Goal: Task Accomplishment & Management: Use online tool/utility

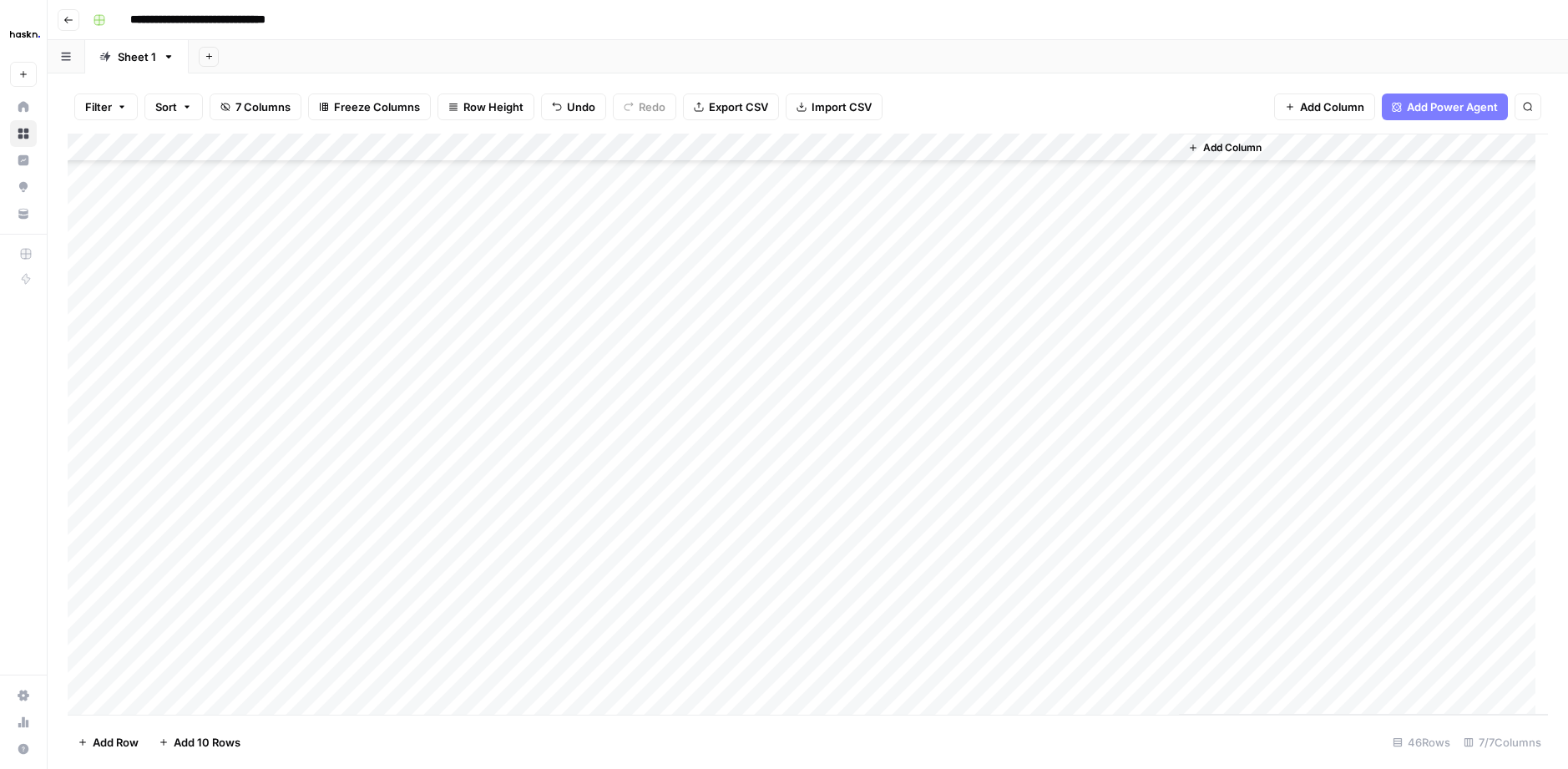
scroll to position [762, 0]
click at [1017, 406] on div "Add Column" at bounding box center [808, 424] width 1481 height 581
drag, startPoint x: 1014, startPoint y: 407, endPoint x: 1047, endPoint y: 510, distance: 108.2
click at [1051, 507] on div "Add Column" at bounding box center [808, 424] width 1481 height 581
click at [787, 414] on div "Add Column" at bounding box center [808, 424] width 1481 height 581
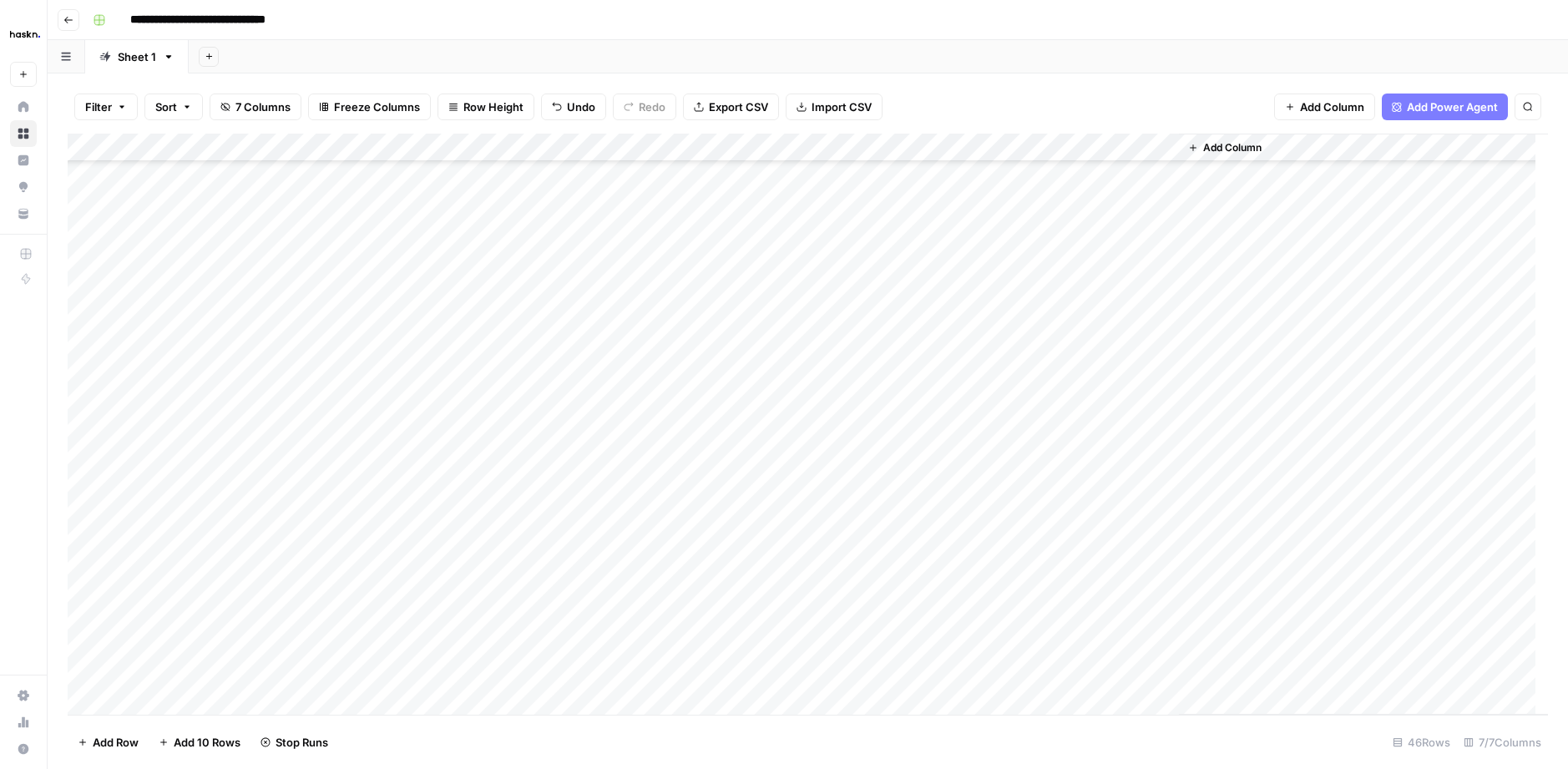
click at [1018, 411] on div "Add Column" at bounding box center [808, 424] width 1481 height 581
click at [744, 434] on div "Add Column" at bounding box center [808, 424] width 1481 height 581
drag, startPoint x: 746, startPoint y: 413, endPoint x: 842, endPoint y: 647, distance: 252.9
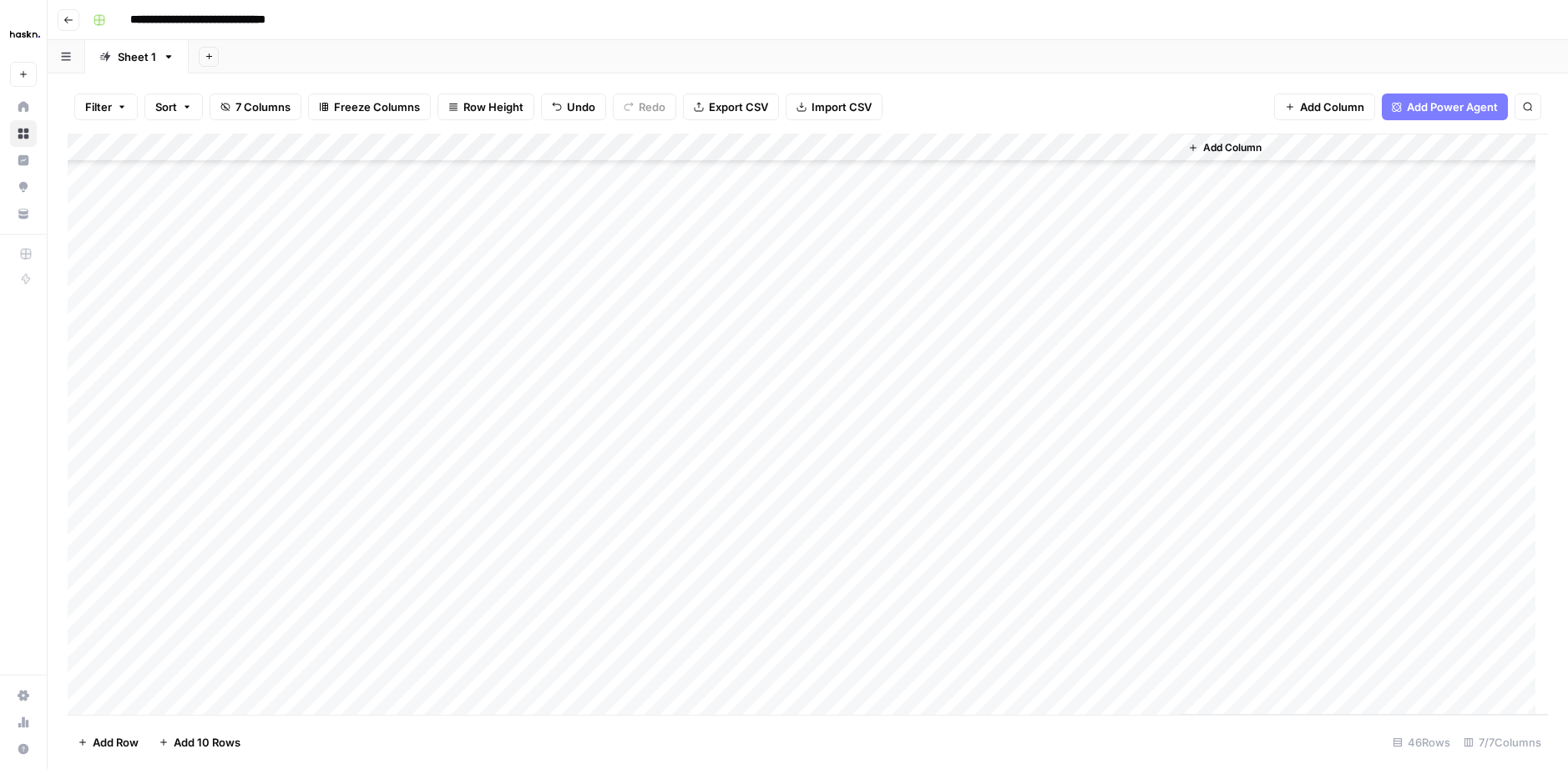
click at [857, 670] on div "Add Column" at bounding box center [808, 424] width 1481 height 581
click at [805, 408] on div "Add Column" at bounding box center [808, 424] width 1481 height 581
click at [805, 408] on textarea at bounding box center [860, 409] width 267 height 24
type textarea "**********"
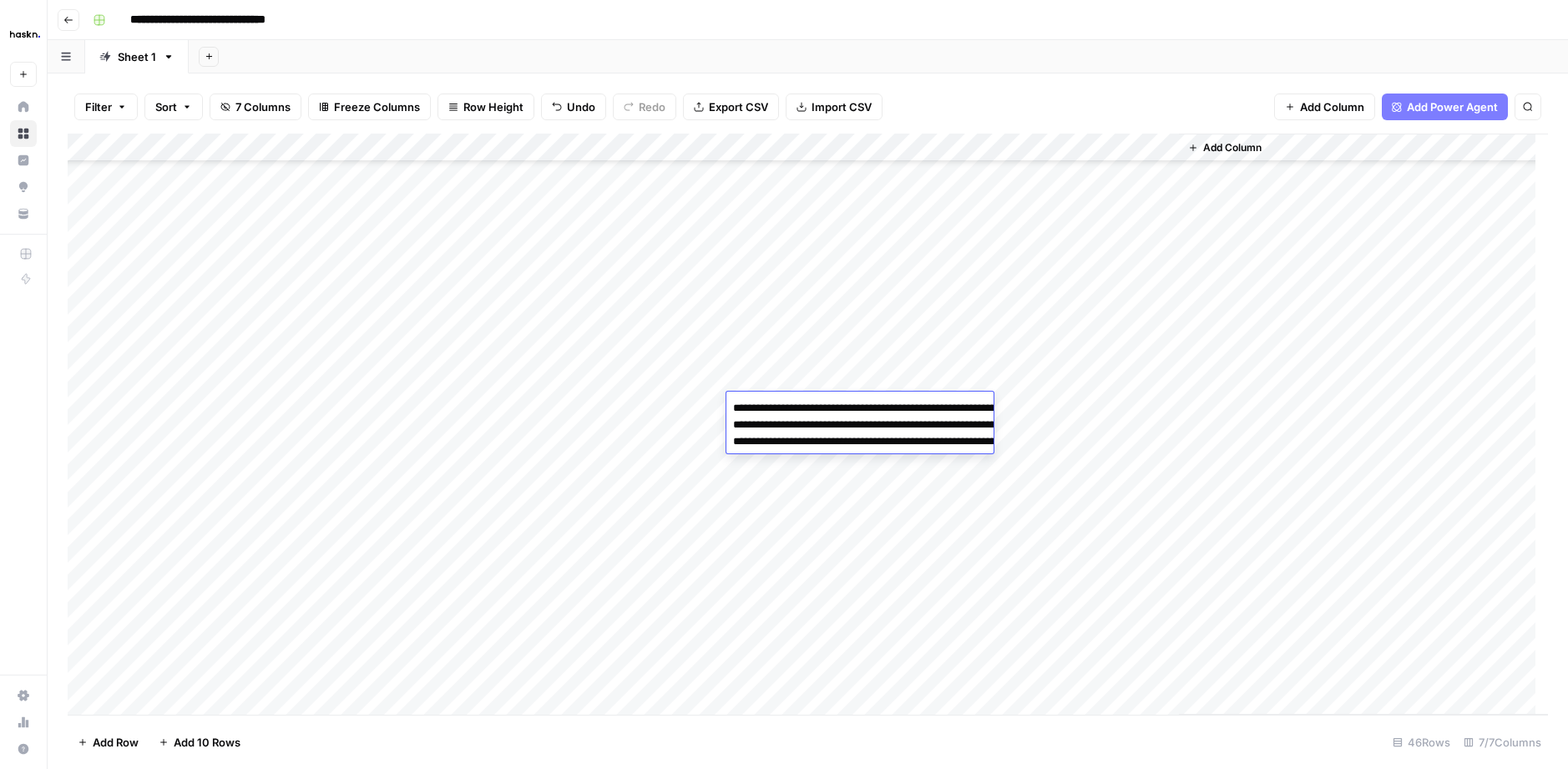
click at [690, 430] on div "Add Column" at bounding box center [808, 424] width 1481 height 581
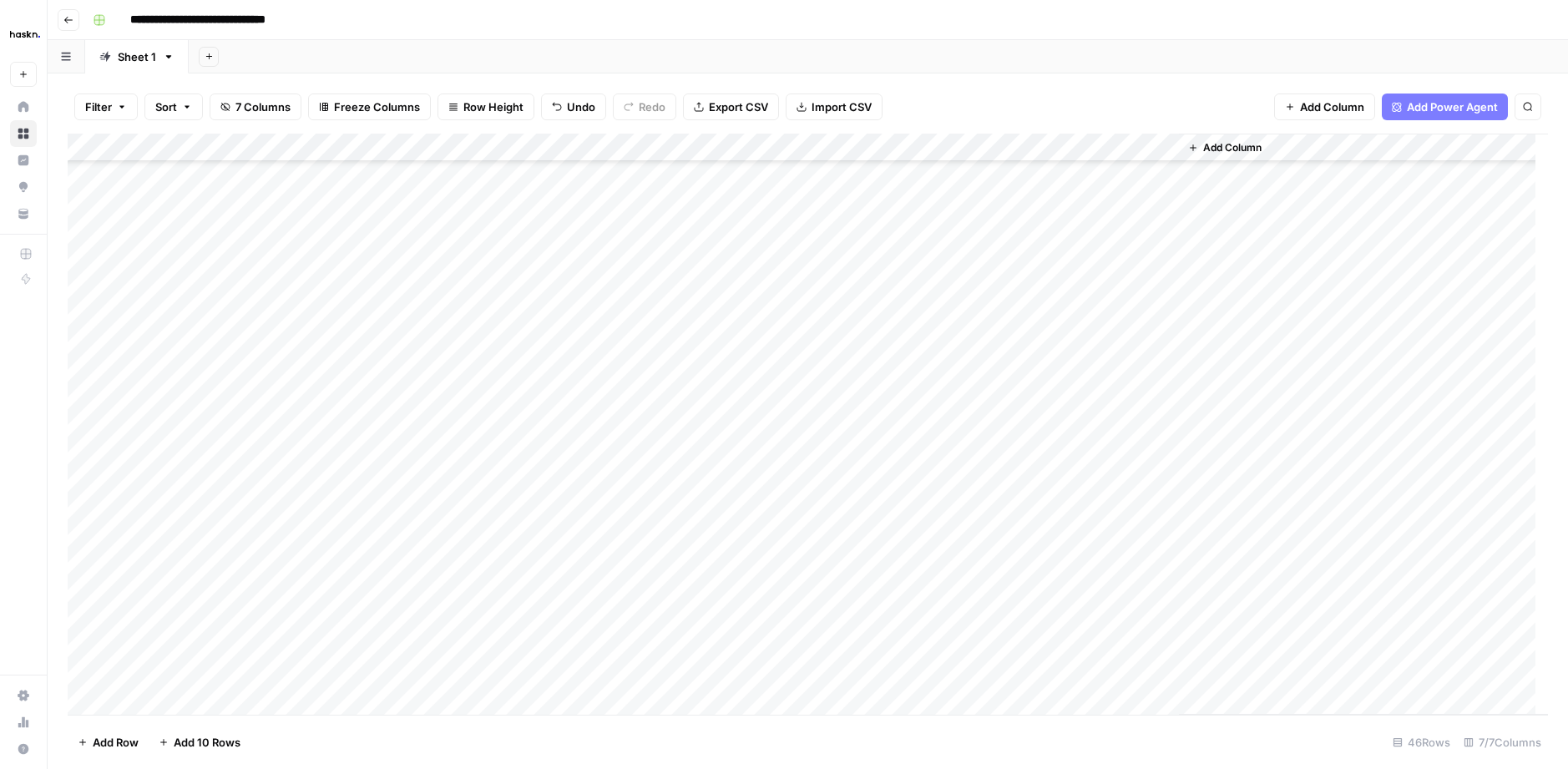
drag, startPoint x: 789, startPoint y: 440, endPoint x: 845, endPoint y: 689, distance: 255.2
click at [845, 689] on div "Add Column" at bounding box center [808, 424] width 1481 height 581
click at [784, 435] on div "Add Column" at bounding box center [808, 424] width 1481 height 581
click at [779, 467] on div "Add Column" at bounding box center [808, 424] width 1481 height 581
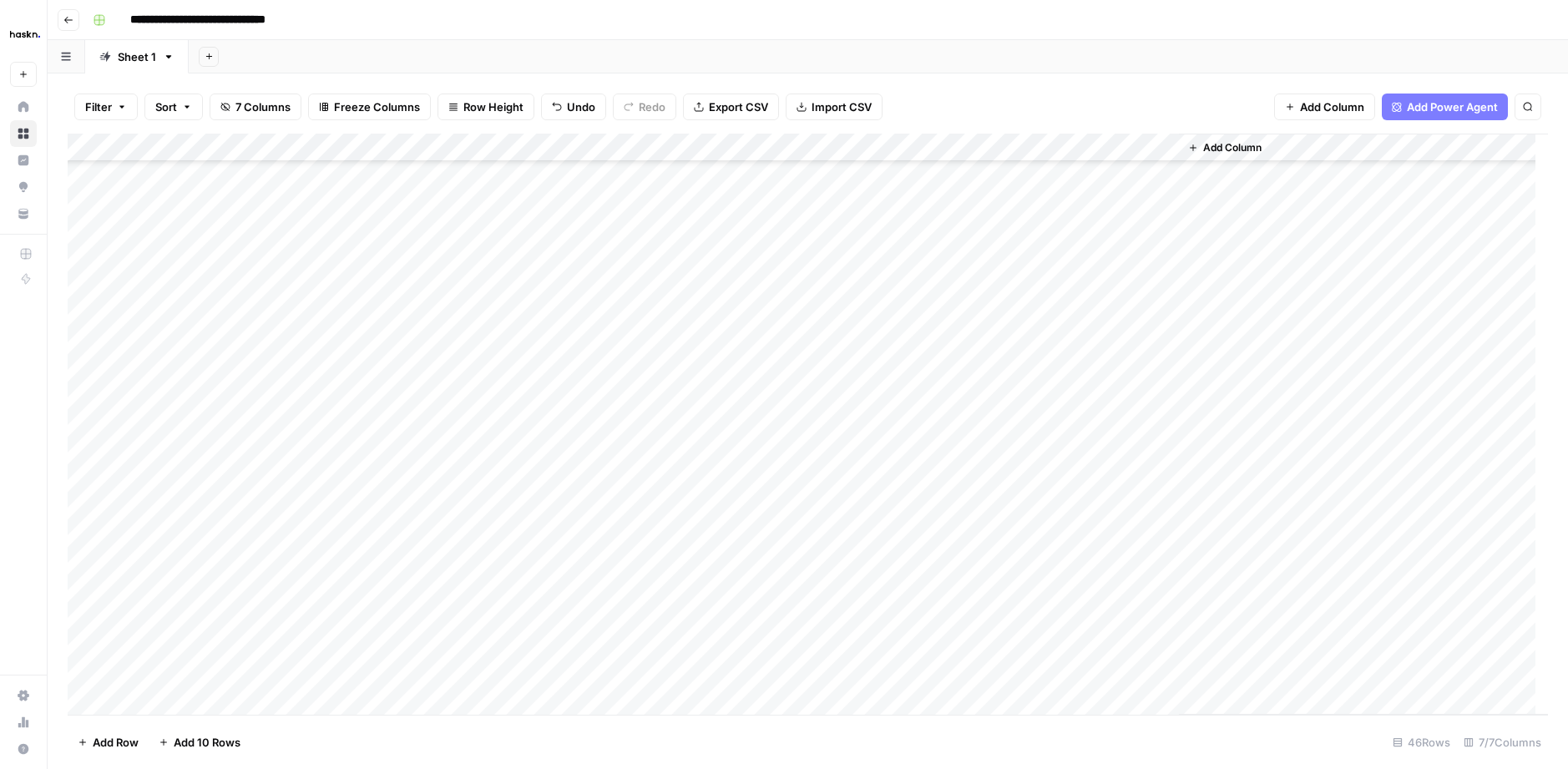
click at [379, 467] on div "Add Column" at bounding box center [808, 424] width 1481 height 581
click at [1019, 403] on div "Add Column" at bounding box center [808, 424] width 1481 height 581
click at [762, 451] on div "Add Column" at bounding box center [808, 424] width 1481 height 581
click at [762, 454] on div "Add Column" at bounding box center [808, 424] width 1481 height 581
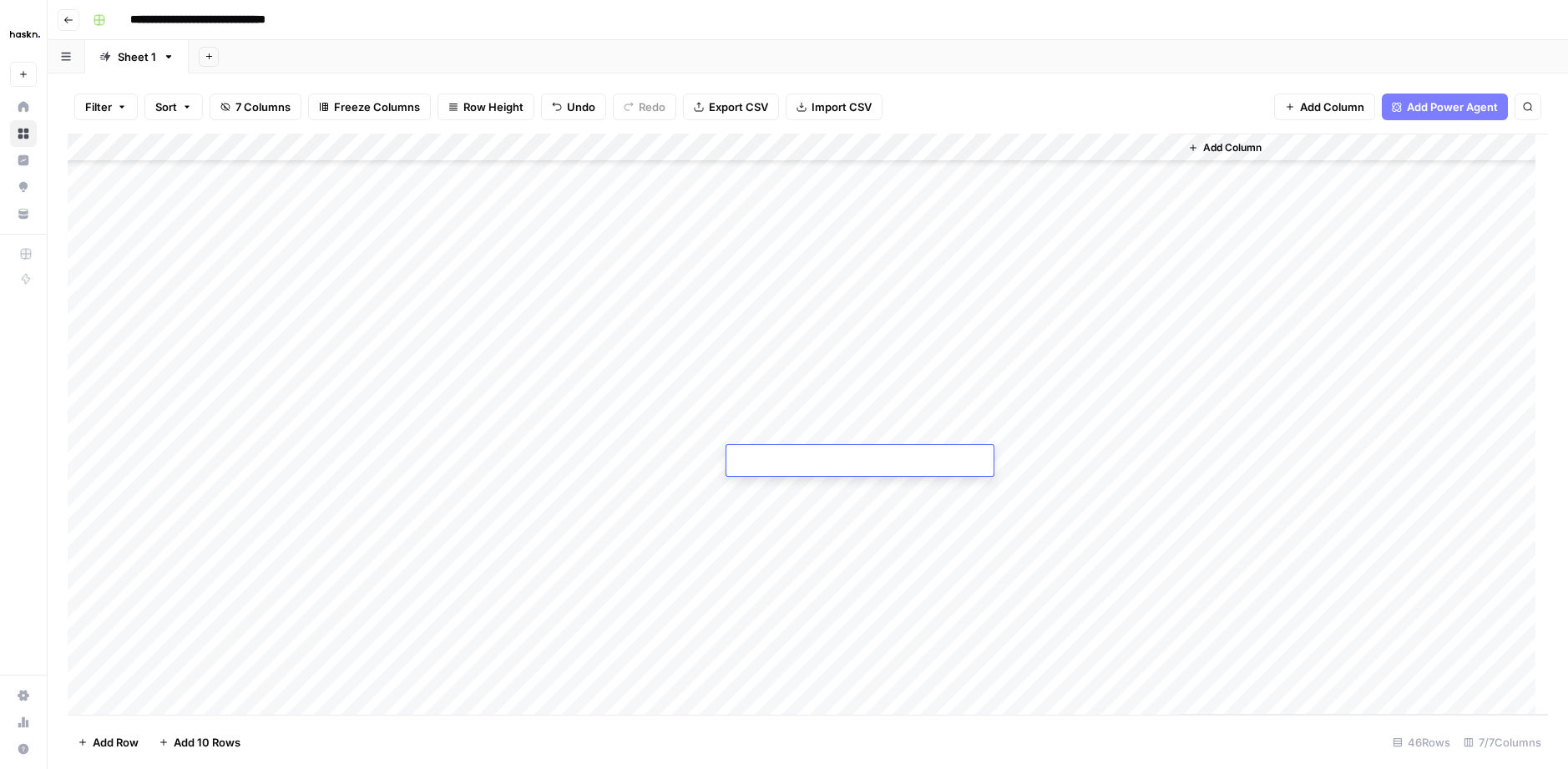
click at [762, 454] on textarea at bounding box center [860, 462] width 267 height 24
type textarea "**********"
click at [695, 470] on div "Add Column" at bounding box center [808, 424] width 1481 height 581
click at [693, 483] on div "Add Column" at bounding box center [808, 424] width 1481 height 581
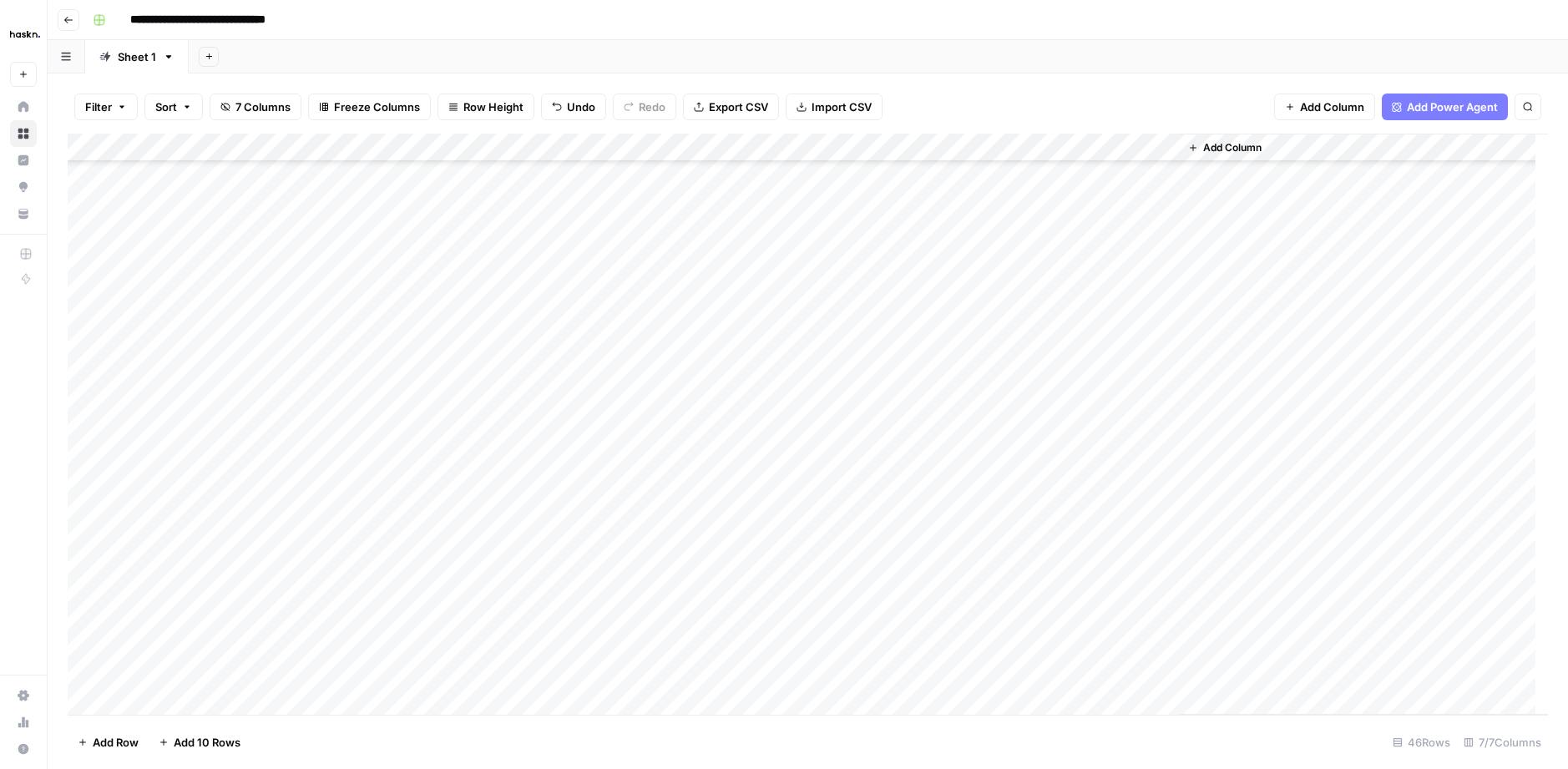
click at [377, 485] on div "Add Column" at bounding box center [808, 424] width 1481 height 581
click at [377, 485] on textarea "**********" at bounding box center [409, 487] width 267 height 24
click at [793, 489] on div "Add Column" at bounding box center [808, 424] width 1481 height 581
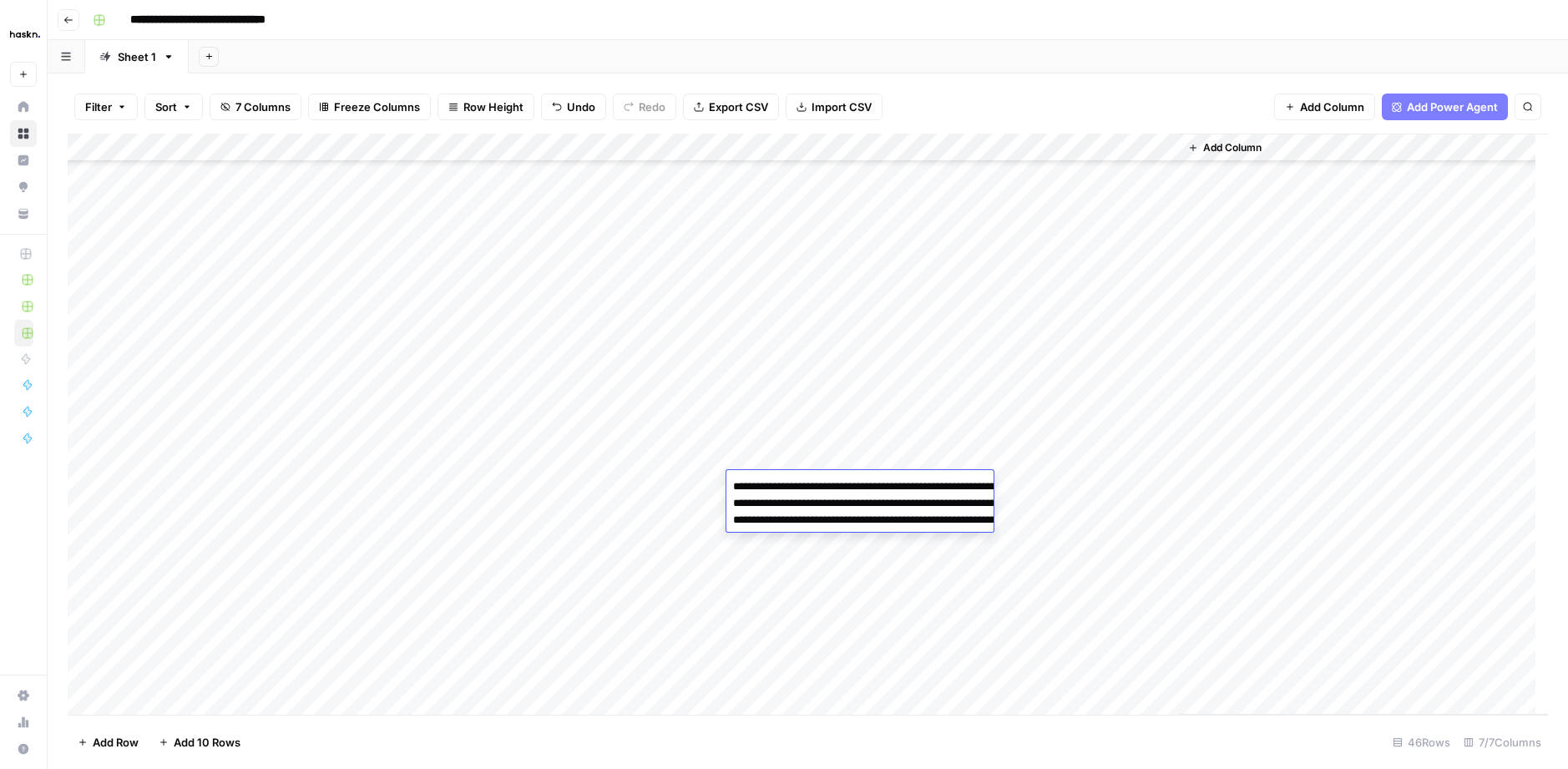
type textarea "**********"
click at [366, 542] on div "Add Column" at bounding box center [808, 424] width 1481 height 581
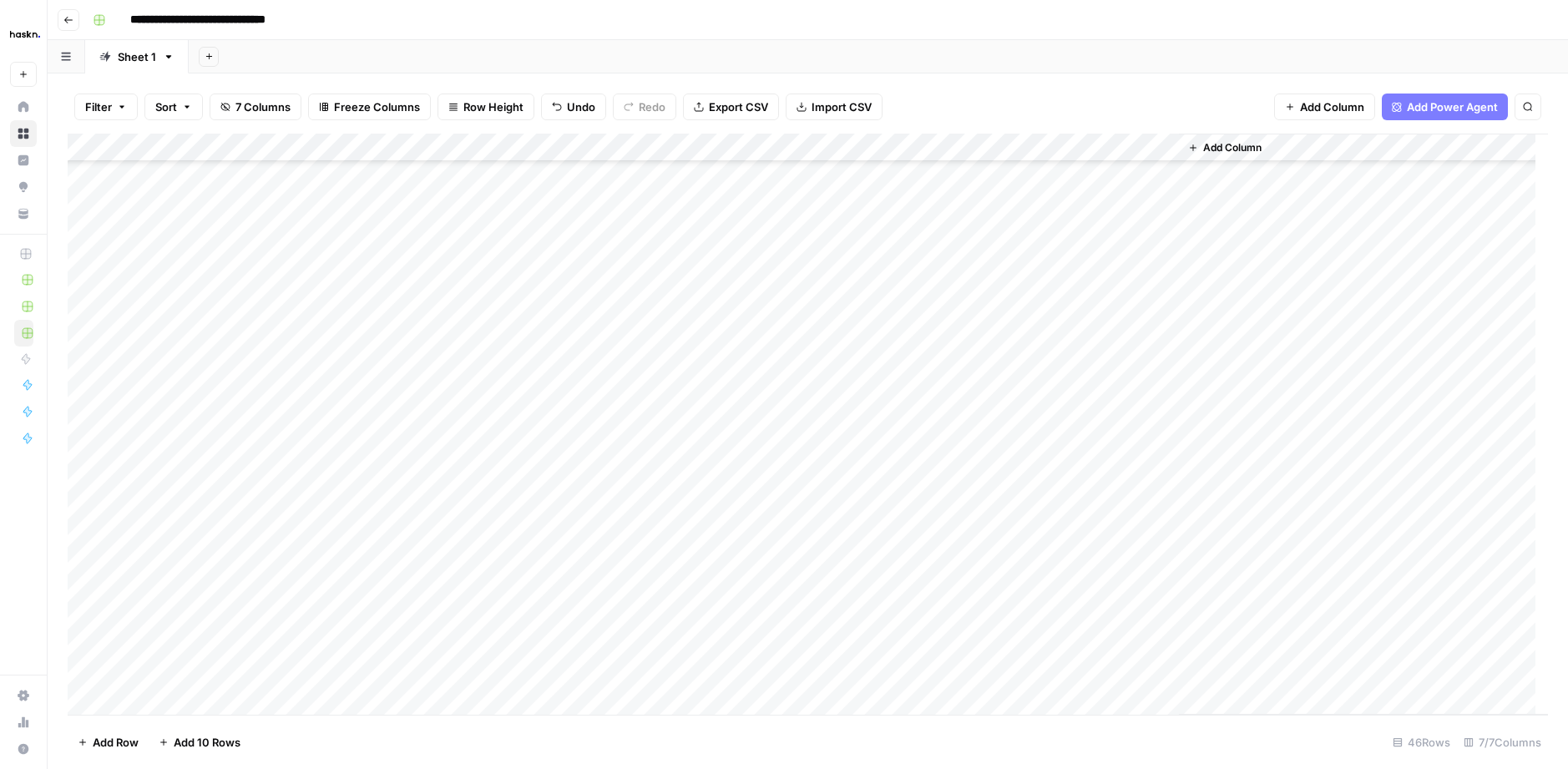
click at [804, 532] on div "Add Column" at bounding box center [808, 424] width 1481 height 581
type textarea "**********"
click at [600, 567] on div "Add Column" at bounding box center [808, 424] width 1481 height 581
click at [798, 576] on div "Add Column" at bounding box center [808, 424] width 1481 height 581
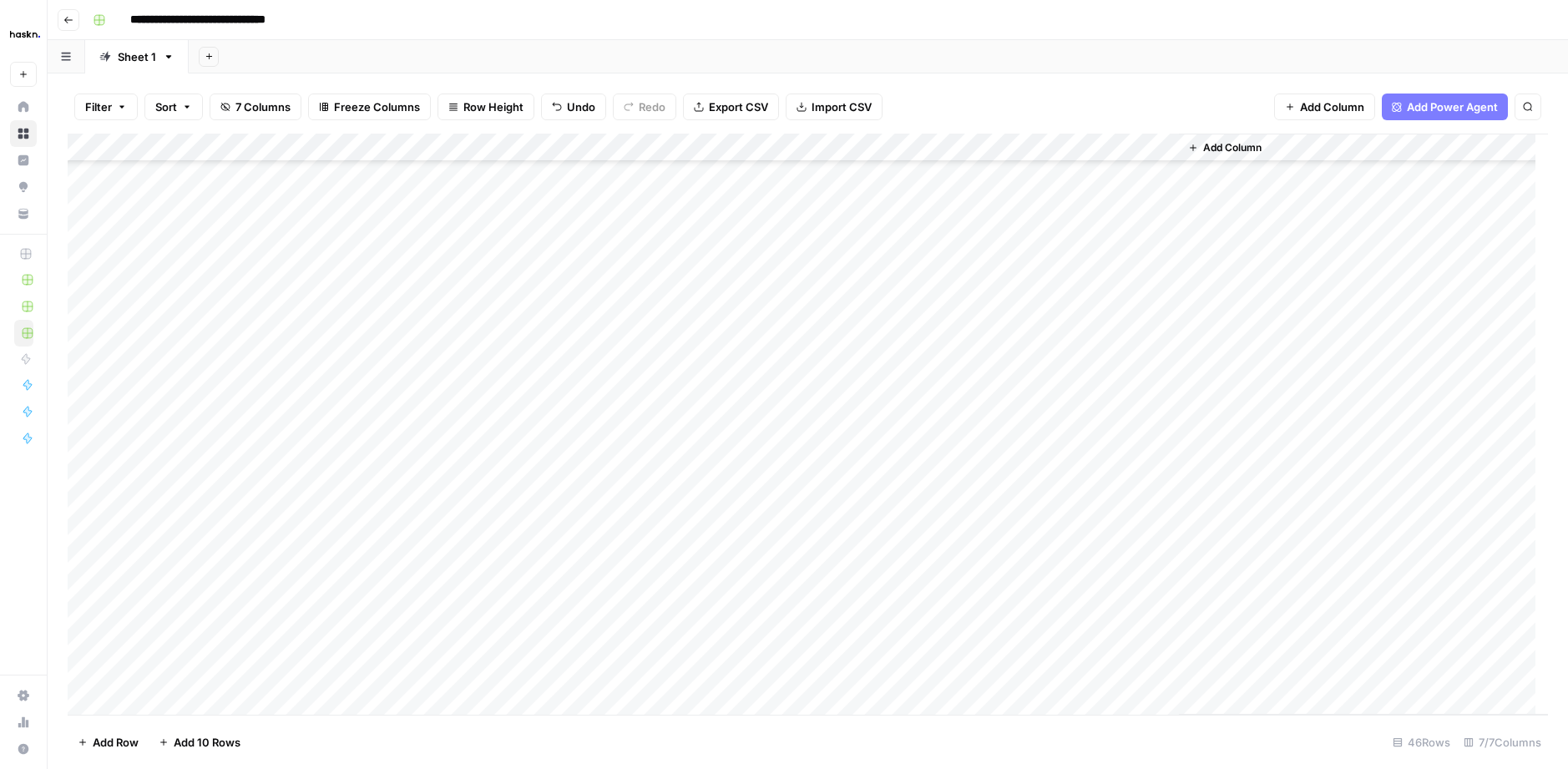
click at [798, 576] on div "Add Column" at bounding box center [808, 424] width 1481 height 581
click at [798, 576] on textarea at bounding box center [860, 569] width 267 height 24
type textarea "**********"
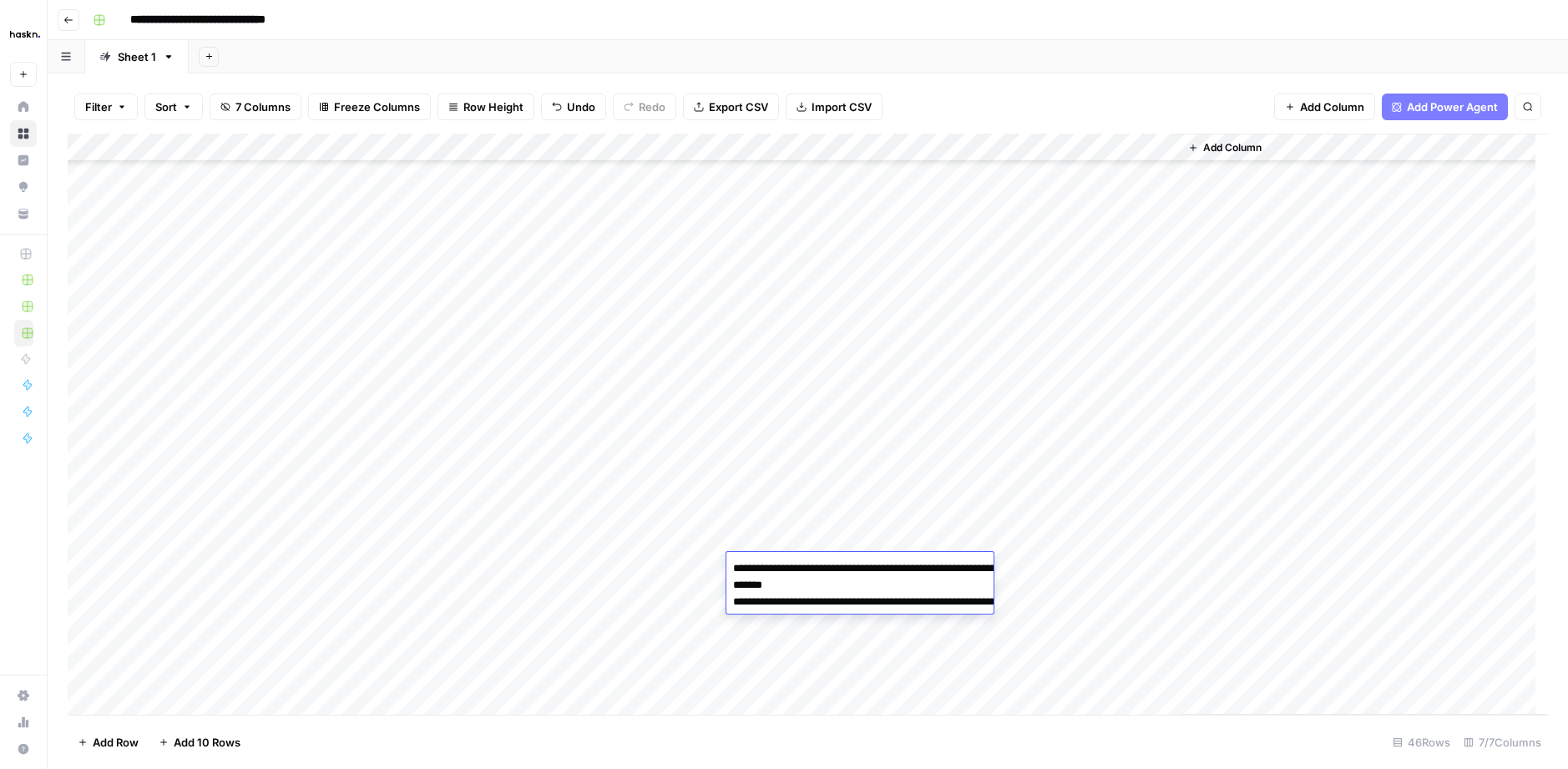
click at [375, 596] on div "Add Column" at bounding box center [808, 424] width 1481 height 581
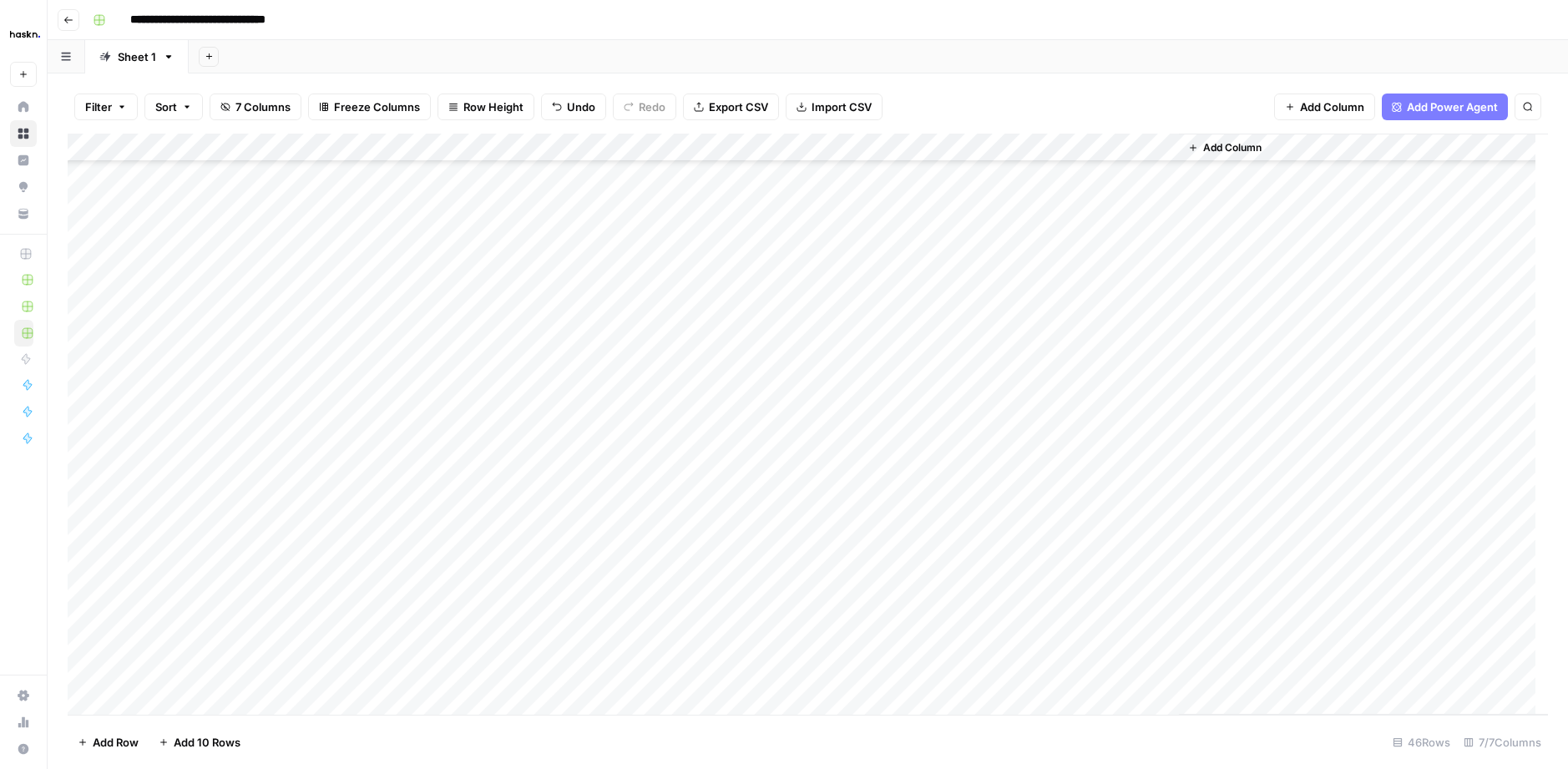
click at [375, 596] on div "Add Column" at bounding box center [808, 424] width 1481 height 581
click at [776, 597] on div "Add Column" at bounding box center [808, 424] width 1481 height 581
click at [776, 598] on div "Add Column" at bounding box center [808, 424] width 1481 height 581
type textarea "**********"
click at [1094, 427] on div "Add Column" at bounding box center [808, 424] width 1481 height 581
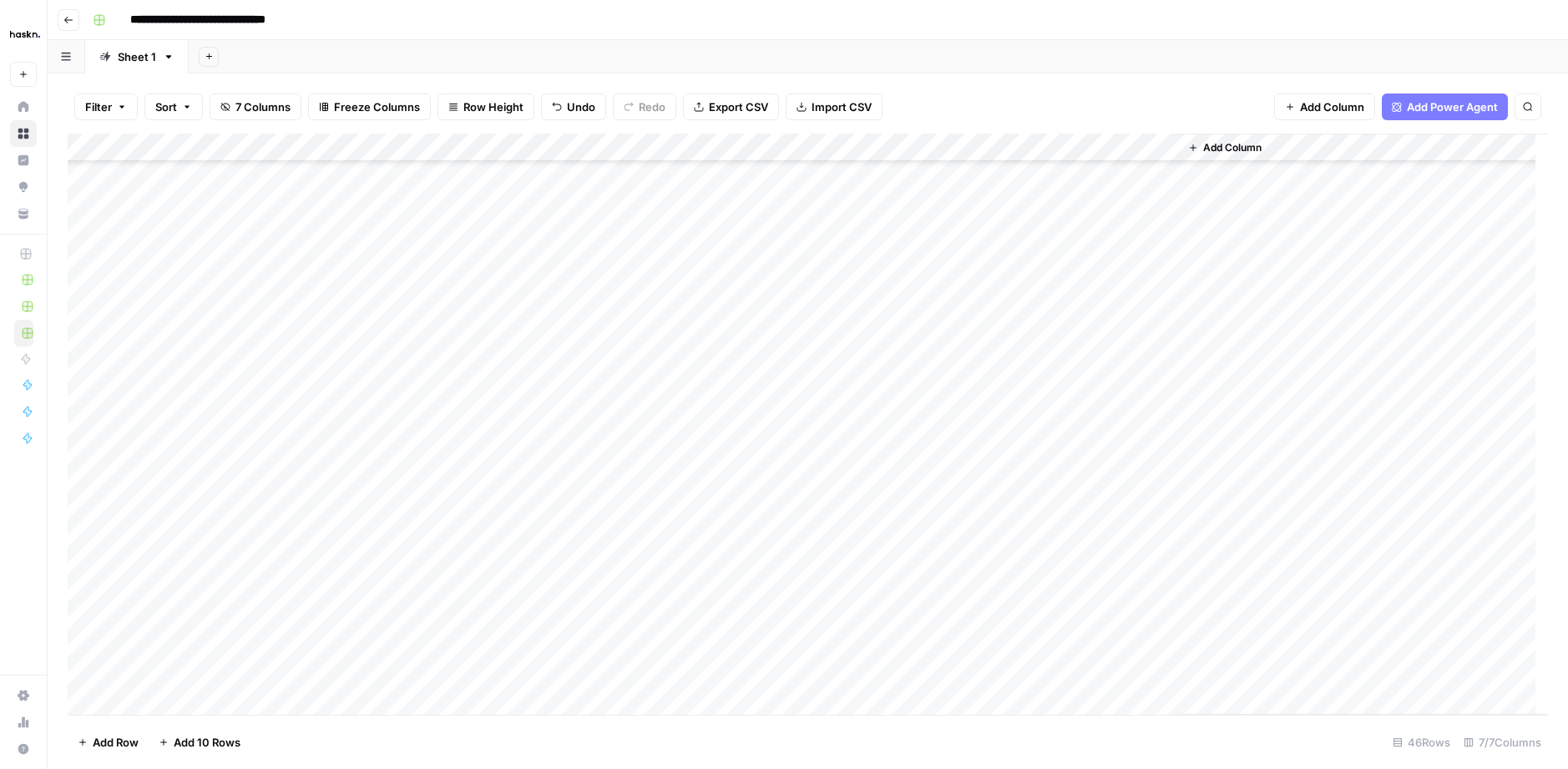
click at [1013, 483] on div "Add Column" at bounding box center [808, 424] width 1481 height 581
click at [1006, 512] on div "Add Column" at bounding box center [808, 424] width 1481 height 581
click at [1009, 534] on div "Add Column" at bounding box center [808, 424] width 1481 height 581
click at [1008, 561] on div "Add Column" at bounding box center [808, 424] width 1481 height 581
click at [1011, 583] on div "Add Column" at bounding box center [808, 424] width 1481 height 581
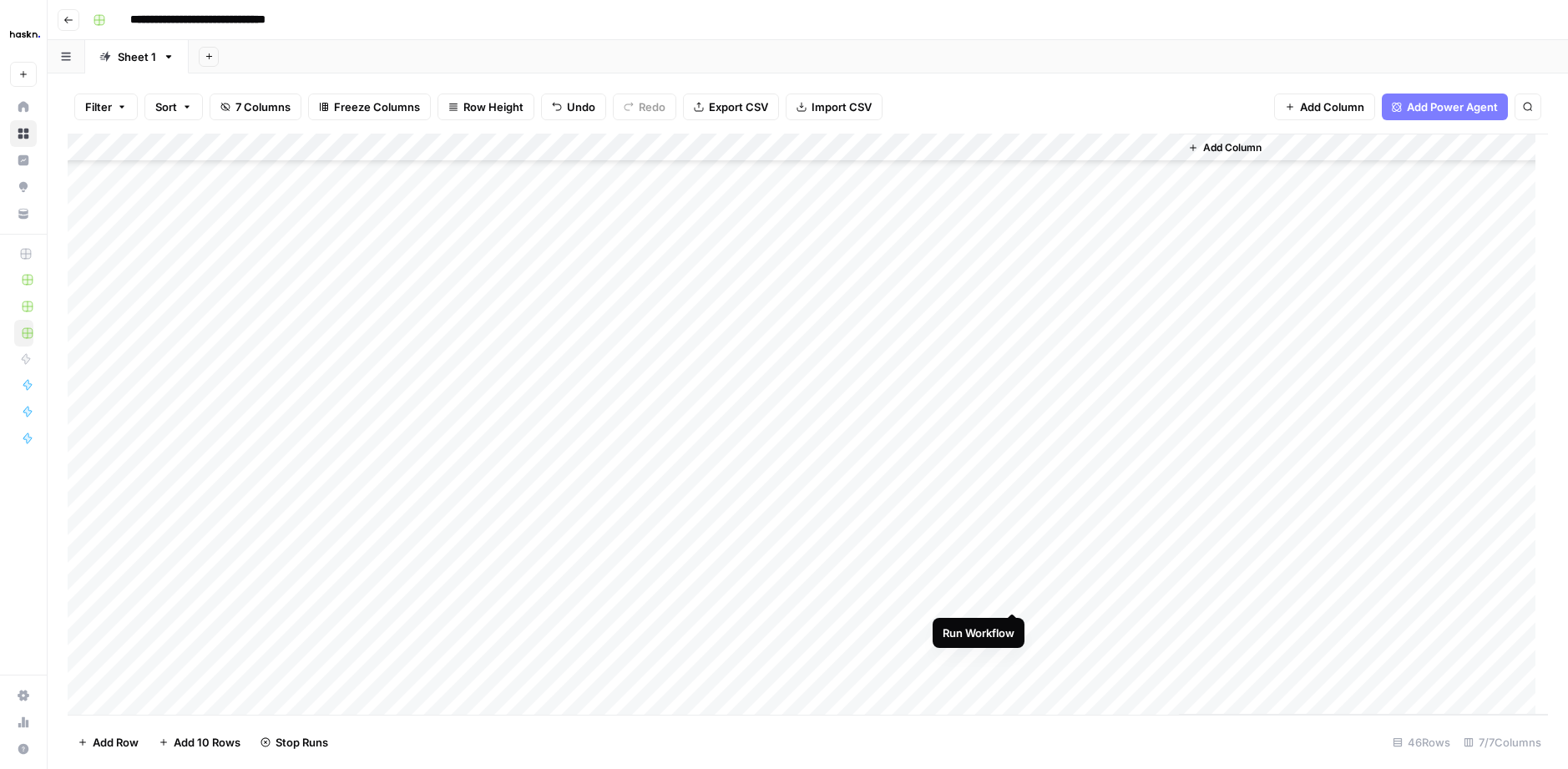
click at [1012, 595] on div "Add Column" at bounding box center [808, 424] width 1481 height 581
click at [1132, 453] on div "Add Column" at bounding box center [808, 424] width 1481 height 581
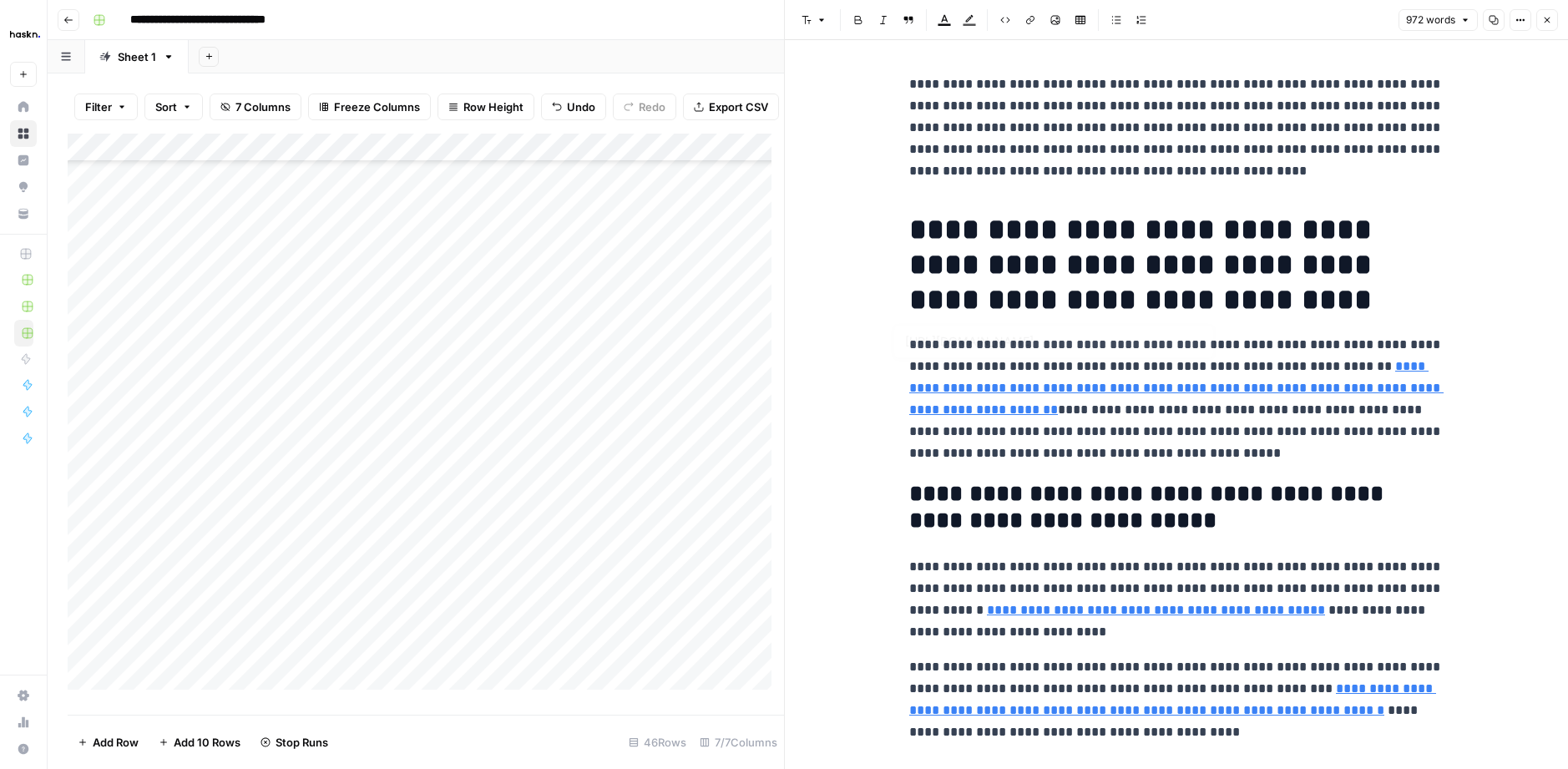
drag, startPoint x: 889, startPoint y: 234, endPoint x: 1159, endPoint y: 437, distance: 337.8
click at [1002, 394] on link "**********" at bounding box center [1176, 388] width 534 height 56
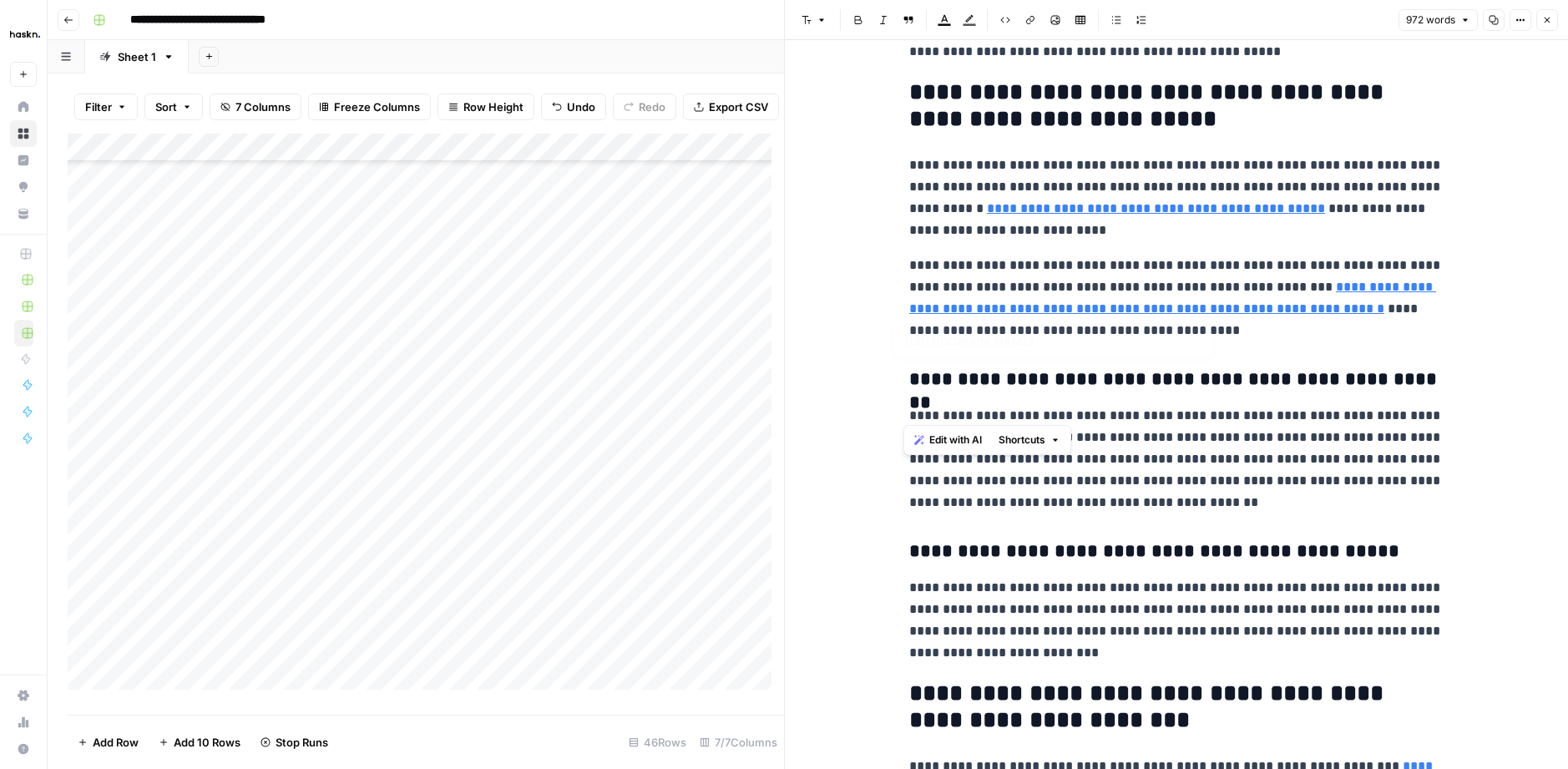
type input "[URL][DOMAIN_NAME]"
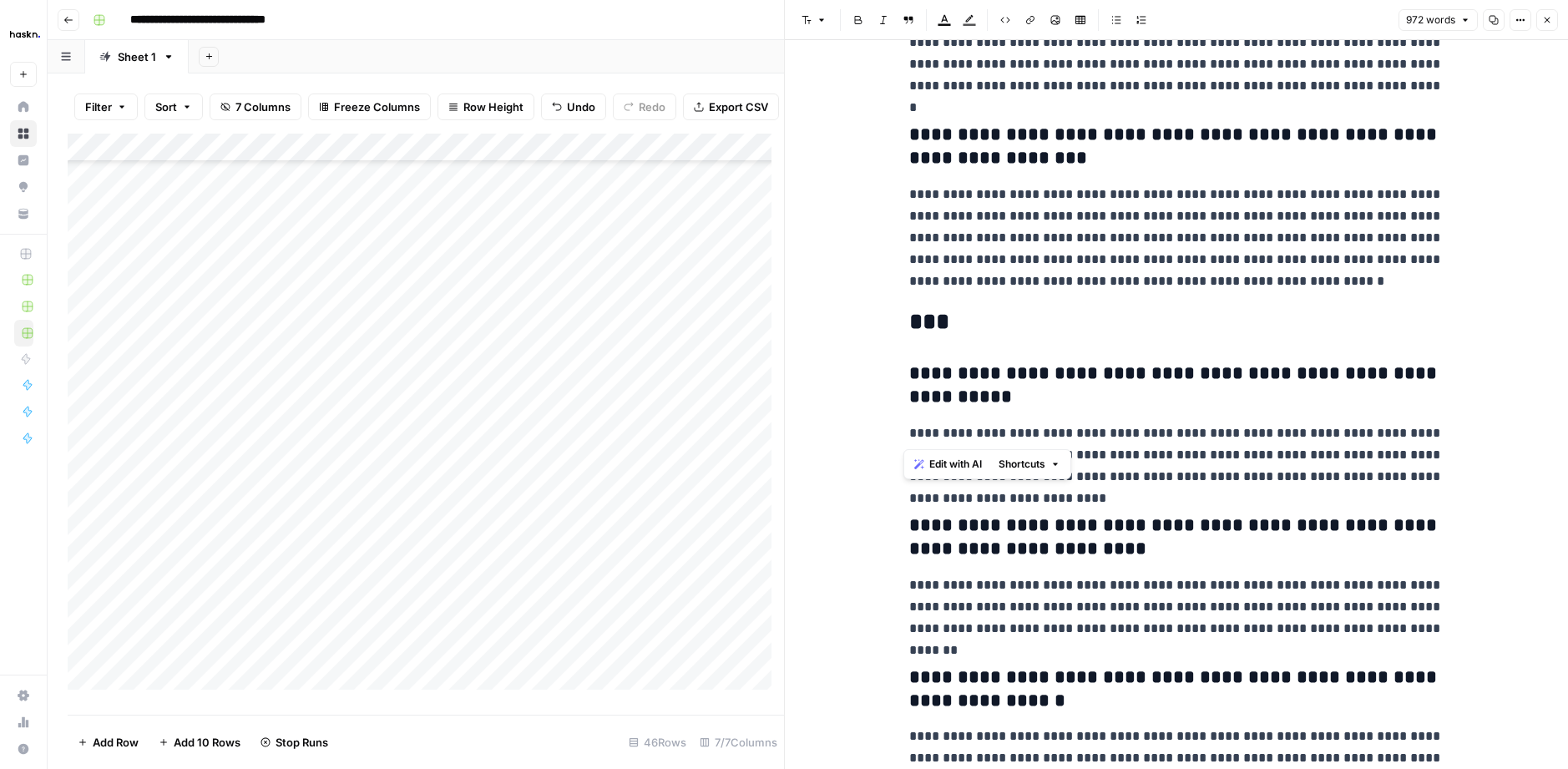
scroll to position [2539, 0]
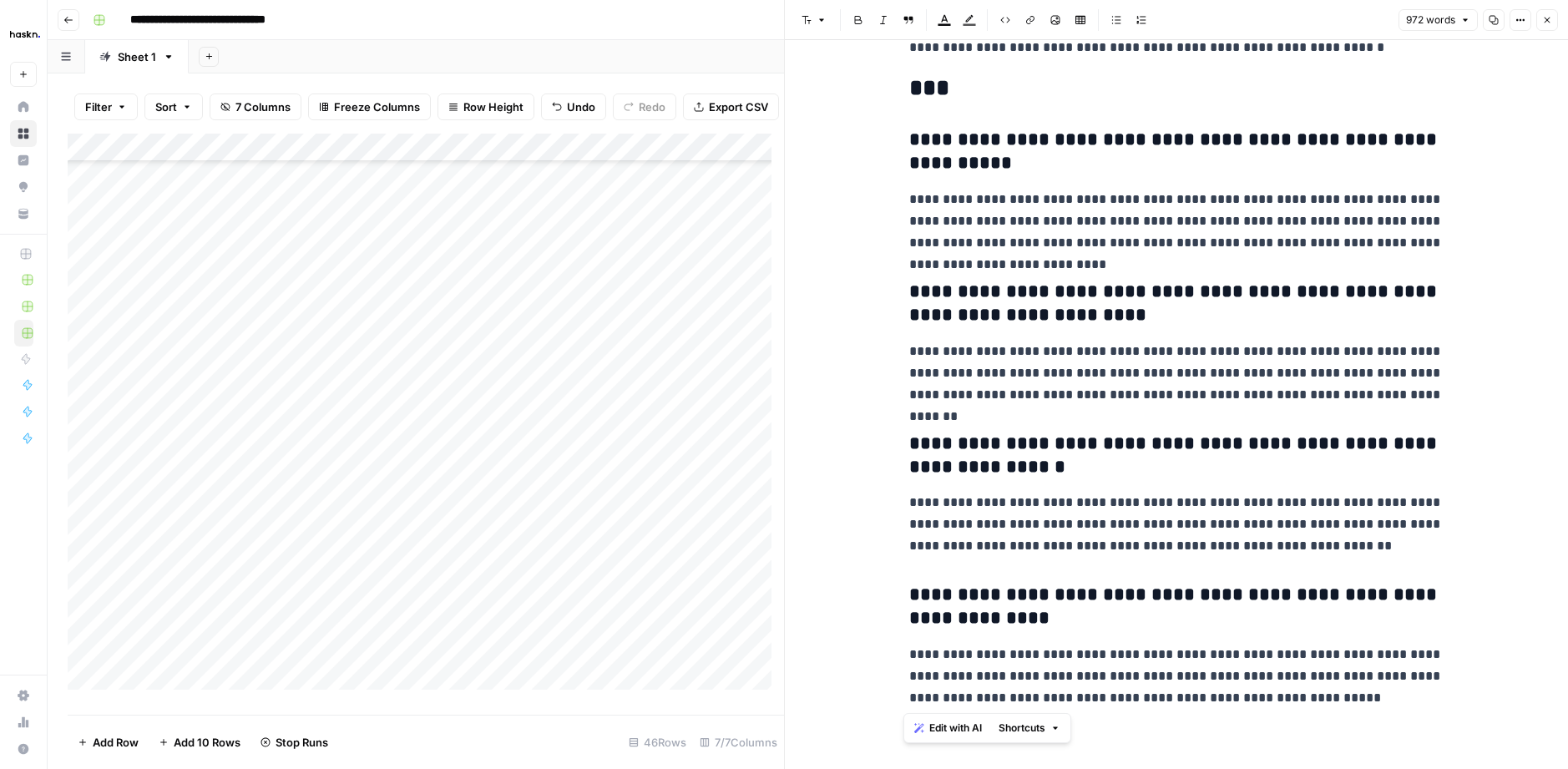
drag, startPoint x: 900, startPoint y: 221, endPoint x: 1331, endPoint y: 713, distance: 654.1
copy div "**********"
click at [1552, 25] on button "Close" at bounding box center [1547, 20] width 22 height 22
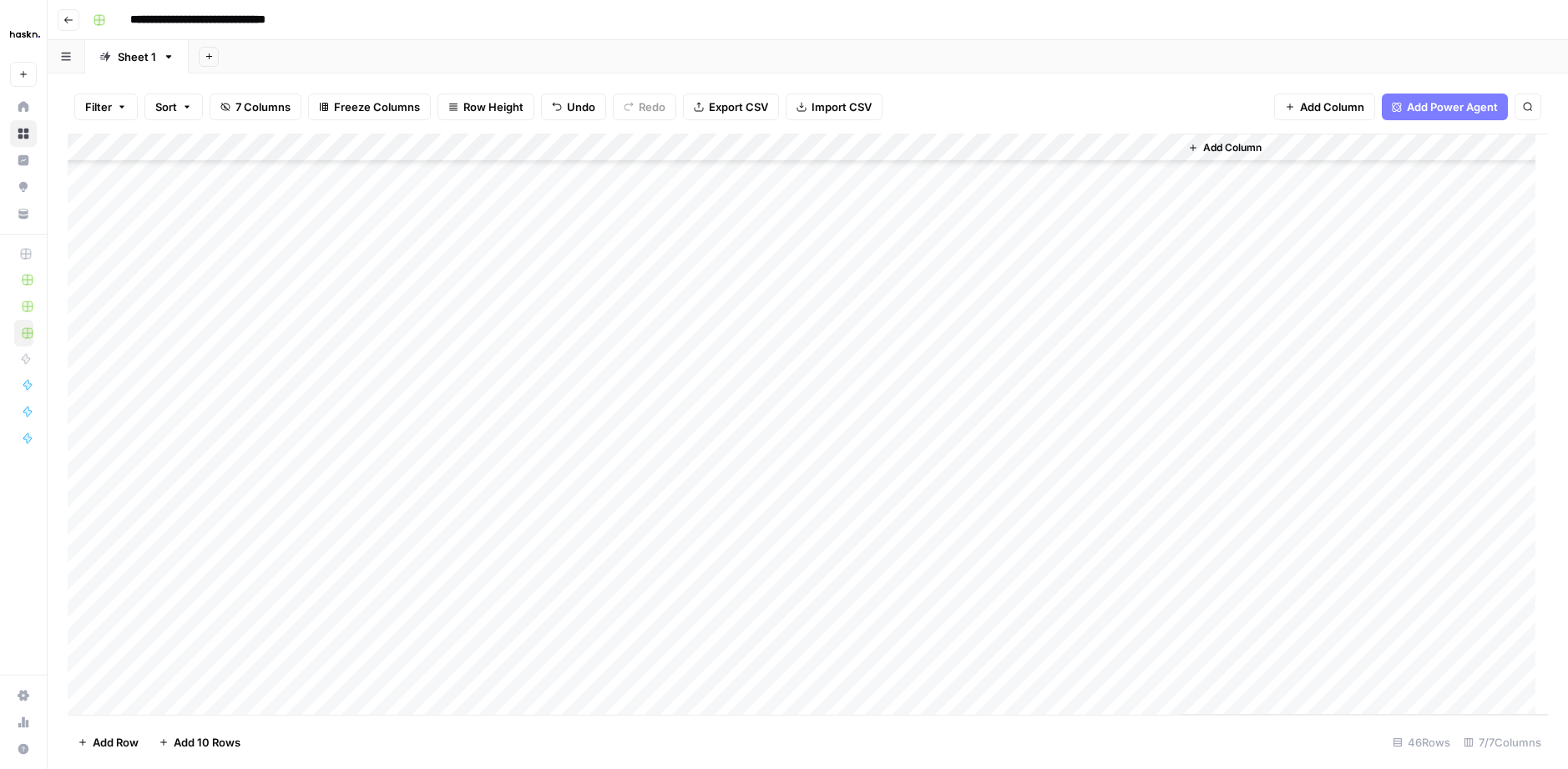
click at [813, 452] on div "Add Column" at bounding box center [808, 424] width 1481 height 581
click at [812, 451] on div "Add Column" at bounding box center [808, 424] width 1481 height 581
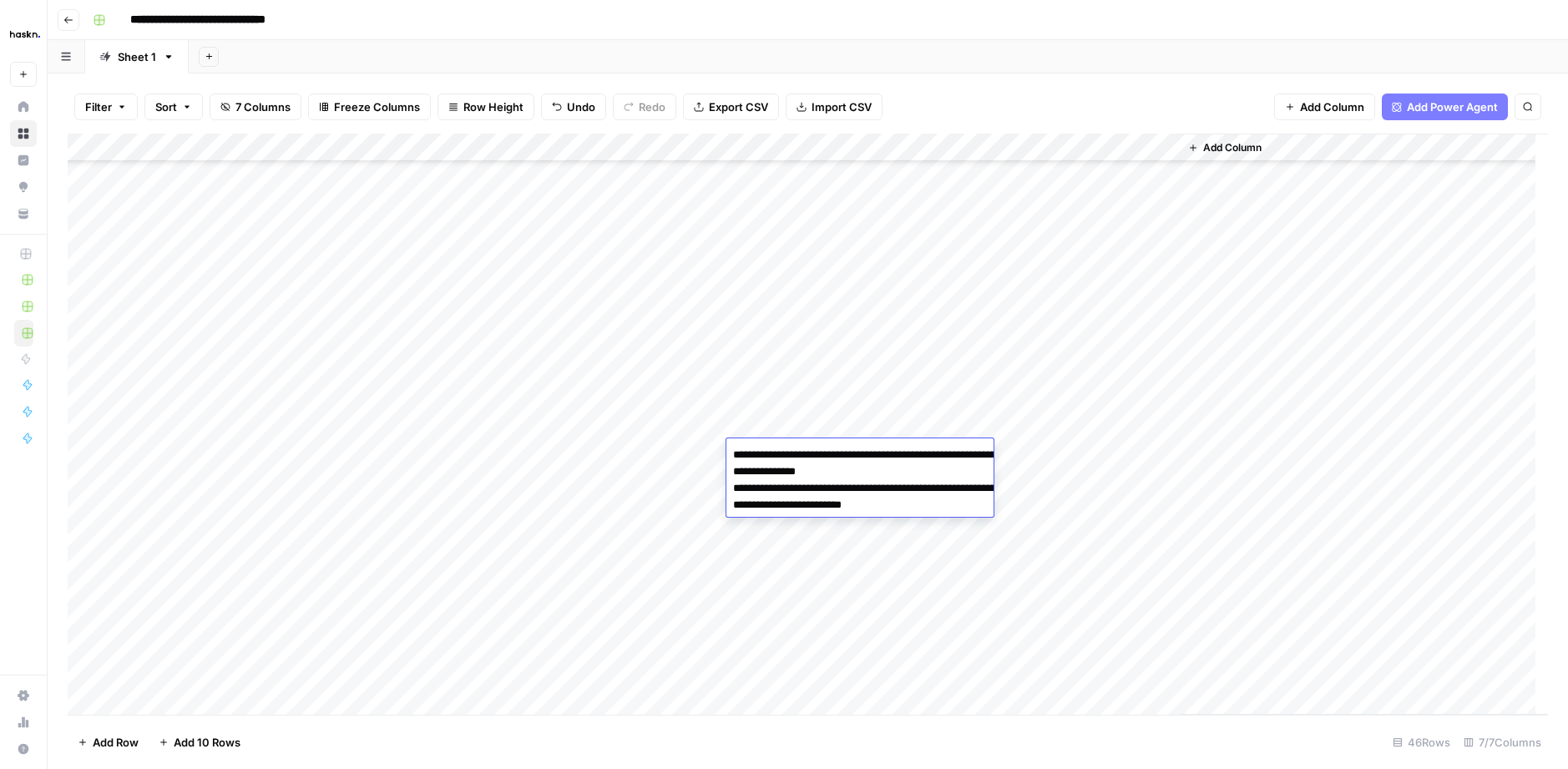
drag, startPoint x: 811, startPoint y: 451, endPoint x: 864, endPoint y: 469, distance: 56.0
click at [864, 469] on textarea "**********" at bounding box center [893, 539] width 334 height 191
drag, startPoint x: 859, startPoint y: 562, endPoint x: 706, endPoint y: 518, distance: 159.2
click at [706, 518] on body "**********" at bounding box center [784, 384] width 1568 height 769
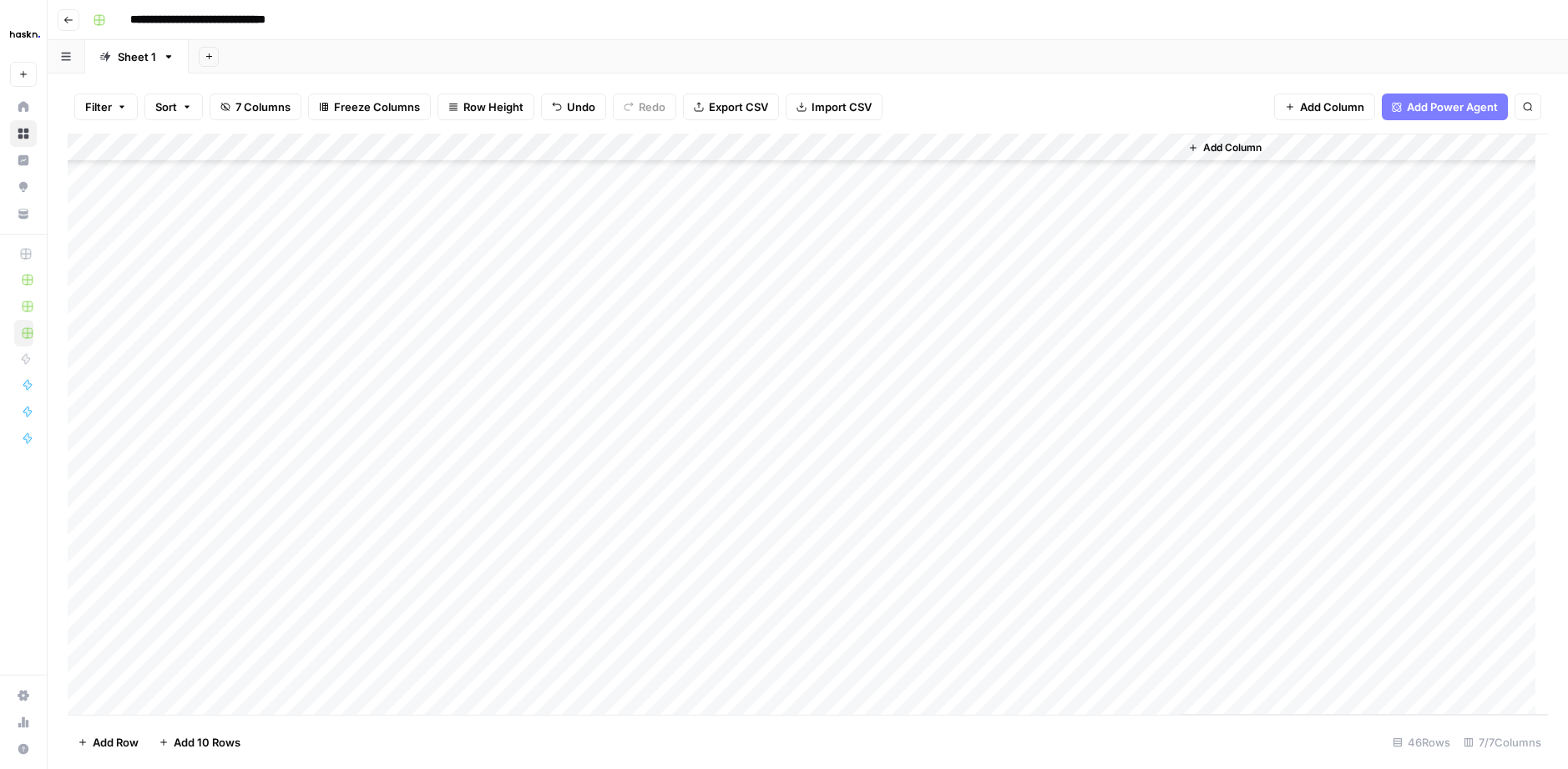
click at [522, 476] on div "Add Column" at bounding box center [808, 424] width 1481 height 581
click at [801, 481] on div "Add Column" at bounding box center [808, 424] width 1481 height 581
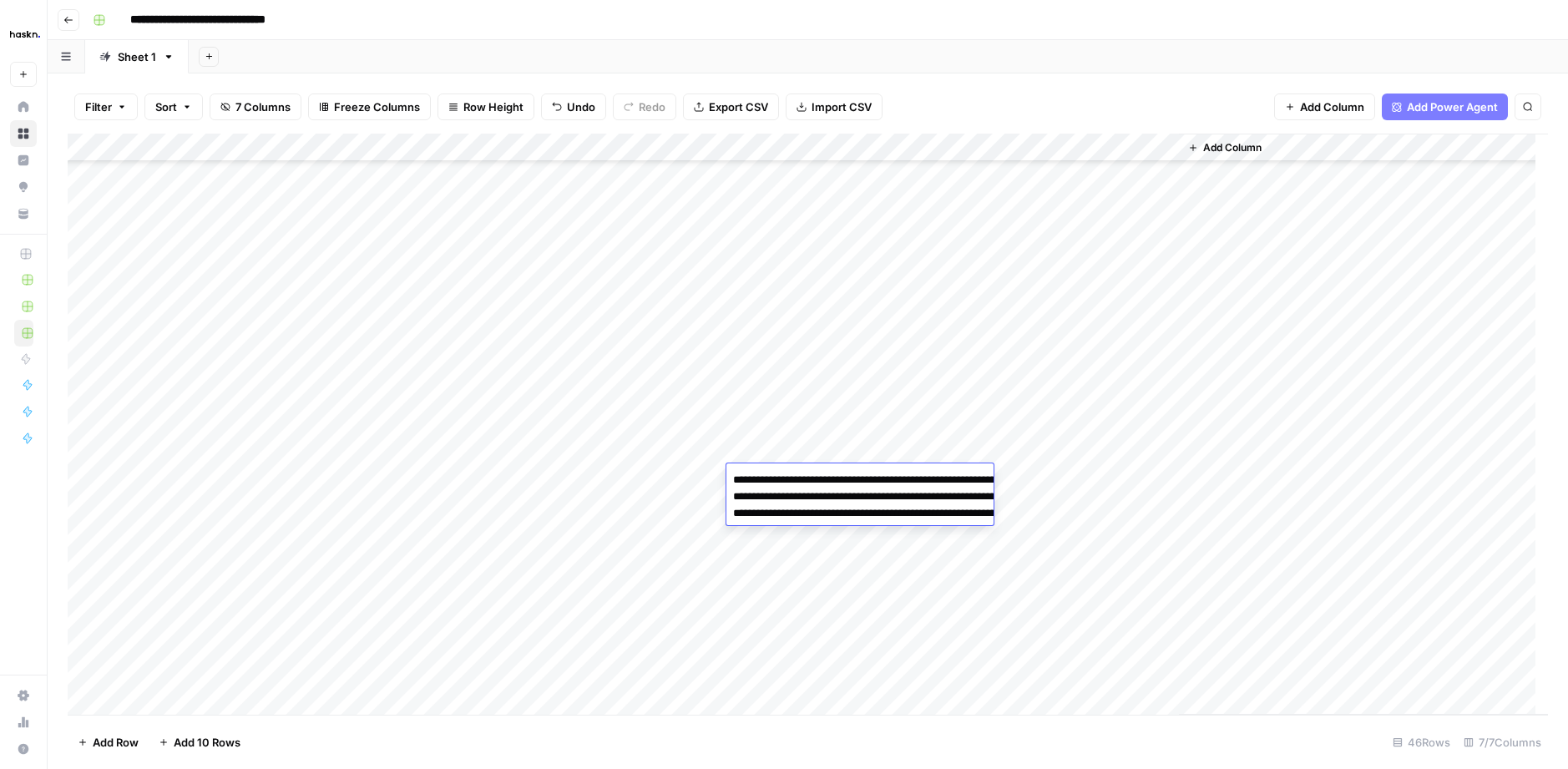
drag, startPoint x: 868, startPoint y: 522, endPoint x: 768, endPoint y: 500, distance: 102.4
click at [711, 470] on body "**********" at bounding box center [784, 384] width 1568 height 769
click at [779, 502] on textarea "**********" at bounding box center [893, 547] width 334 height 157
drag, startPoint x: 872, startPoint y: 512, endPoint x: 697, endPoint y: 459, distance: 182.8
click at [697, 459] on body "**********" at bounding box center [784, 384] width 1568 height 769
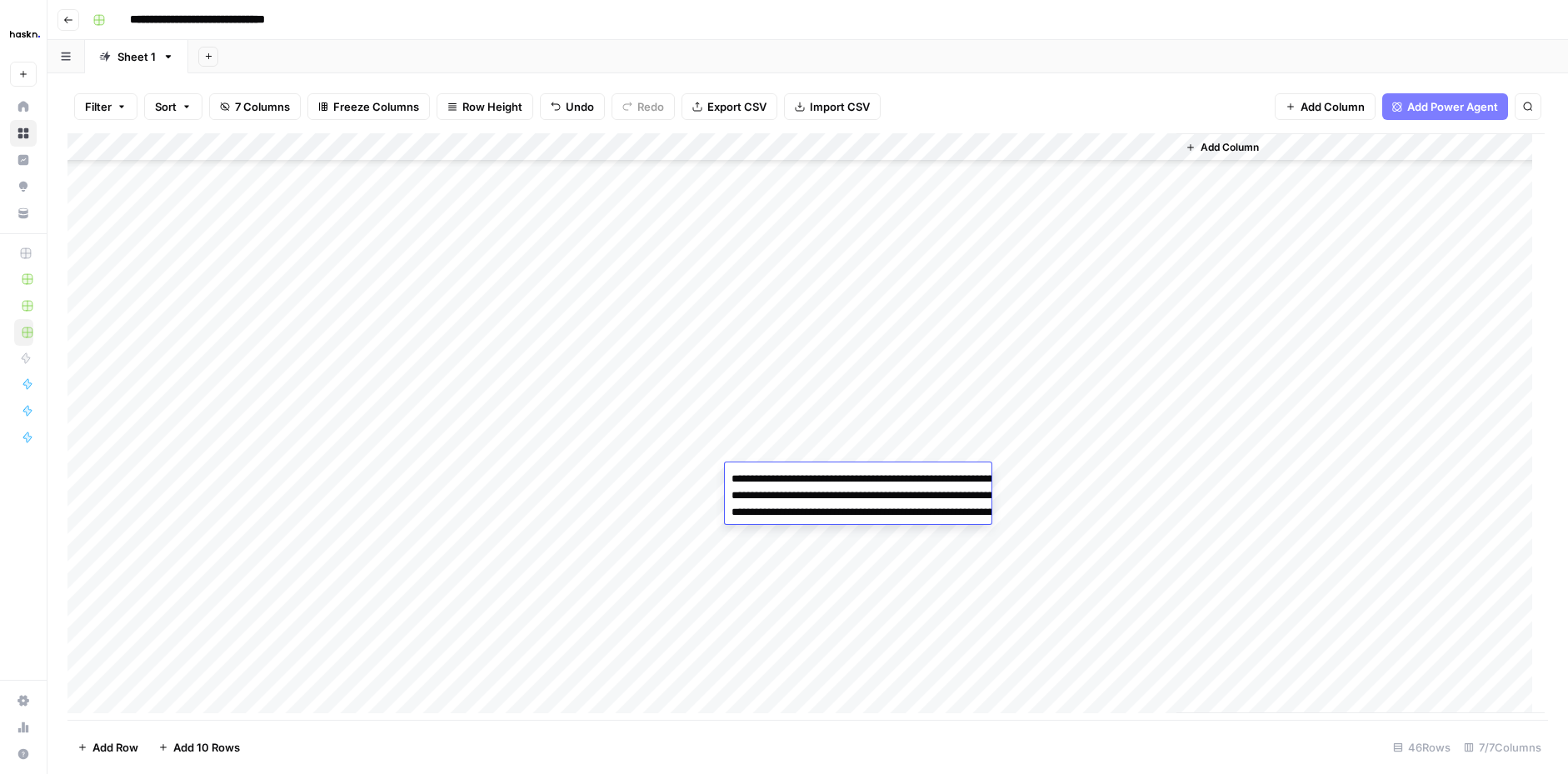
scroll to position [772, 0]
click at [538, 477] on div "Add Column" at bounding box center [807, 426] width 1480 height 587
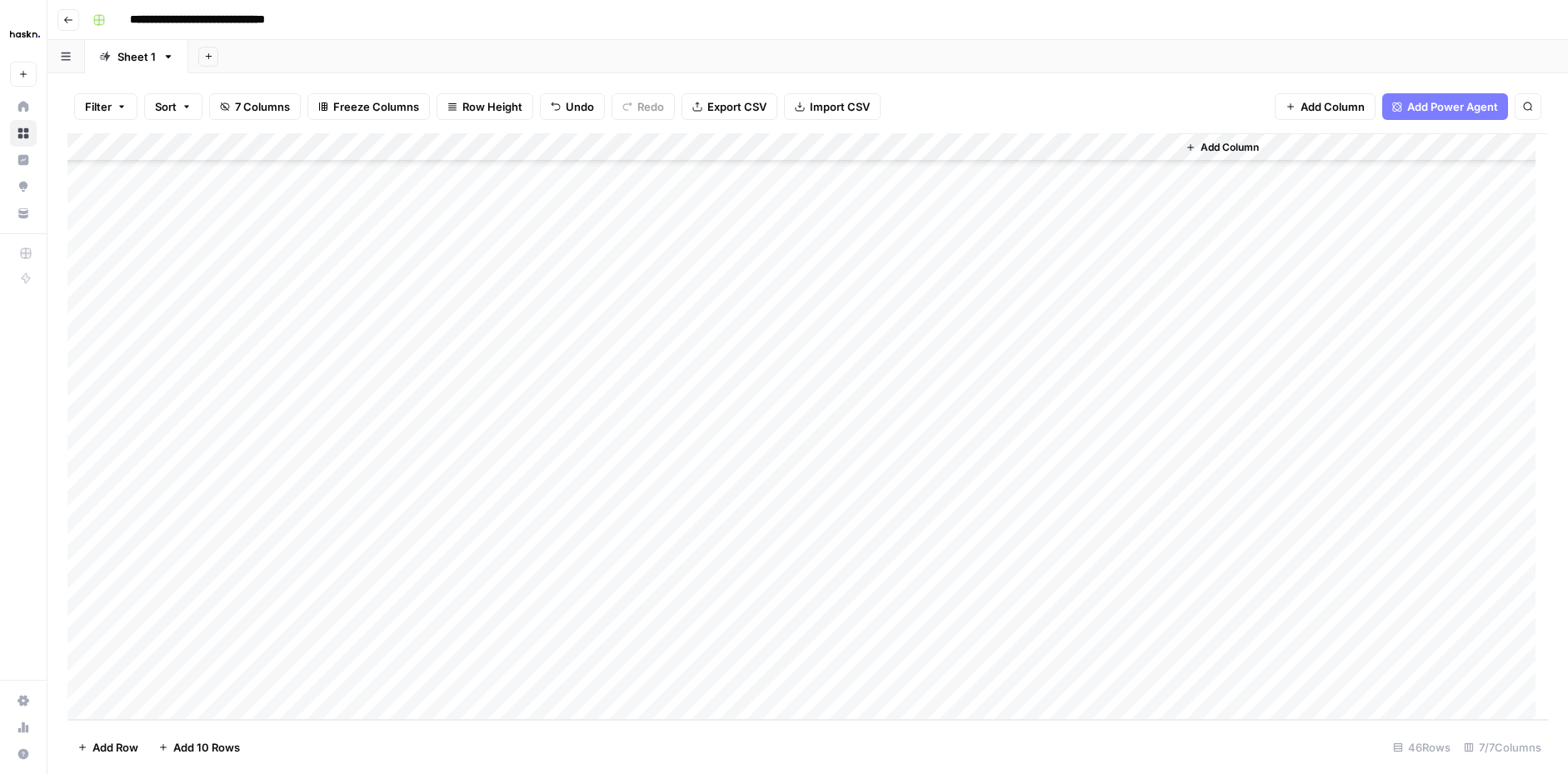
click at [402, 454] on div "Add Column" at bounding box center [807, 426] width 1480 height 587
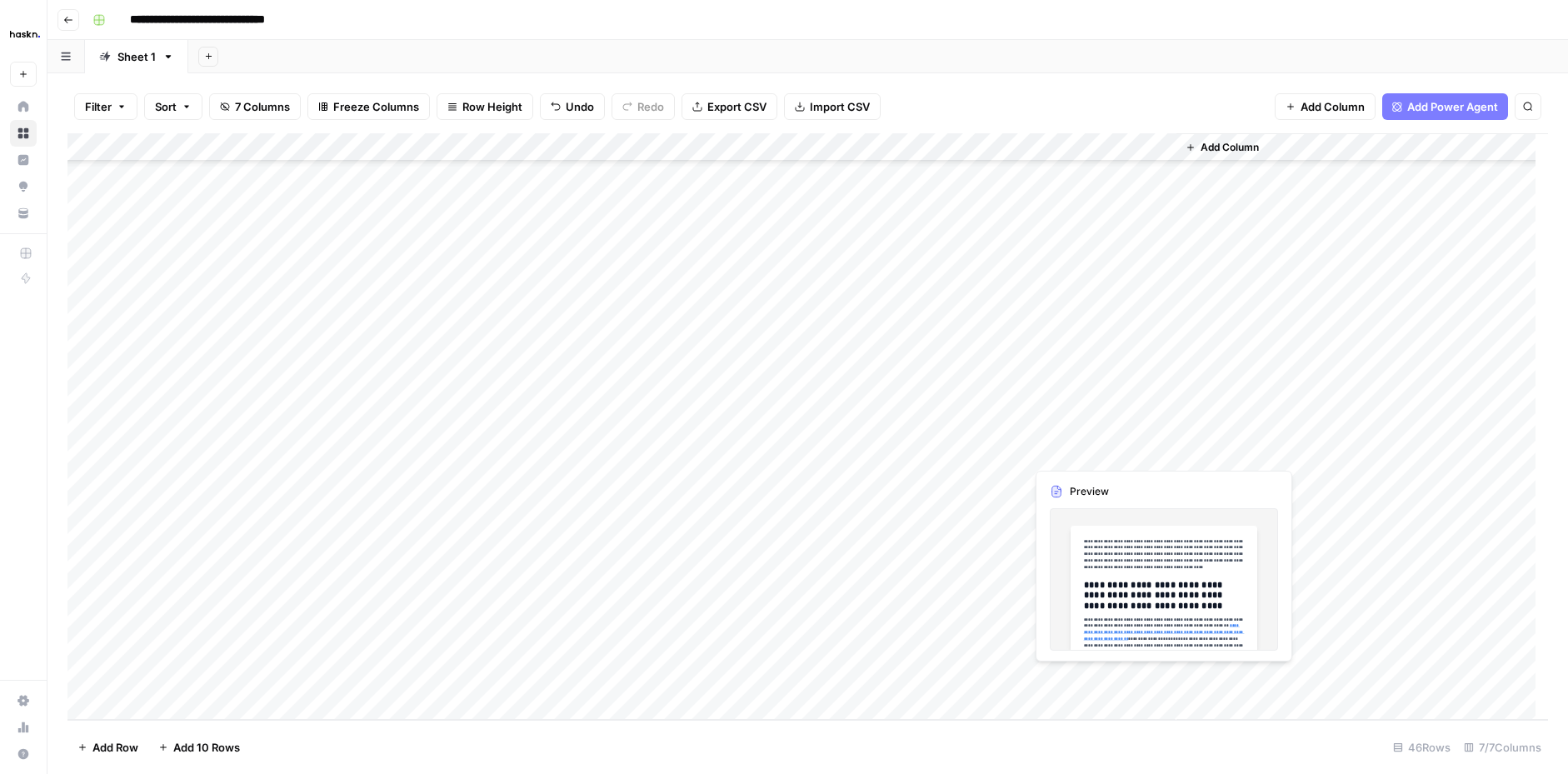
click at [1094, 454] on div "Add Column" at bounding box center [807, 426] width 1480 height 587
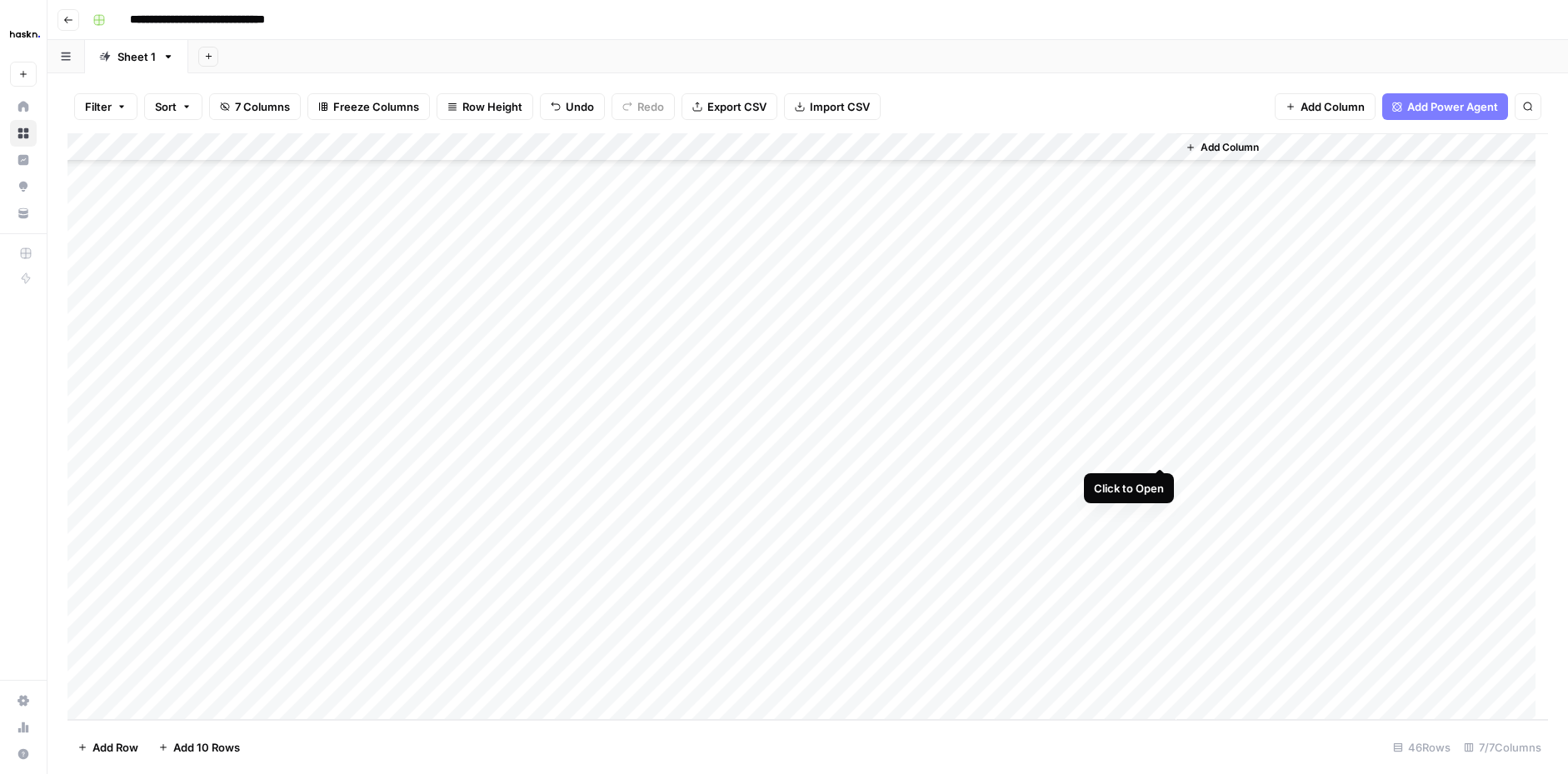
click at [1162, 452] on div "Add Column" at bounding box center [807, 426] width 1480 height 587
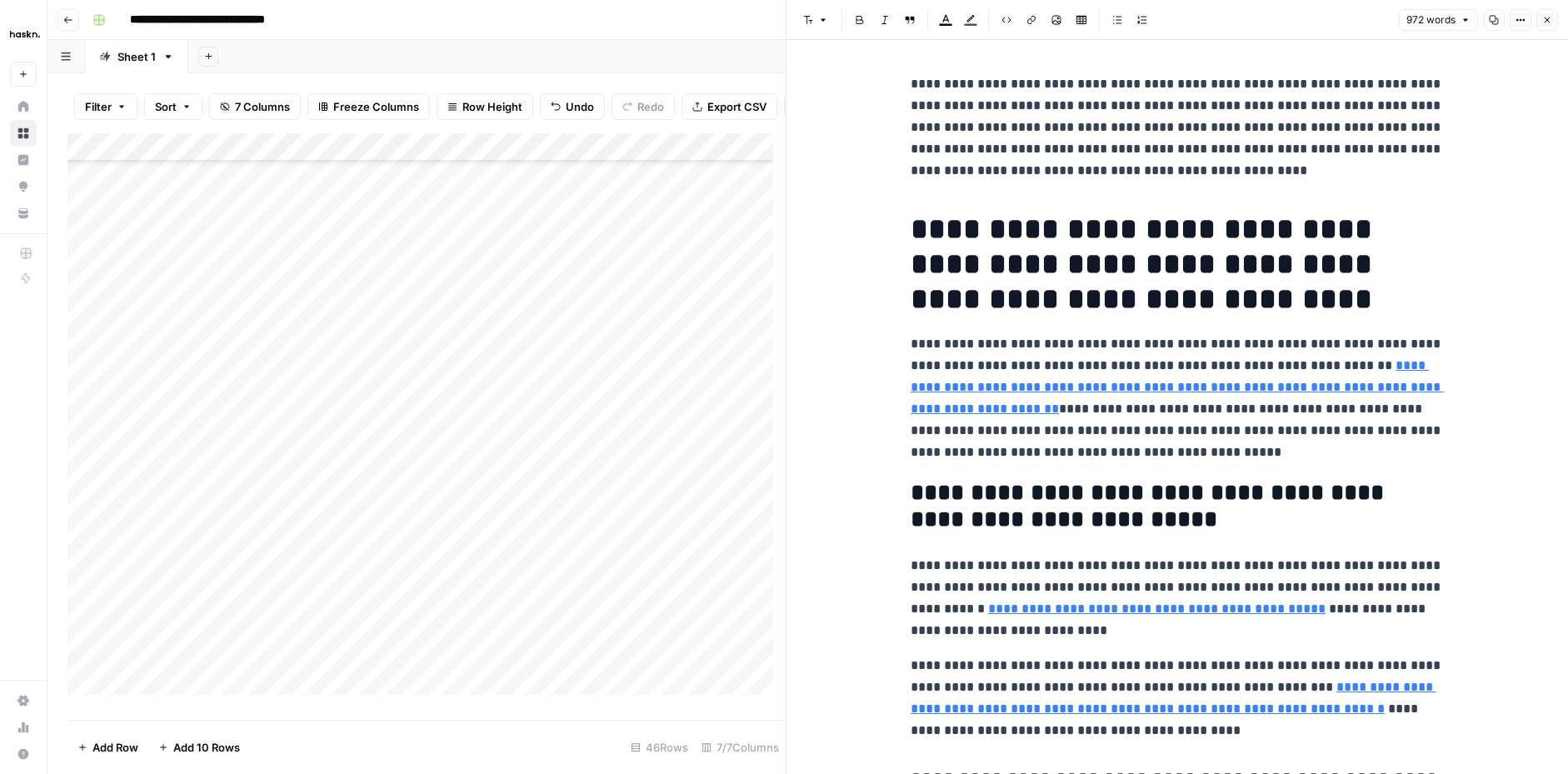
drag, startPoint x: 887, startPoint y: 70, endPoint x: 1100, endPoint y: 353, distance: 354.2
click at [353, 462] on div "Add Column" at bounding box center [426, 420] width 718 height 574
click at [380, 402] on div "Add Column" at bounding box center [426, 420] width 718 height 574
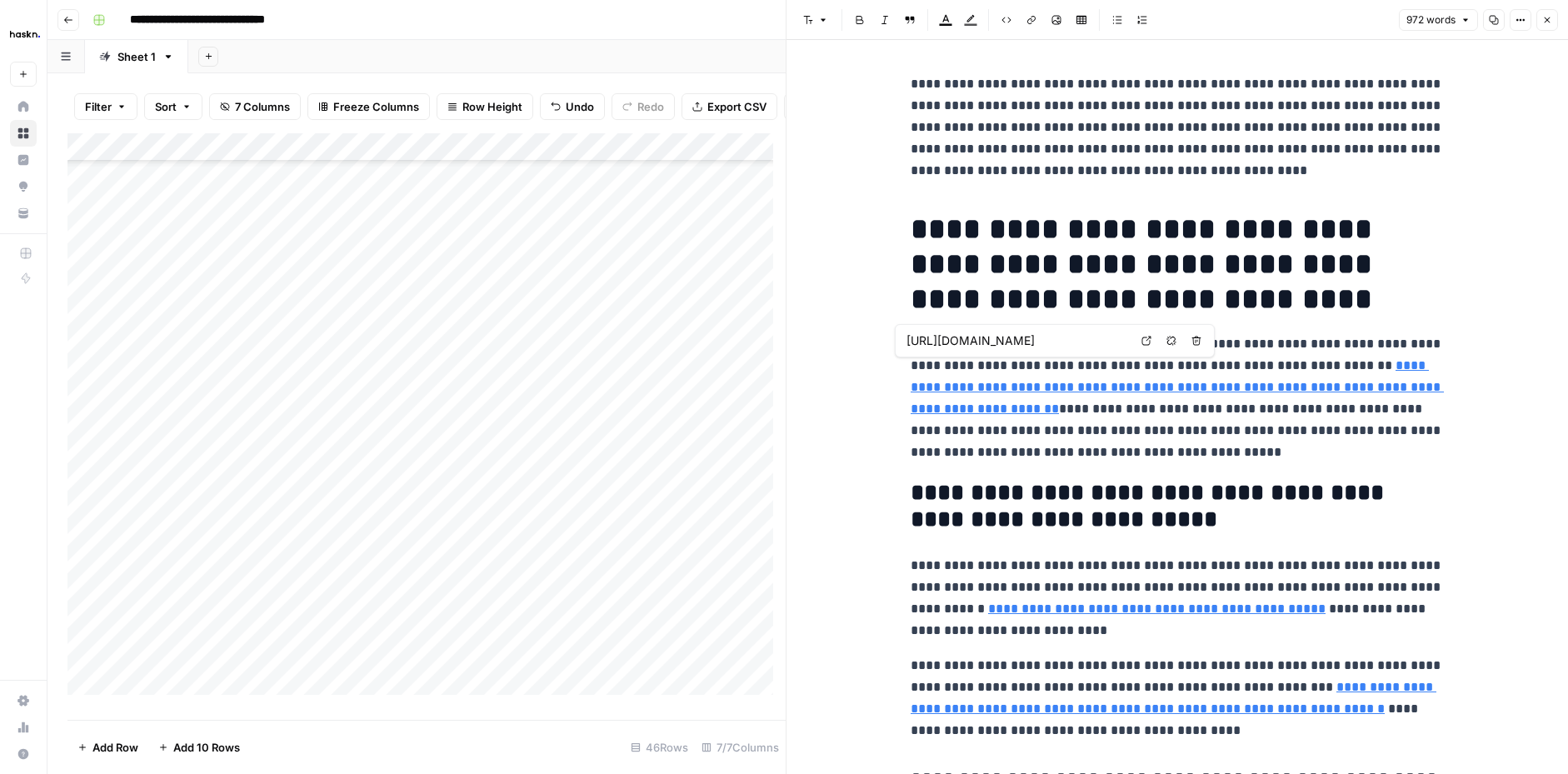
scroll to position [3, 0]
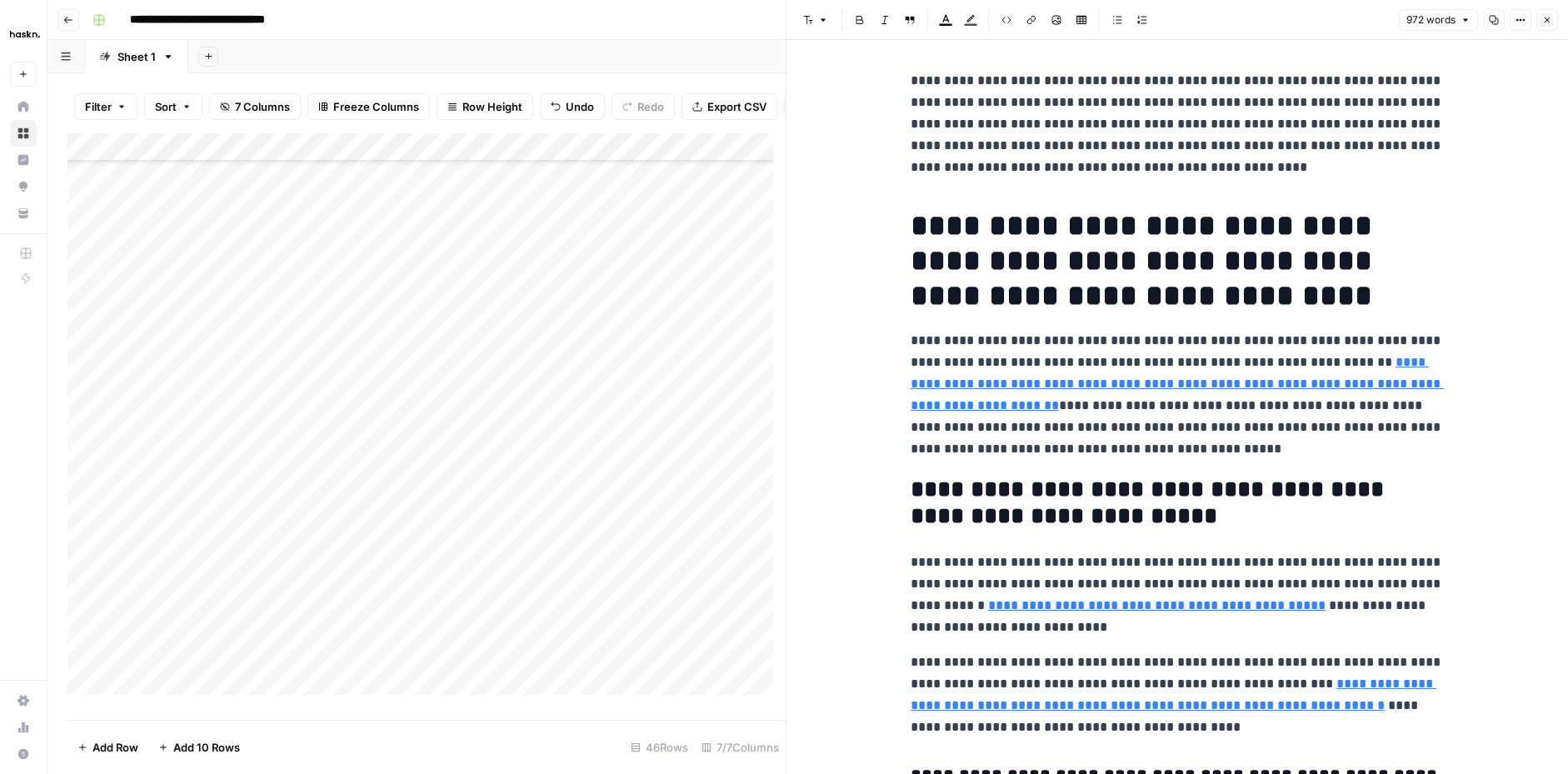
click at [1551, 19] on button "Close" at bounding box center [1546, 20] width 22 height 22
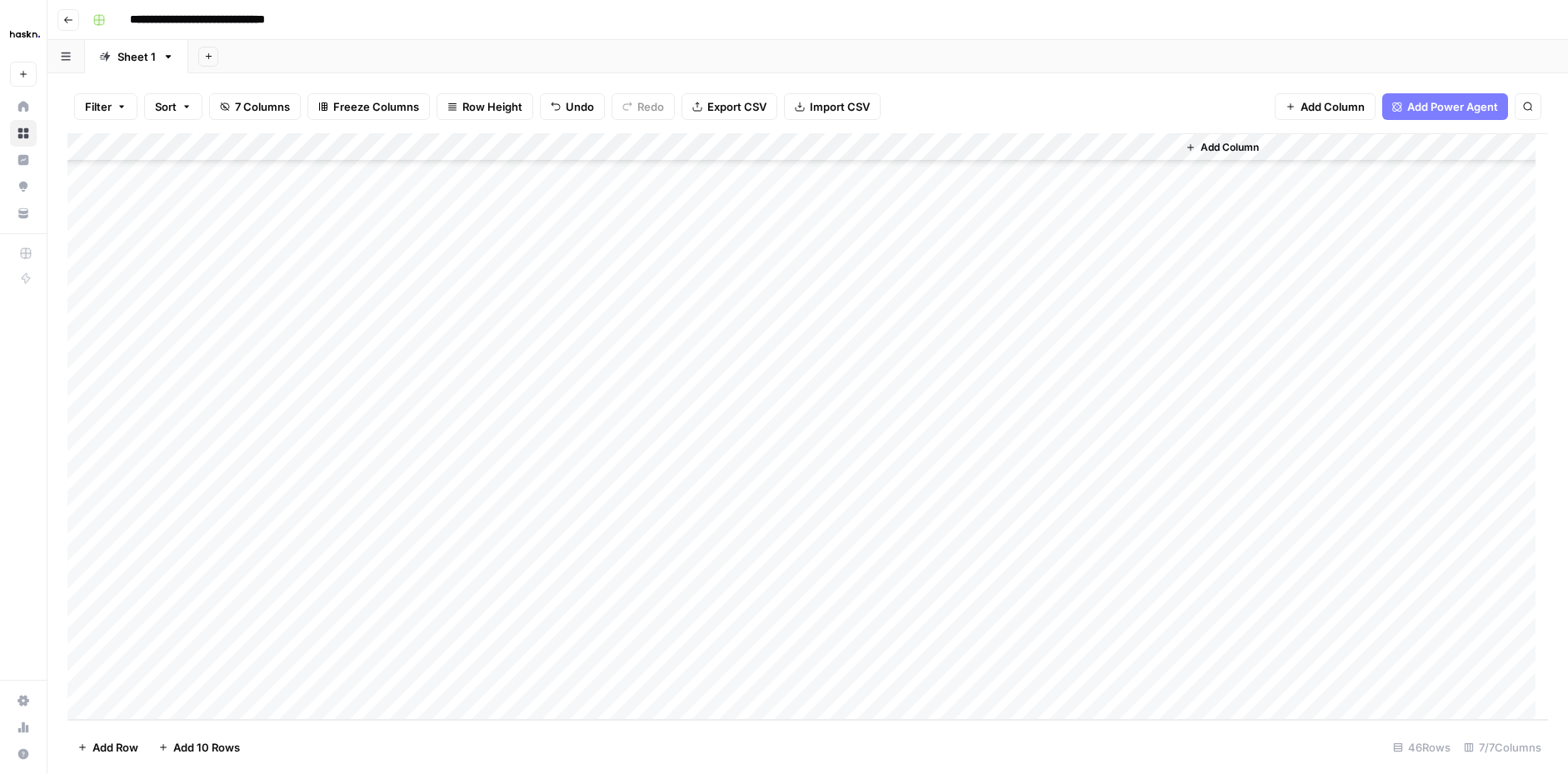
click at [1162, 390] on div "Add Column" at bounding box center [807, 426] width 1480 height 587
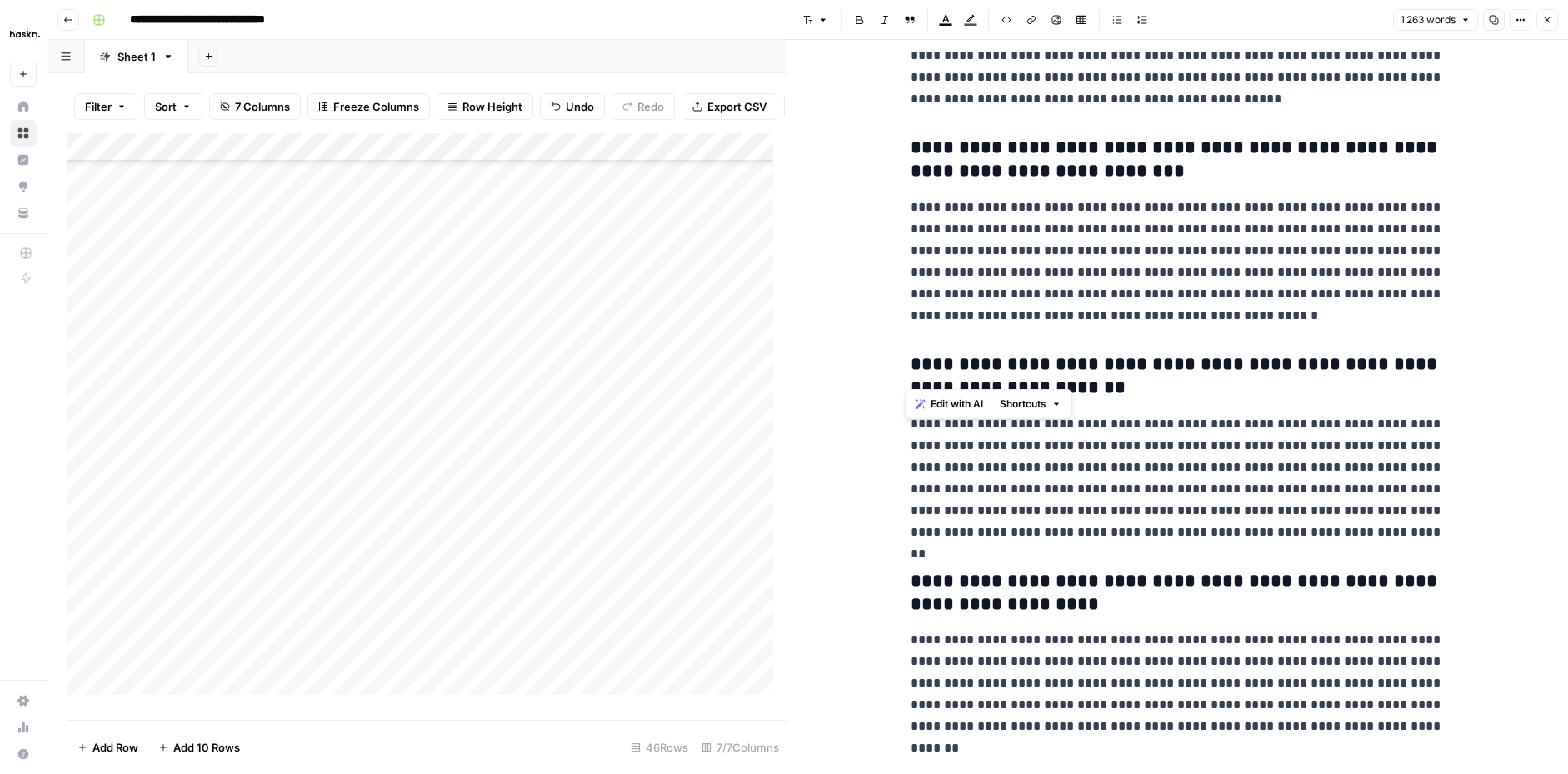
scroll to position [3073, 0]
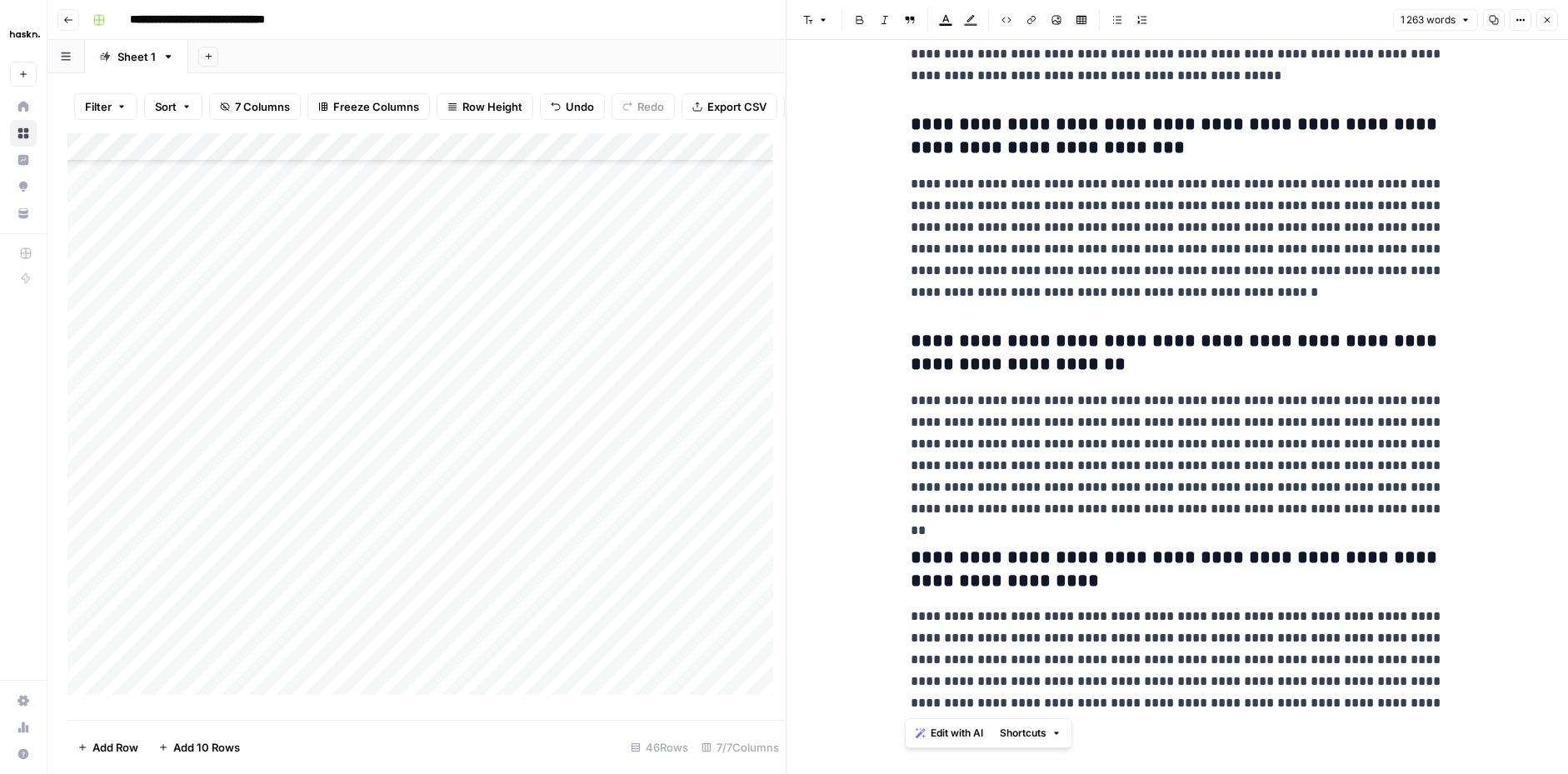
drag, startPoint x: 911, startPoint y: 82, endPoint x: 1517, endPoint y: 731, distance: 887.9
click at [1542, 22] on button "Close" at bounding box center [1546, 20] width 22 height 22
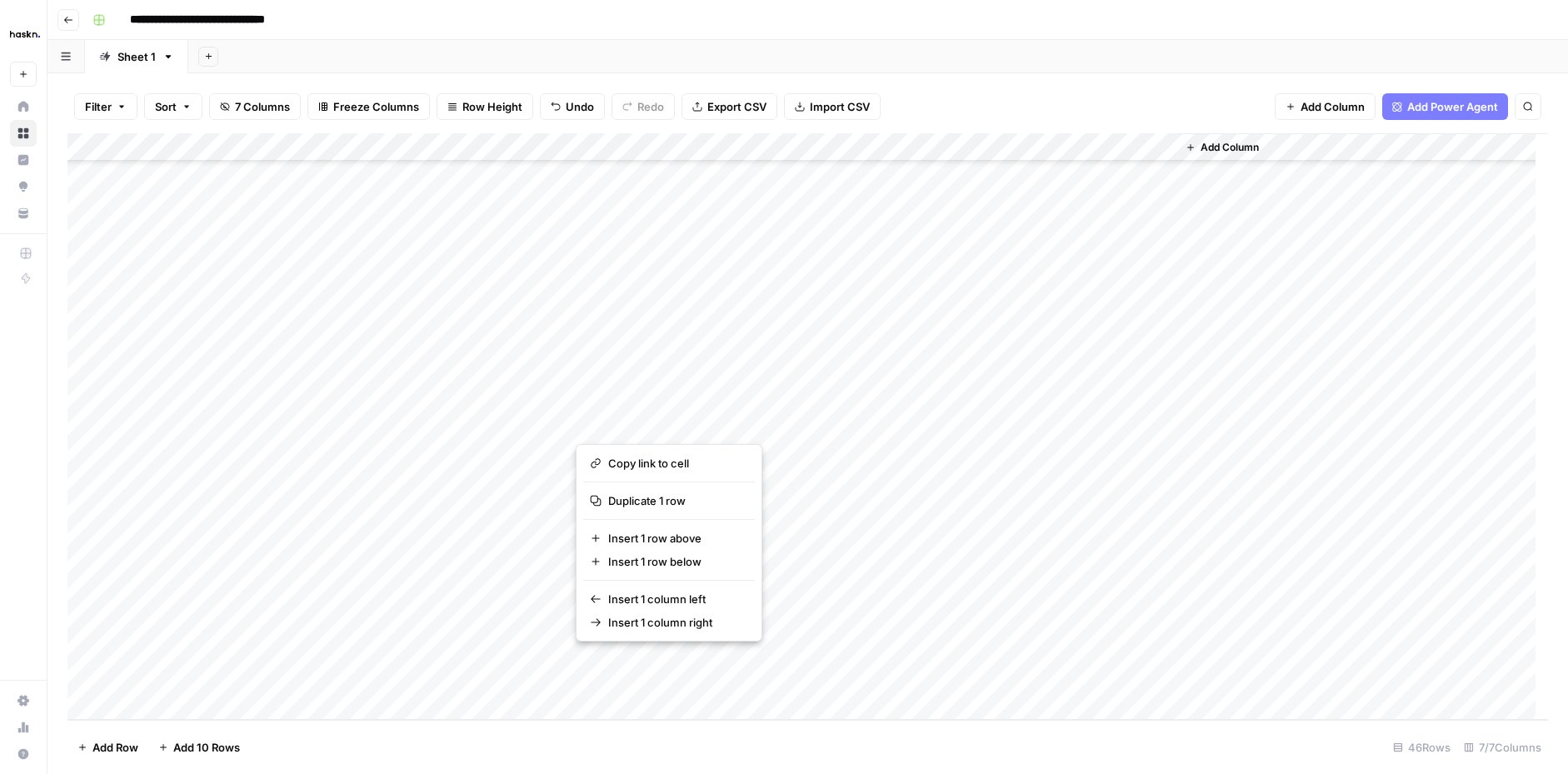
drag, startPoint x: 680, startPoint y: 415, endPoint x: 652, endPoint y: 404, distance: 30.1
click at [809, 394] on div "Add Column" at bounding box center [807, 426] width 1480 height 587
click at [825, 393] on div "Add Column" at bounding box center [807, 426] width 1480 height 587
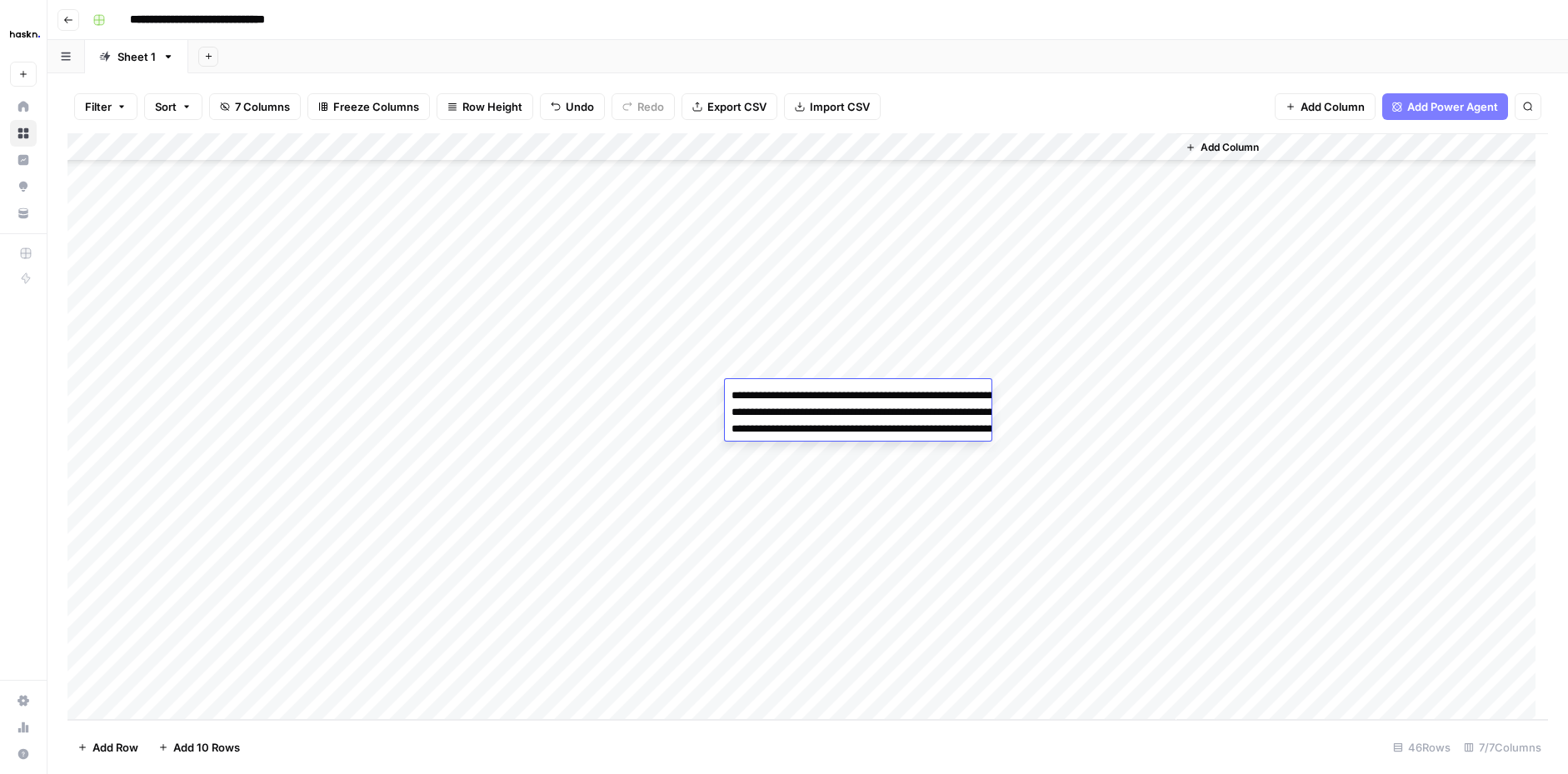
drag, startPoint x: 929, startPoint y: 422, endPoint x: 720, endPoint y: 383, distance: 212.6
click at [720, 383] on body "**********" at bounding box center [784, 387] width 1568 height 774
drag, startPoint x: 1021, startPoint y: 463, endPoint x: 688, endPoint y: 420, distance: 335.8
click at [688, 420] on body "**********" at bounding box center [784, 387] width 1568 height 774
click at [932, 497] on textarea "**********" at bounding box center [891, 446] width 333 height 123
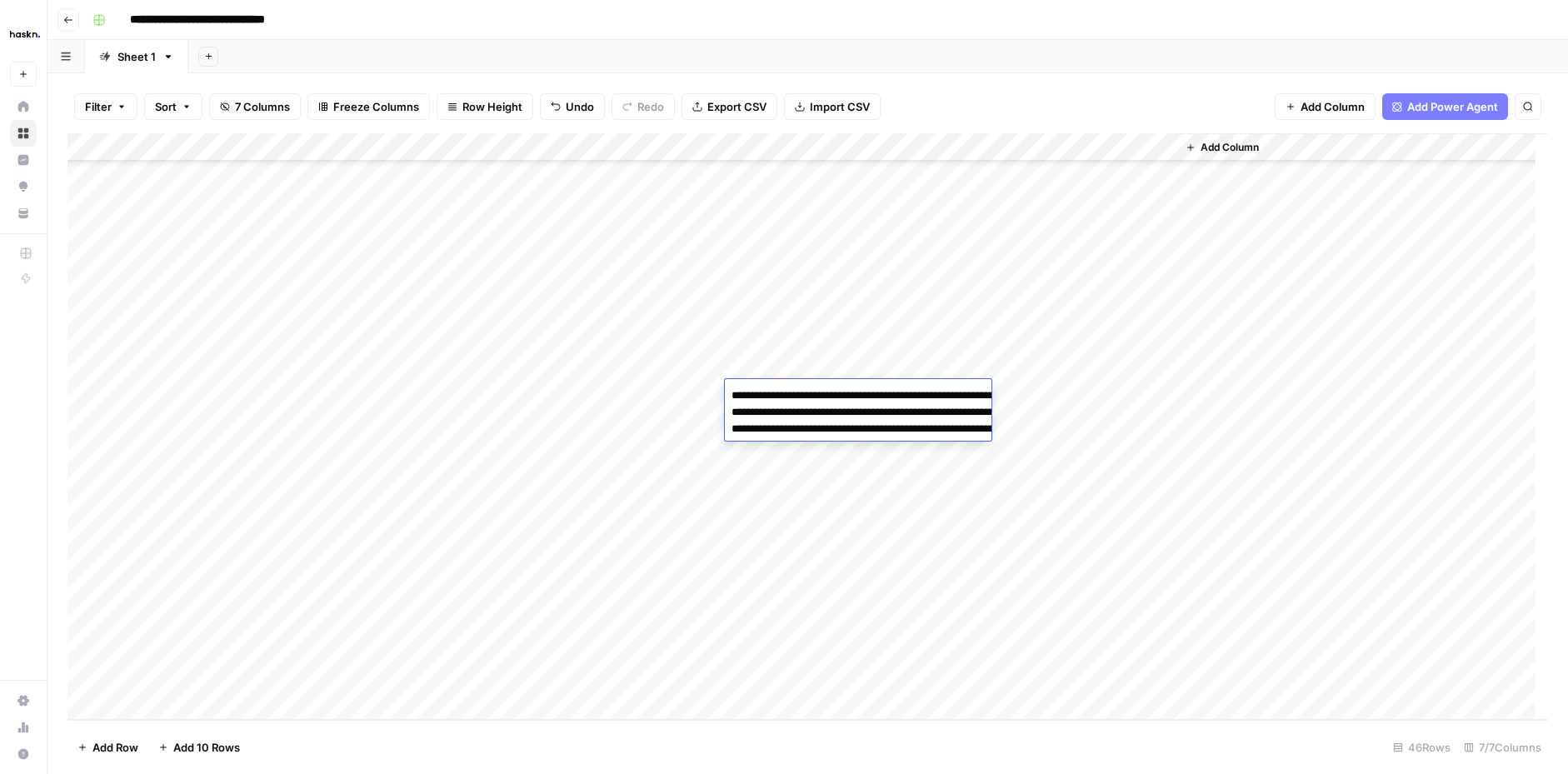
drag, startPoint x: 978, startPoint y: 505, endPoint x: 611, endPoint y: 472, distance: 368.5
click at [611, 472] on body "**********" at bounding box center [784, 387] width 1568 height 774
click at [666, 391] on div "Add Column" at bounding box center [807, 426] width 1480 height 587
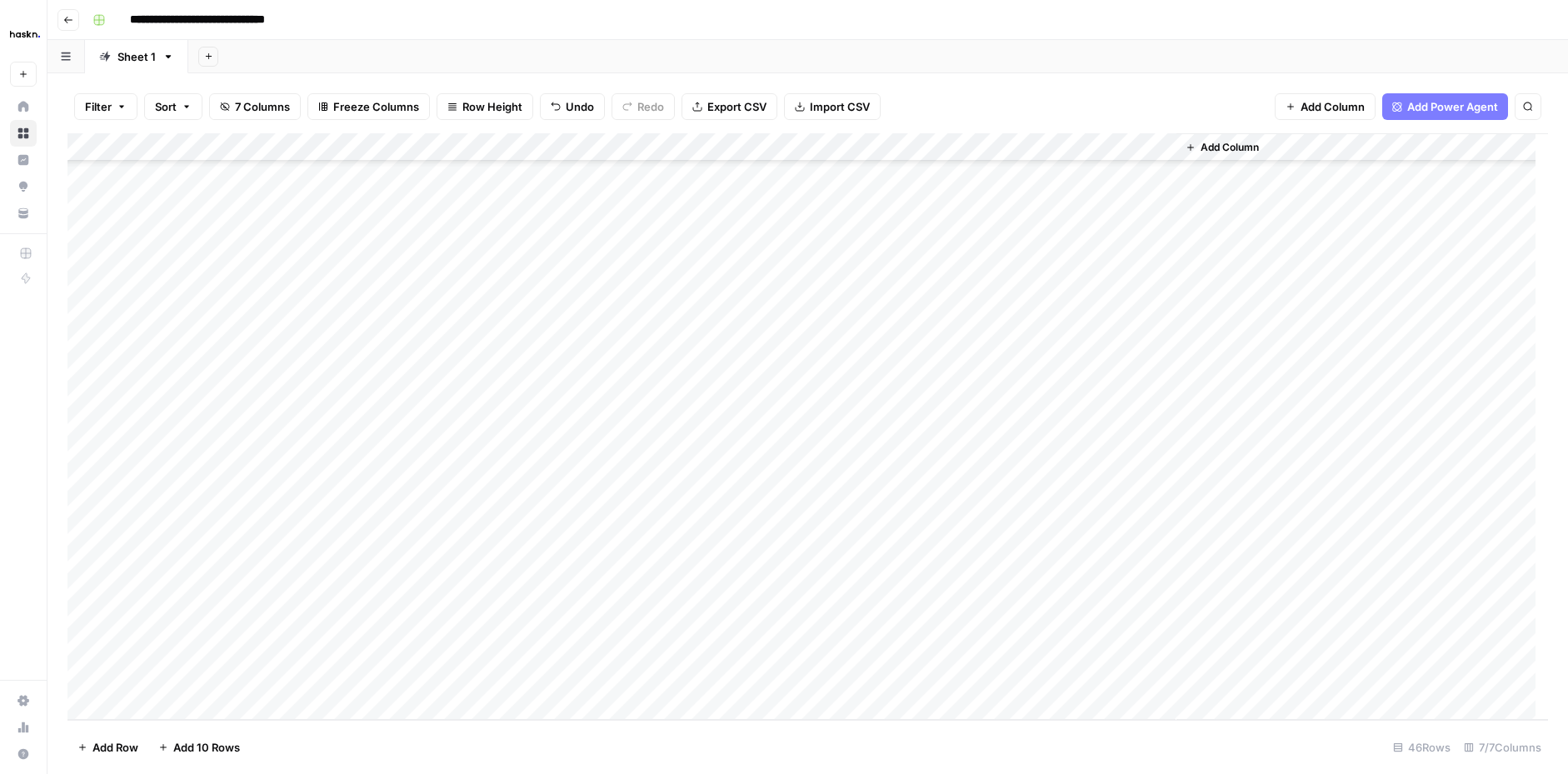
click at [1068, 420] on div "Add Column" at bounding box center [807, 426] width 1480 height 587
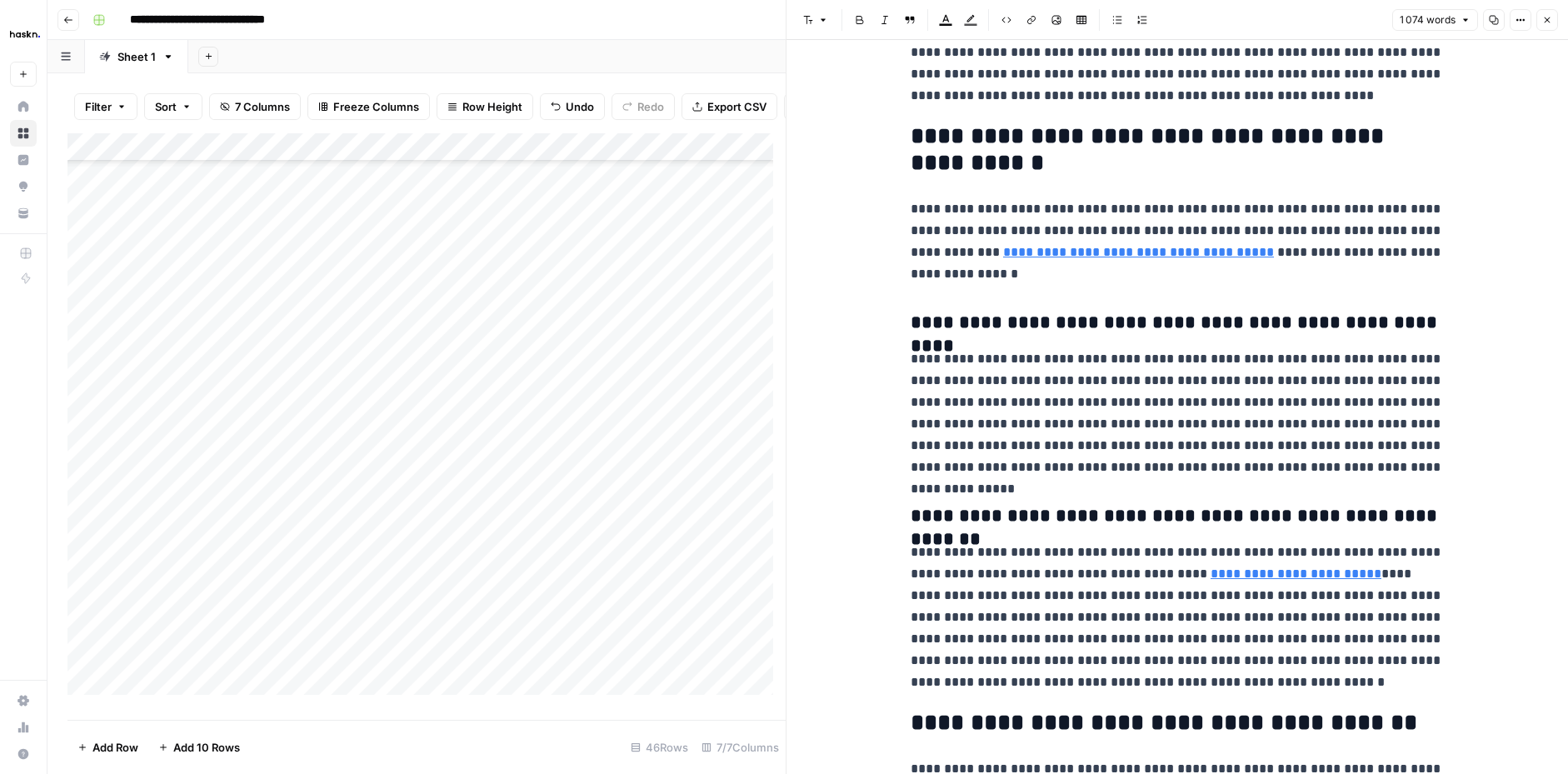
drag, startPoint x: 891, startPoint y: 80, endPoint x: 1170, endPoint y: 360, distance: 395.3
click at [1171, 360] on div "**********" at bounding box center [1177, 386] width 782 height 3151
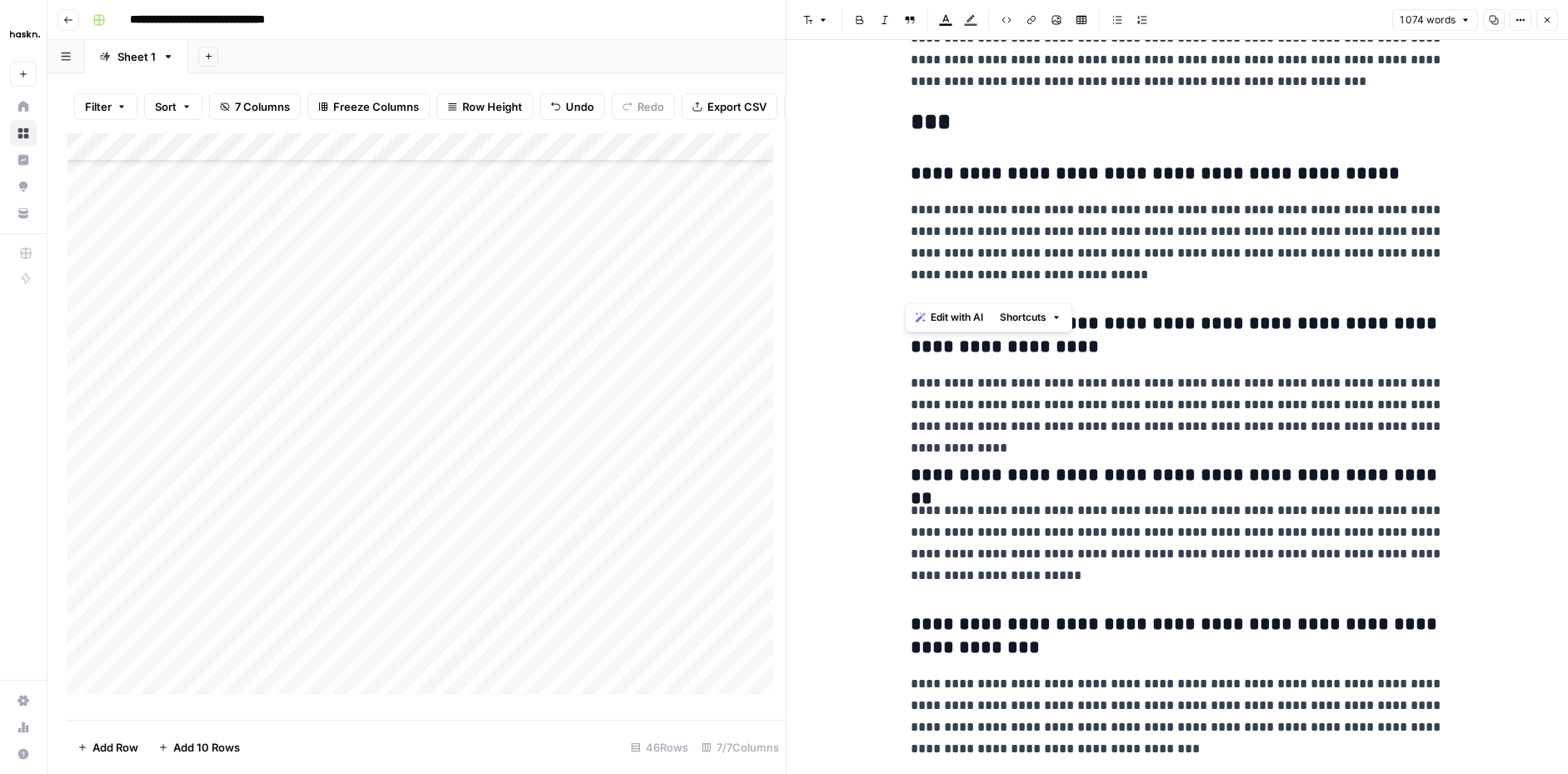
scroll to position [2417, 0]
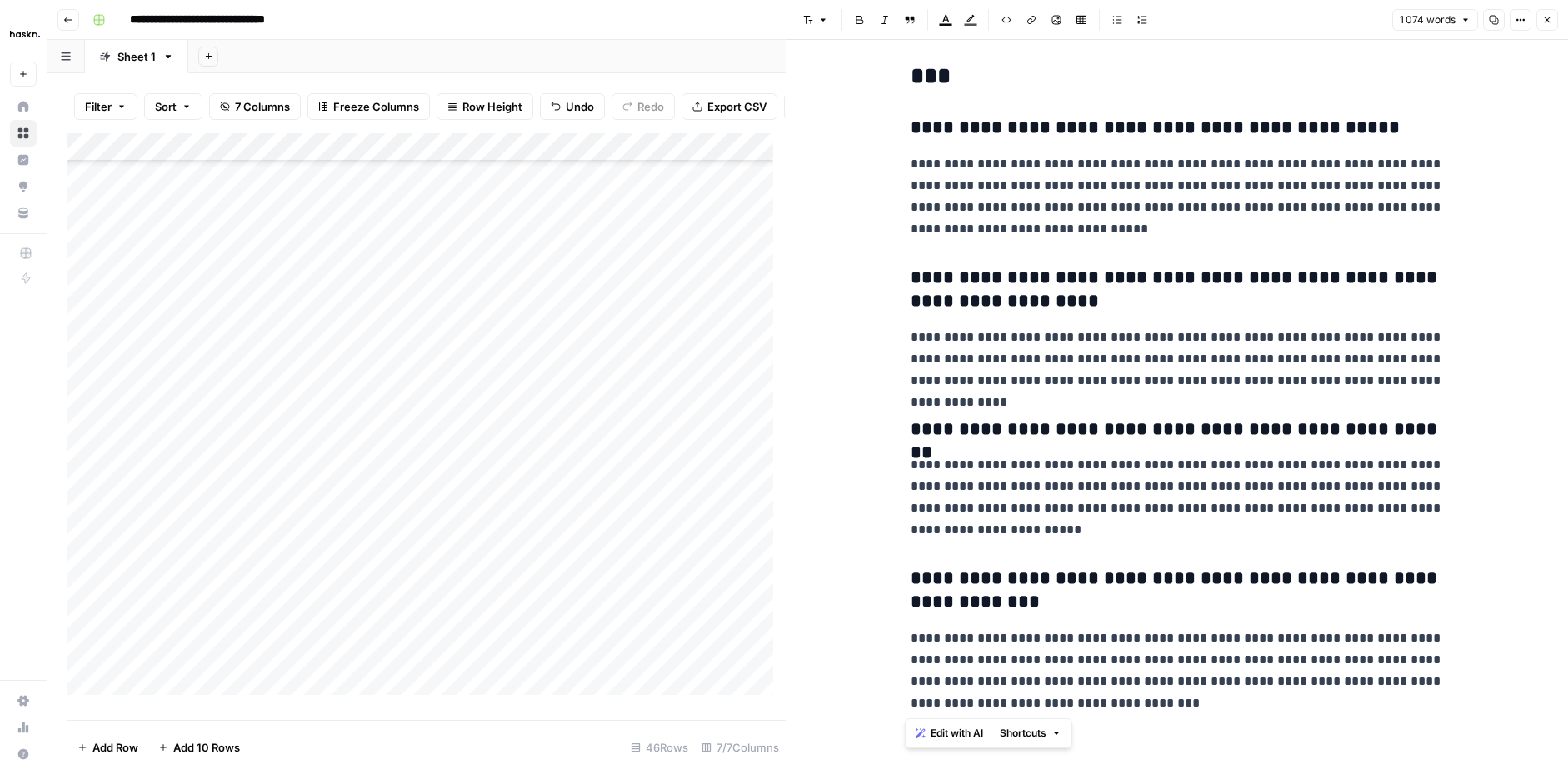
drag, startPoint x: 903, startPoint y: 81, endPoint x: 1225, endPoint y: 777, distance: 766.9
click at [1225, 766] on html "**********" at bounding box center [784, 387] width 1568 height 774
copy div "**********"
click at [1542, 24] on icon "button" at bounding box center [1546, 20] width 10 height 10
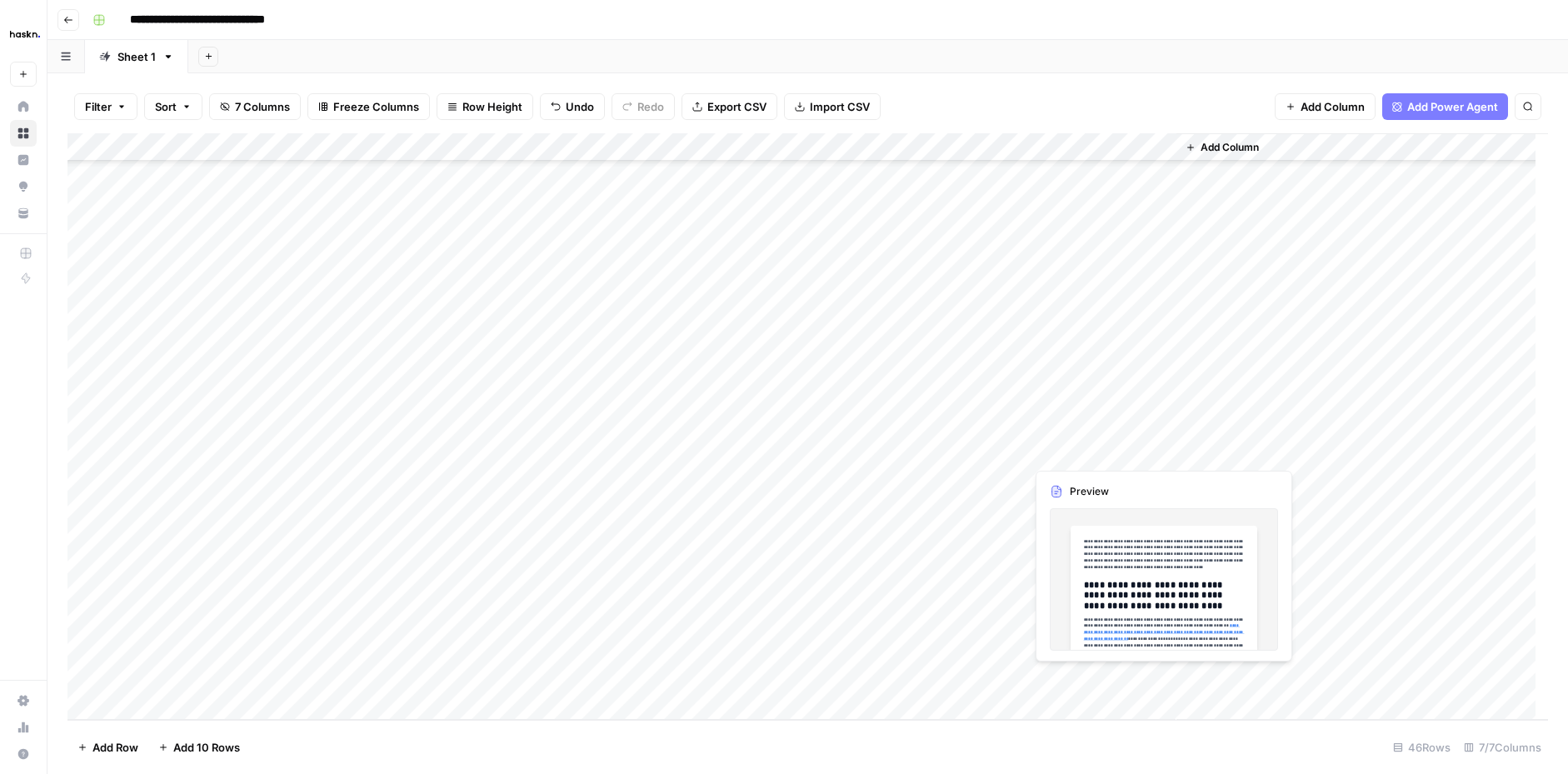
click at [1072, 451] on div "Add Column" at bounding box center [807, 426] width 1480 height 587
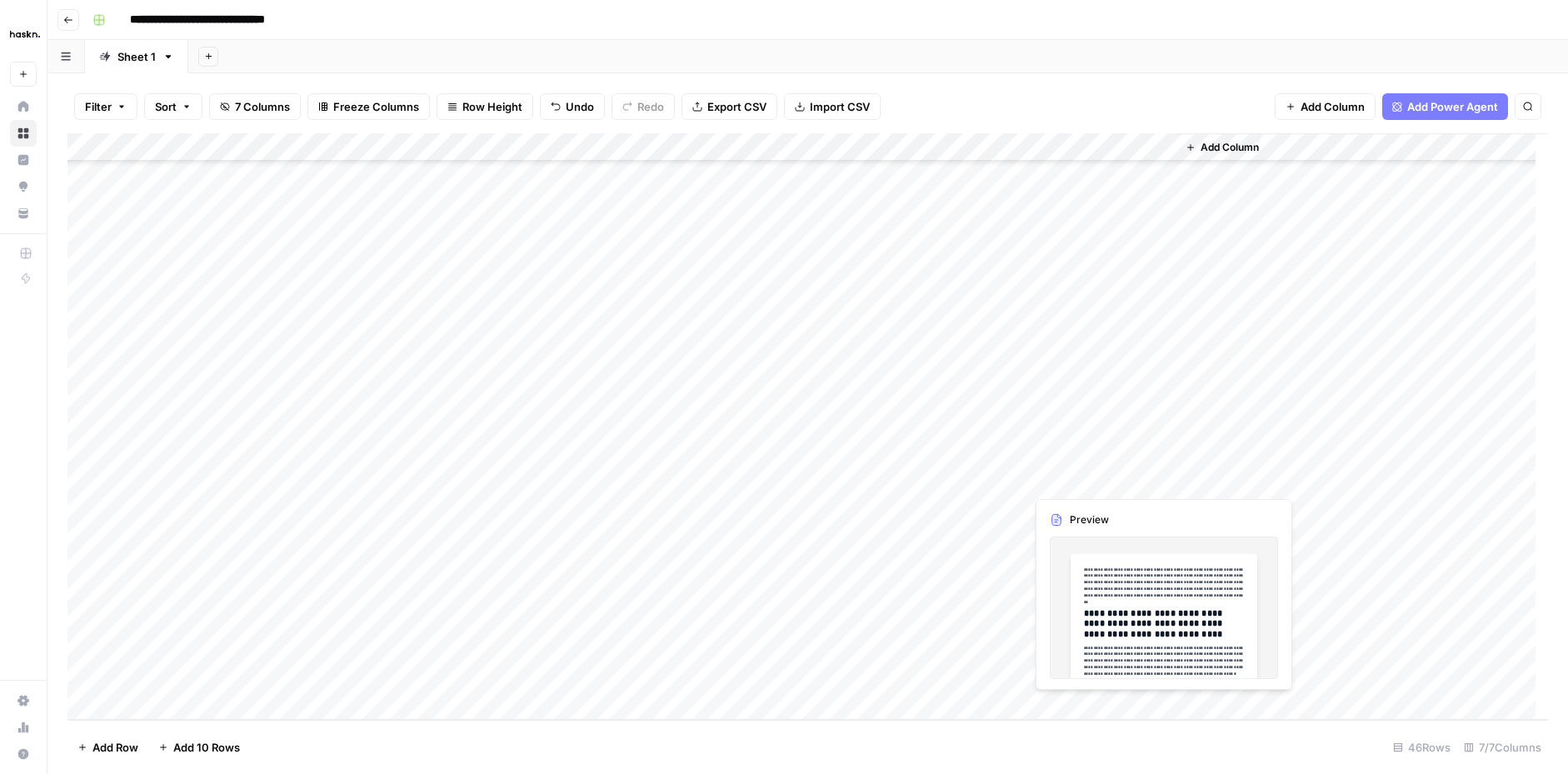
click at [1069, 476] on div "Add Column" at bounding box center [807, 426] width 1480 height 587
click at [1069, 476] on div at bounding box center [1101, 479] width 153 height 30
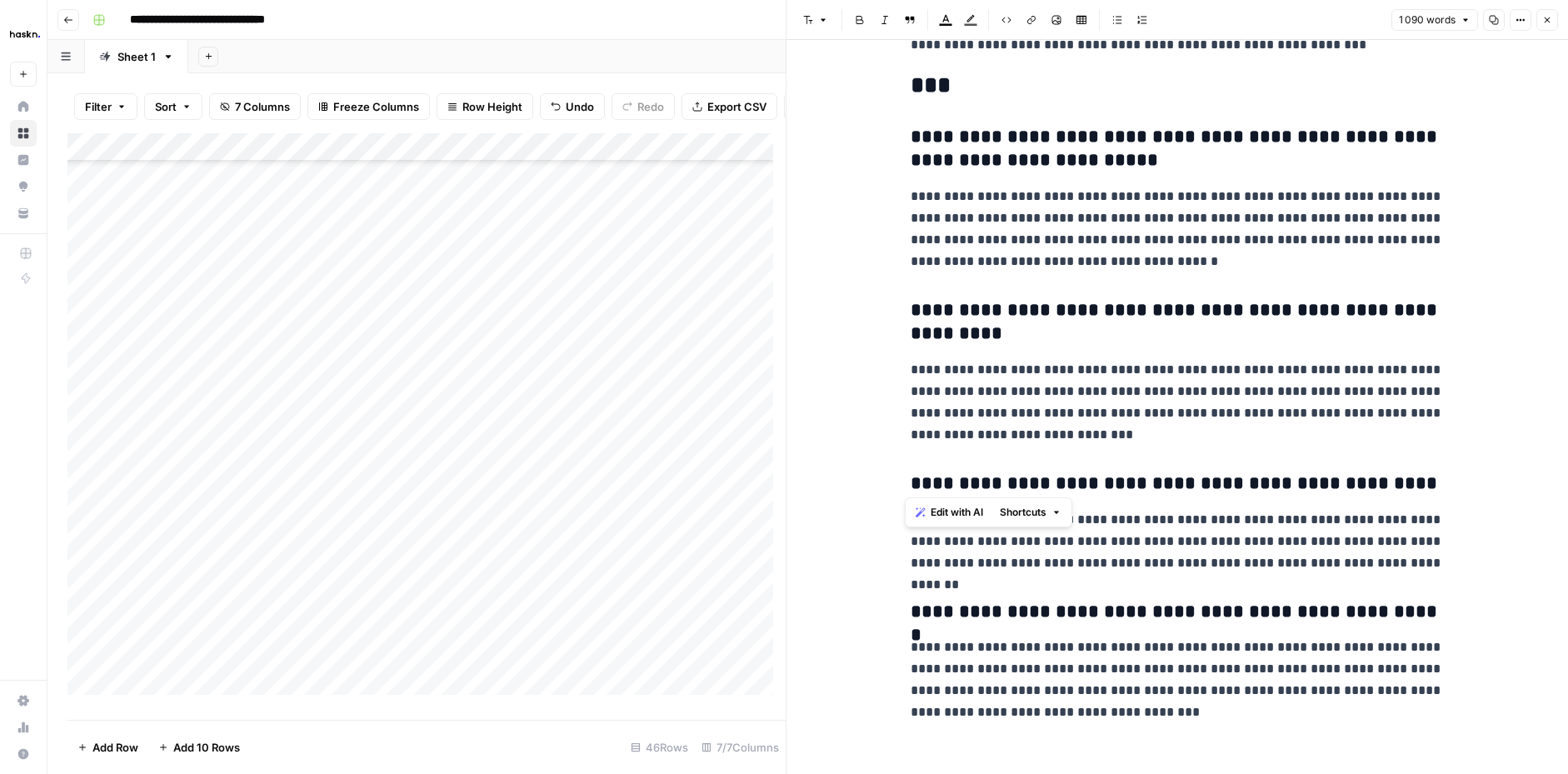
scroll to position [2788, 0]
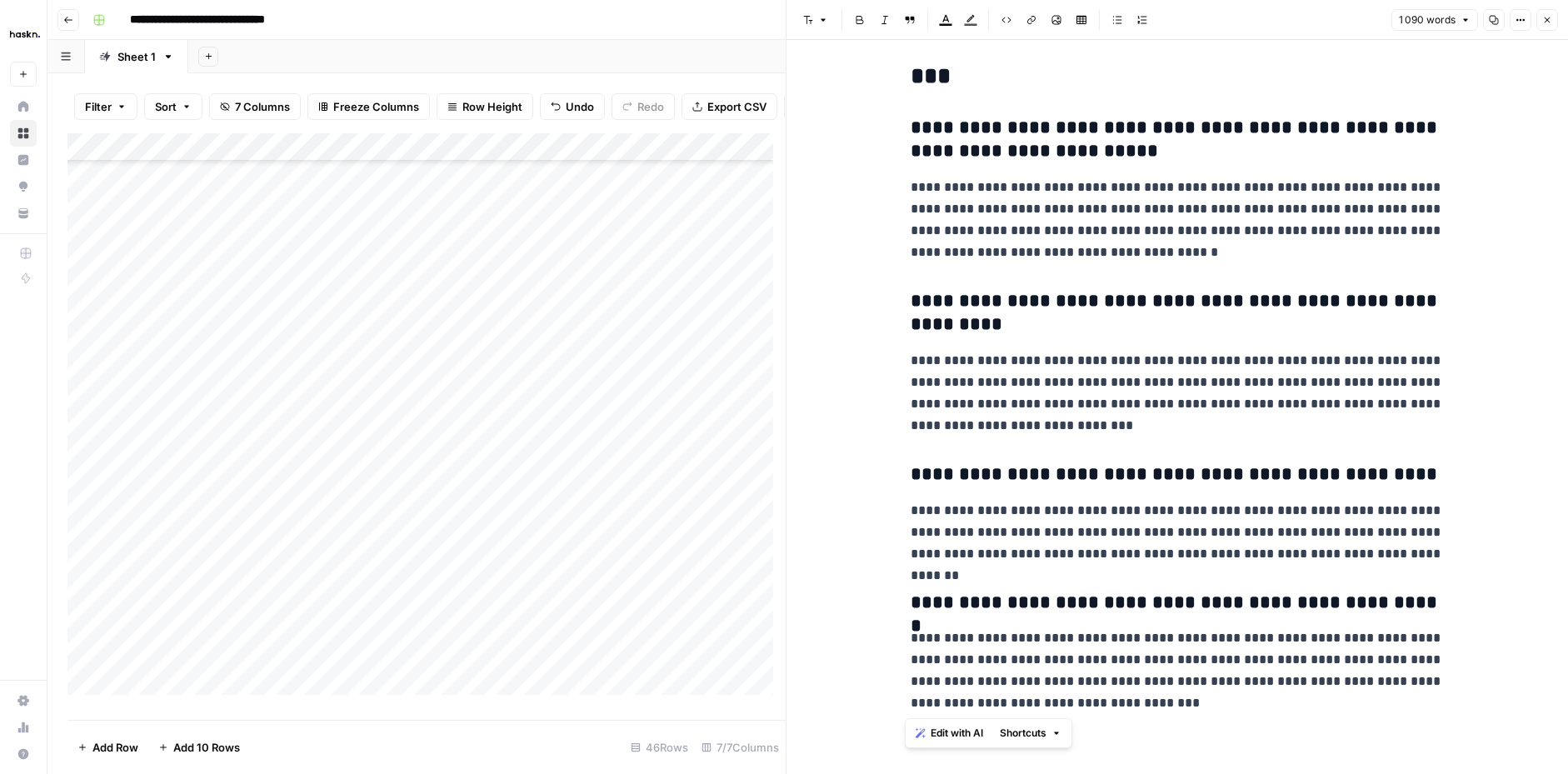
drag, startPoint x: 894, startPoint y: 75, endPoint x: 1571, endPoint y: 777, distance: 975.3
click at [1563, 766] on html "**********" at bounding box center [784, 387] width 1568 height 774
copy div "**********"
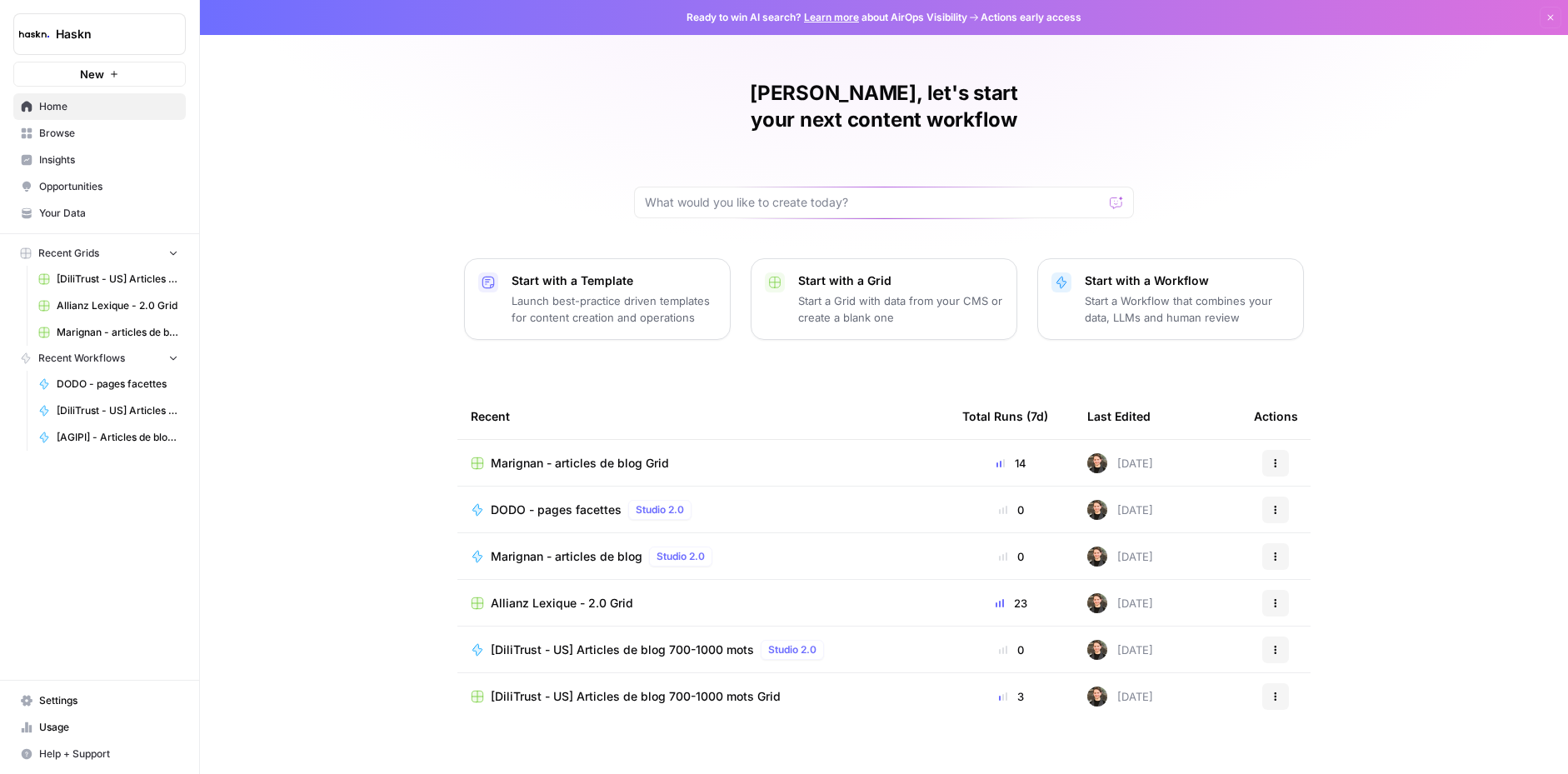
click at [678, 189] on div at bounding box center [883, 203] width 499 height 31
click at [53, 130] on span "Browse" at bounding box center [109, 132] width 139 height 15
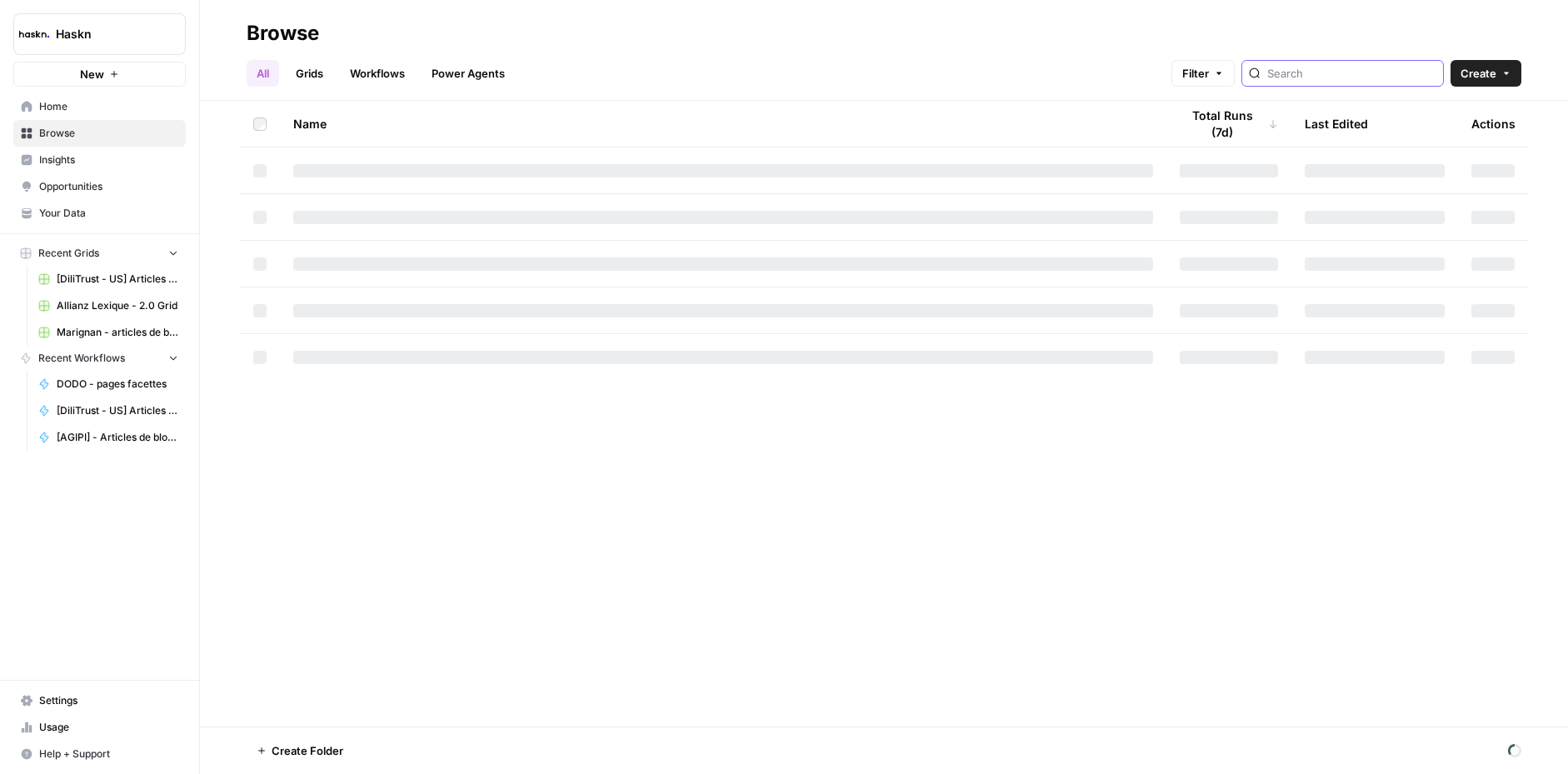
click at [1323, 76] on input "search" at bounding box center [1352, 73] width 169 height 17
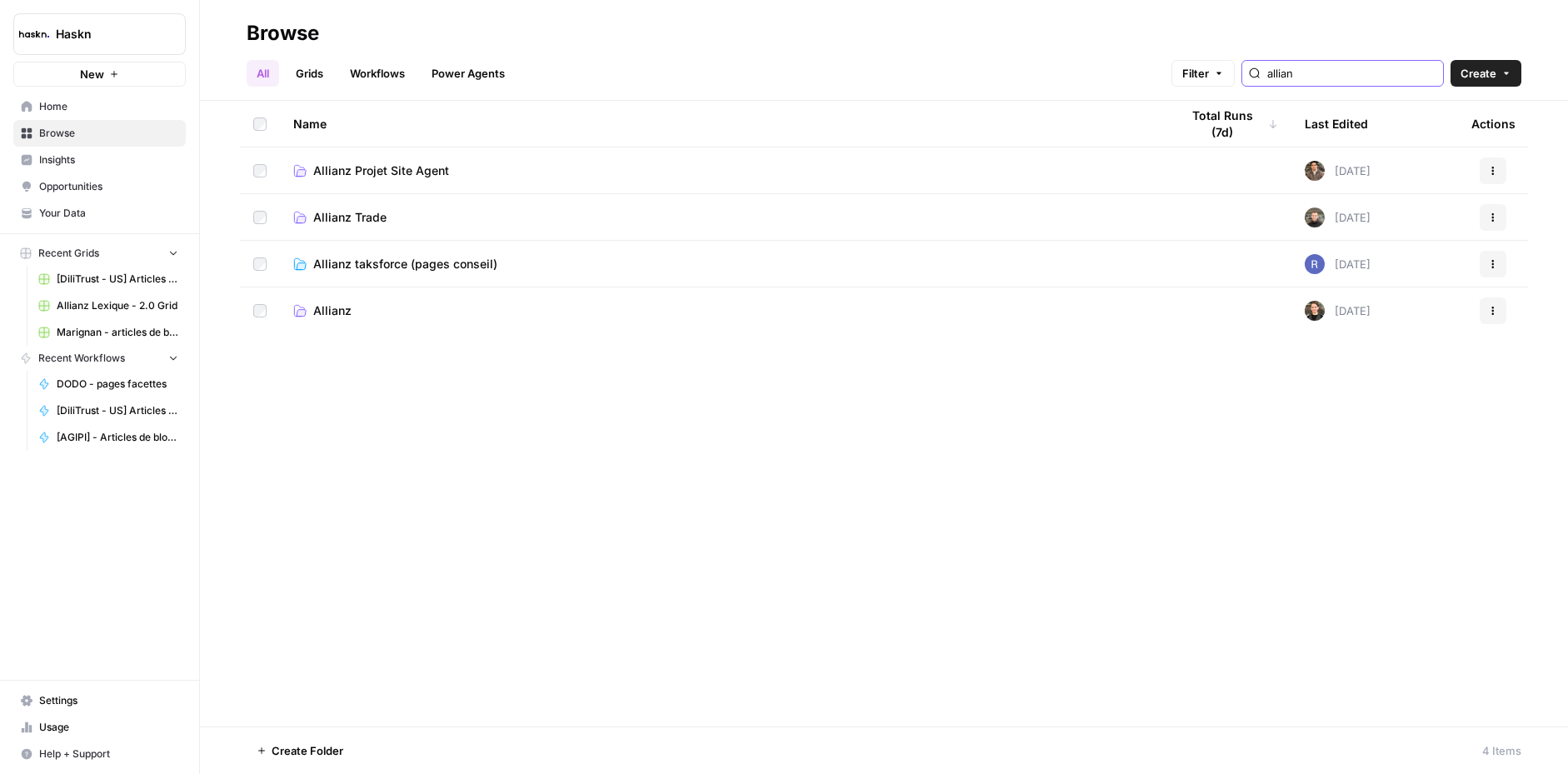
type input "allian"
click at [342, 317] on span "Allianz" at bounding box center [332, 311] width 38 height 17
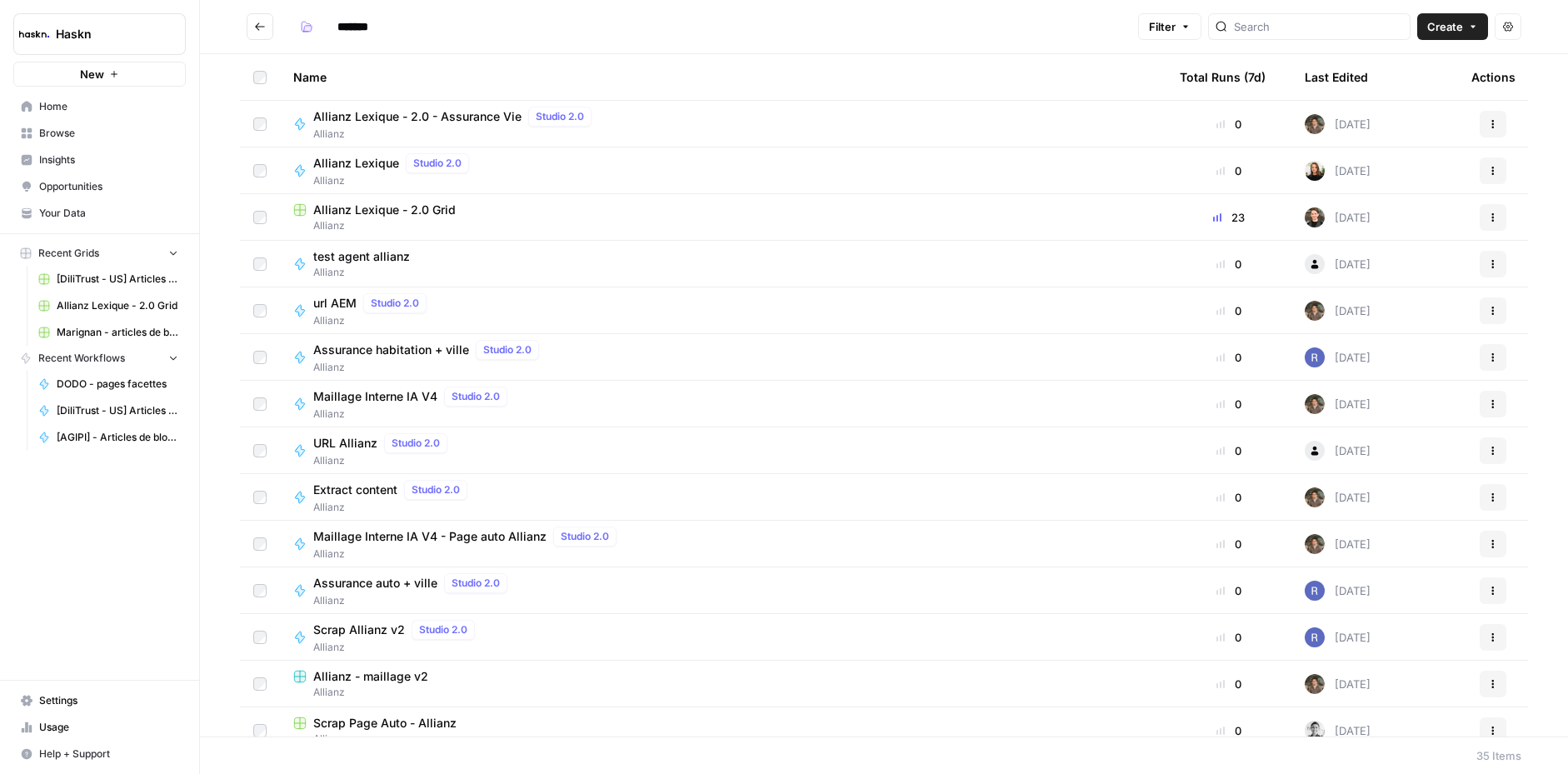
click at [357, 216] on span "Allianz Lexique - 2.0 Grid" at bounding box center [384, 210] width 142 height 17
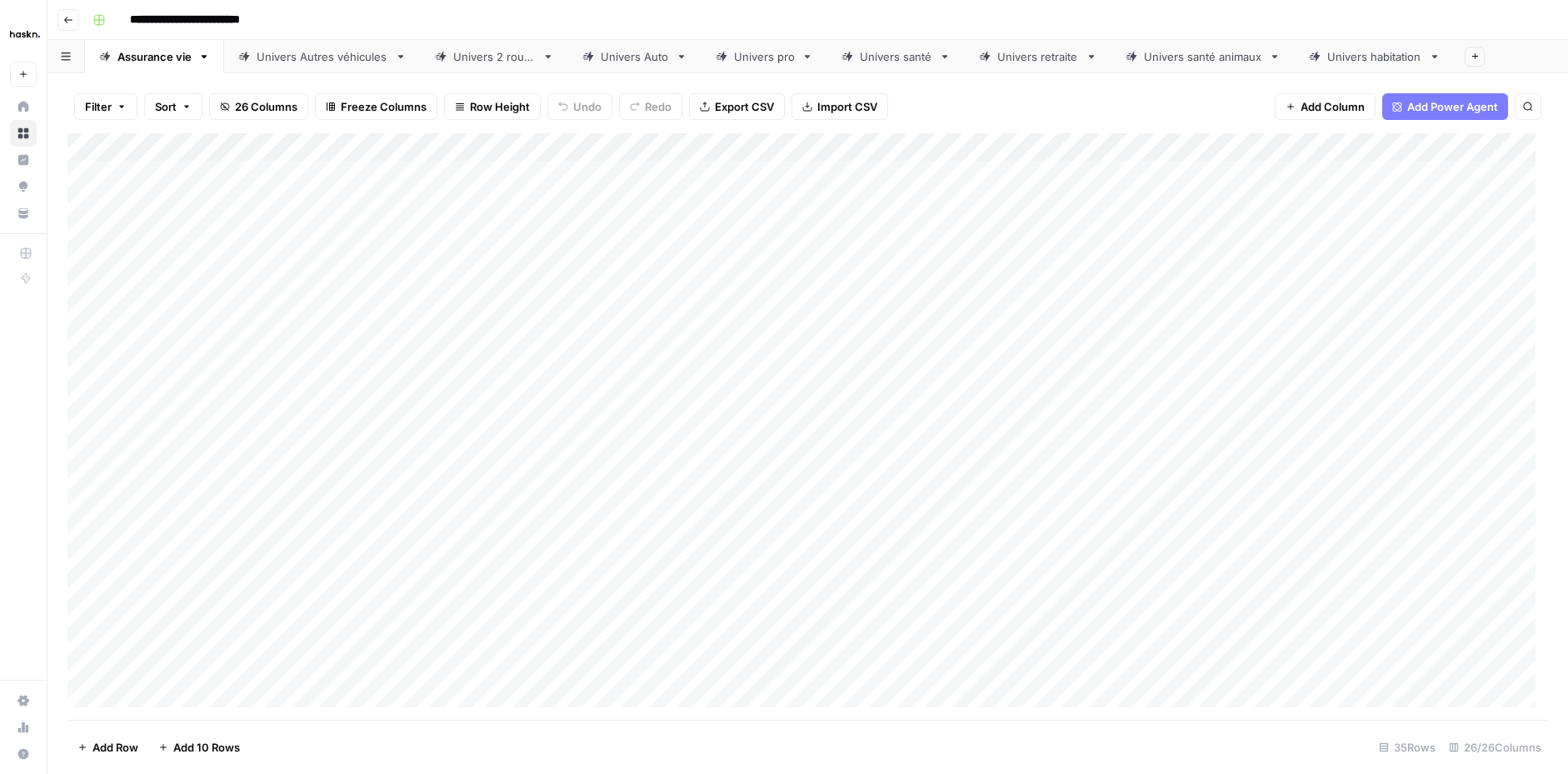
click at [1371, 63] on div "Univers habitation" at bounding box center [1374, 56] width 95 height 17
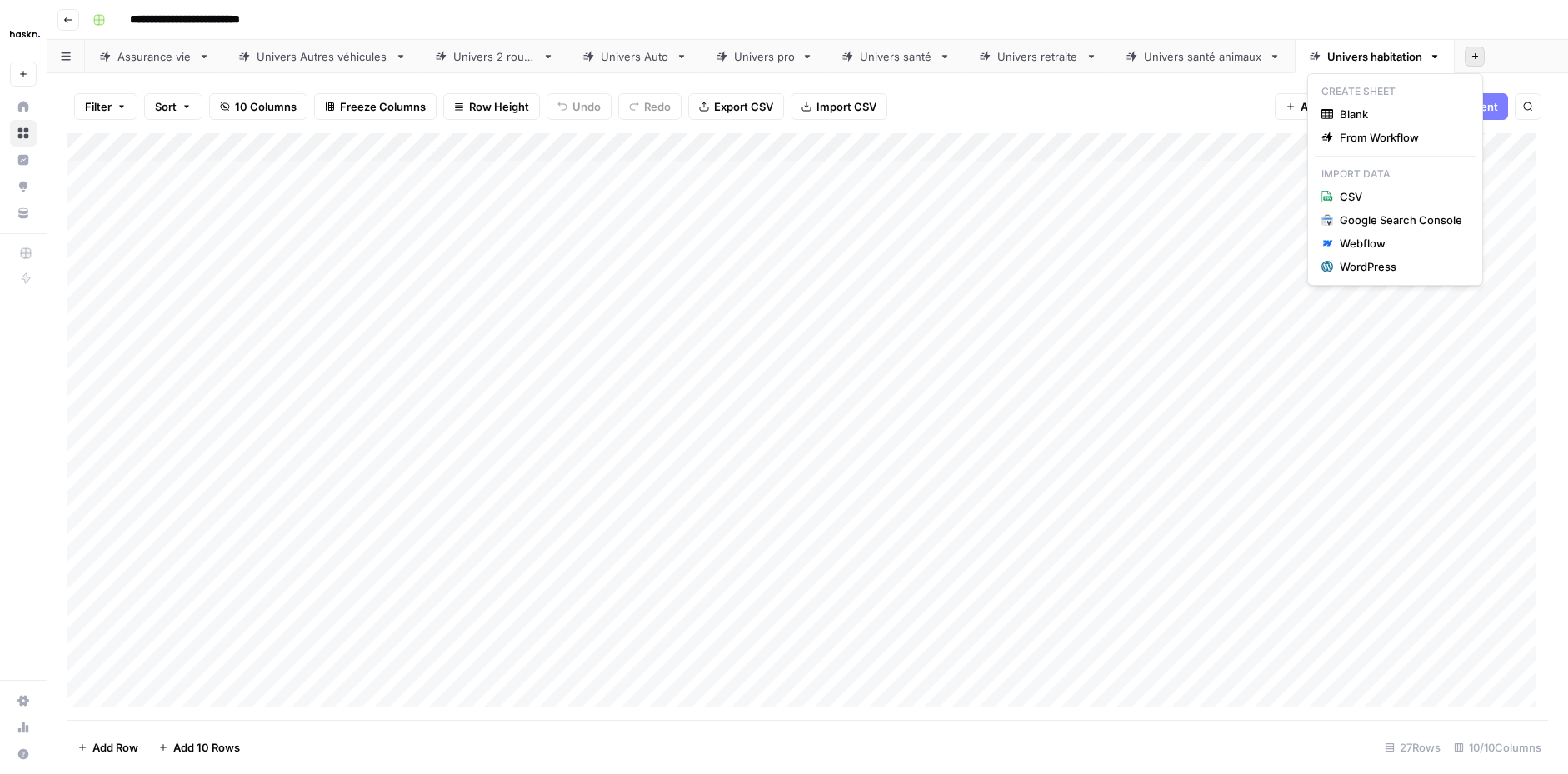
drag, startPoint x: 1473, startPoint y: 61, endPoint x: 1622, endPoint y: 47, distance: 149.7
click at [1567, 47] on html "**********" at bounding box center [784, 387] width 1568 height 774
click at [1358, 142] on span "From Workflow" at bounding box center [1401, 137] width 122 height 17
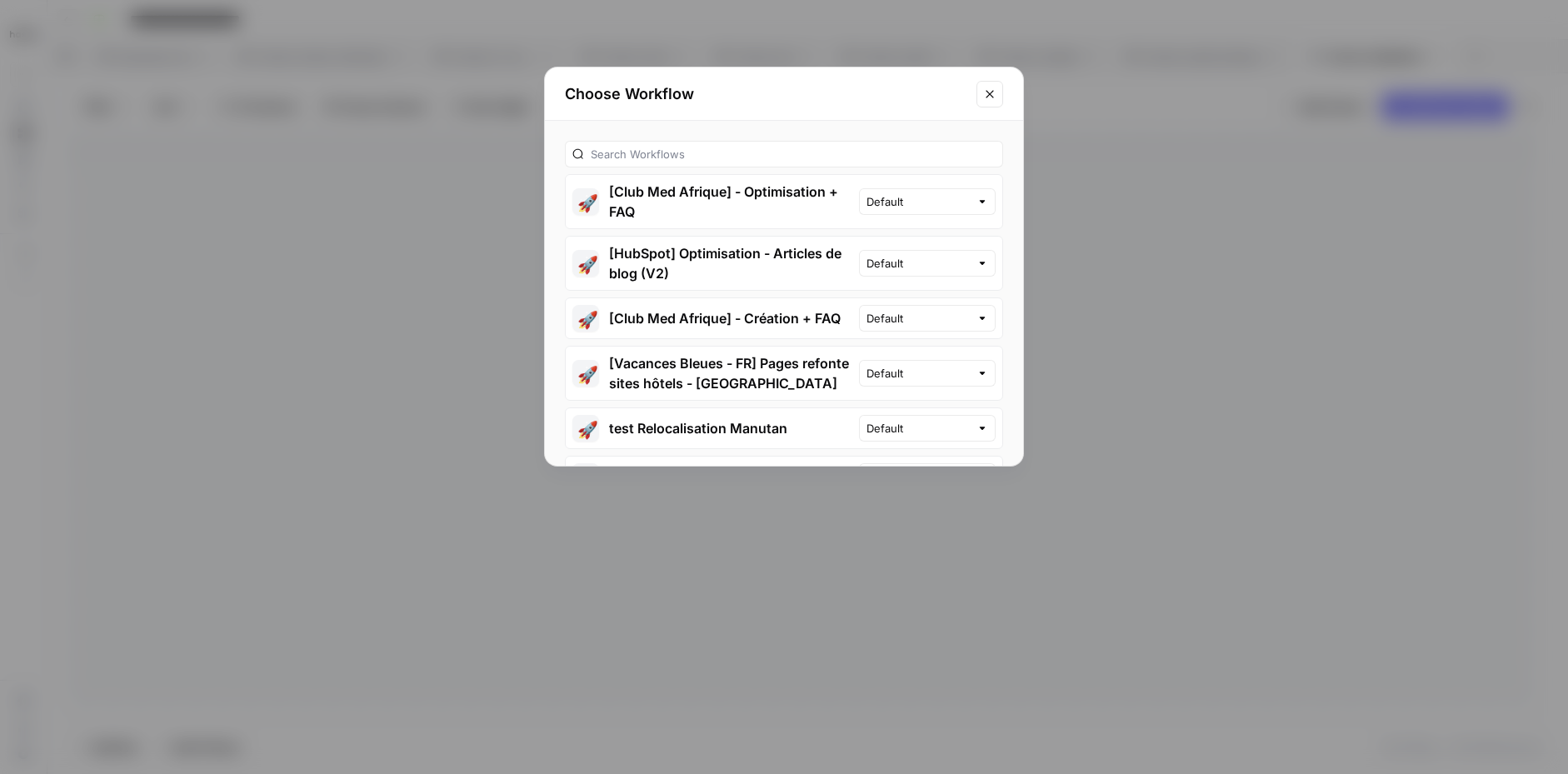
scroll to position [3, 0]
click at [667, 142] on input "text" at bounding box center [792, 150] width 404 height 17
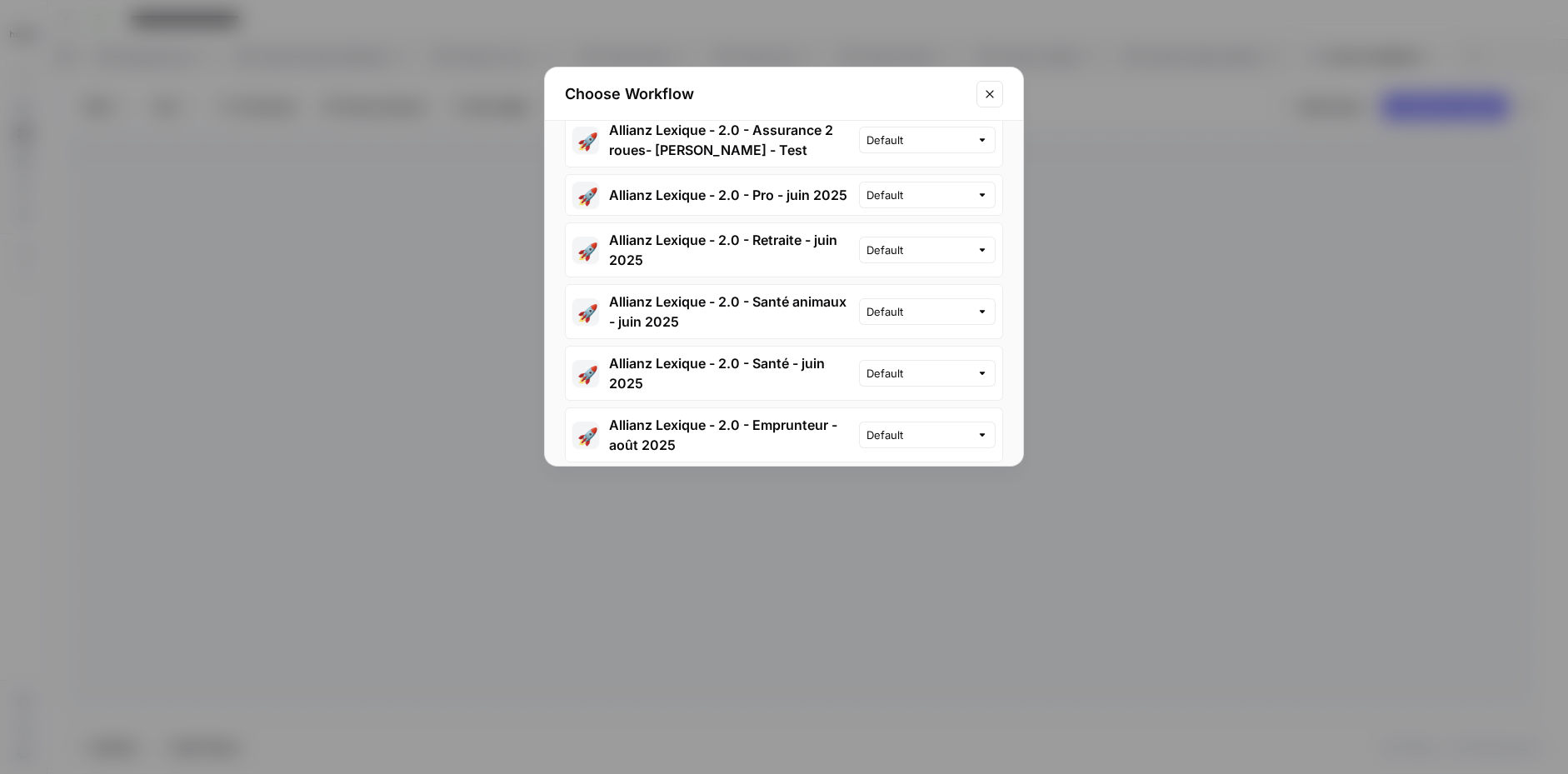
scroll to position [395, 0]
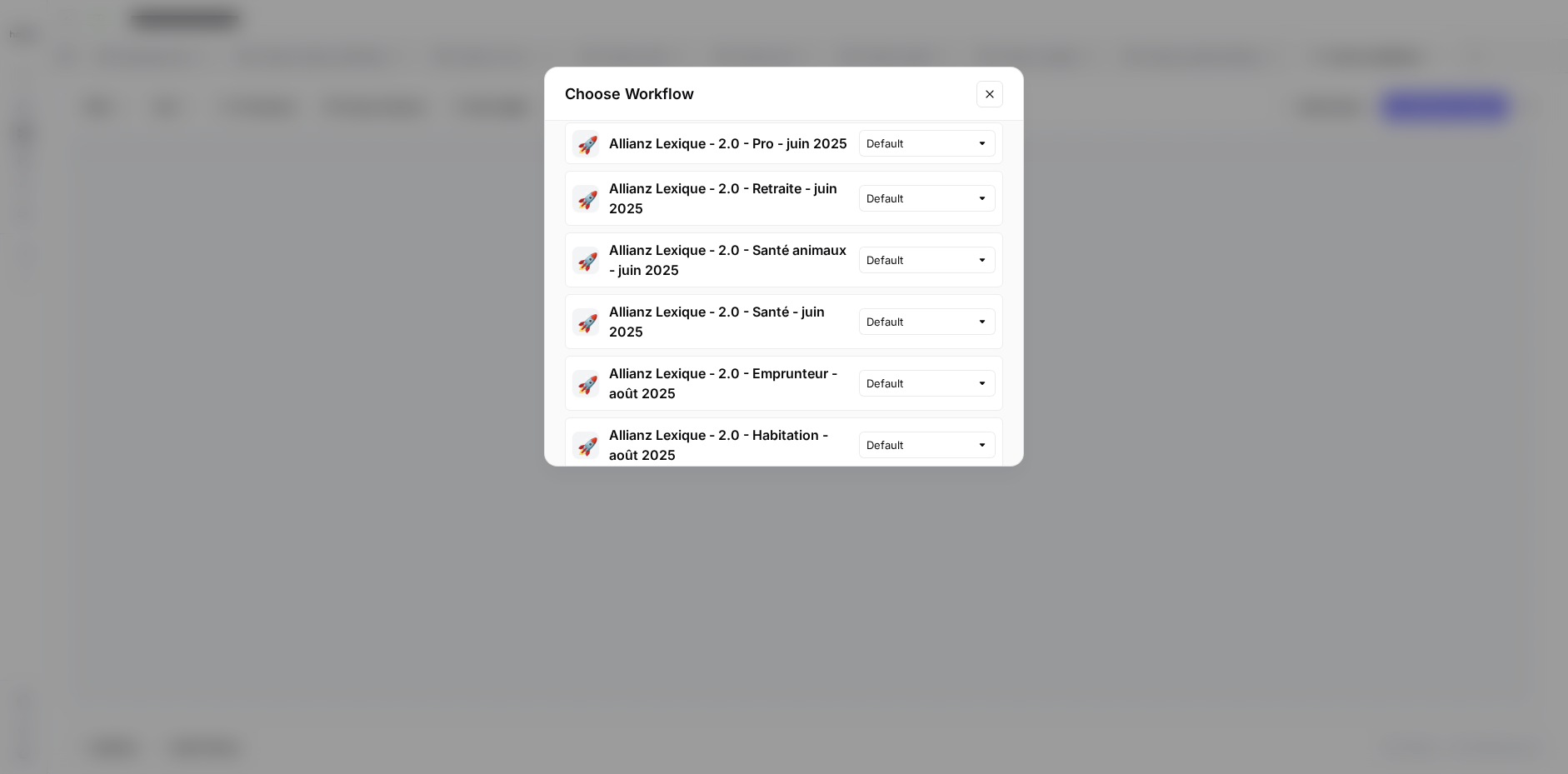
type input "allianz lexique"
click at [757, 357] on button "🚀 Allianz Lexique - 2.0 - Emprunteur - août 2025" at bounding box center [711, 383] width 293 height 53
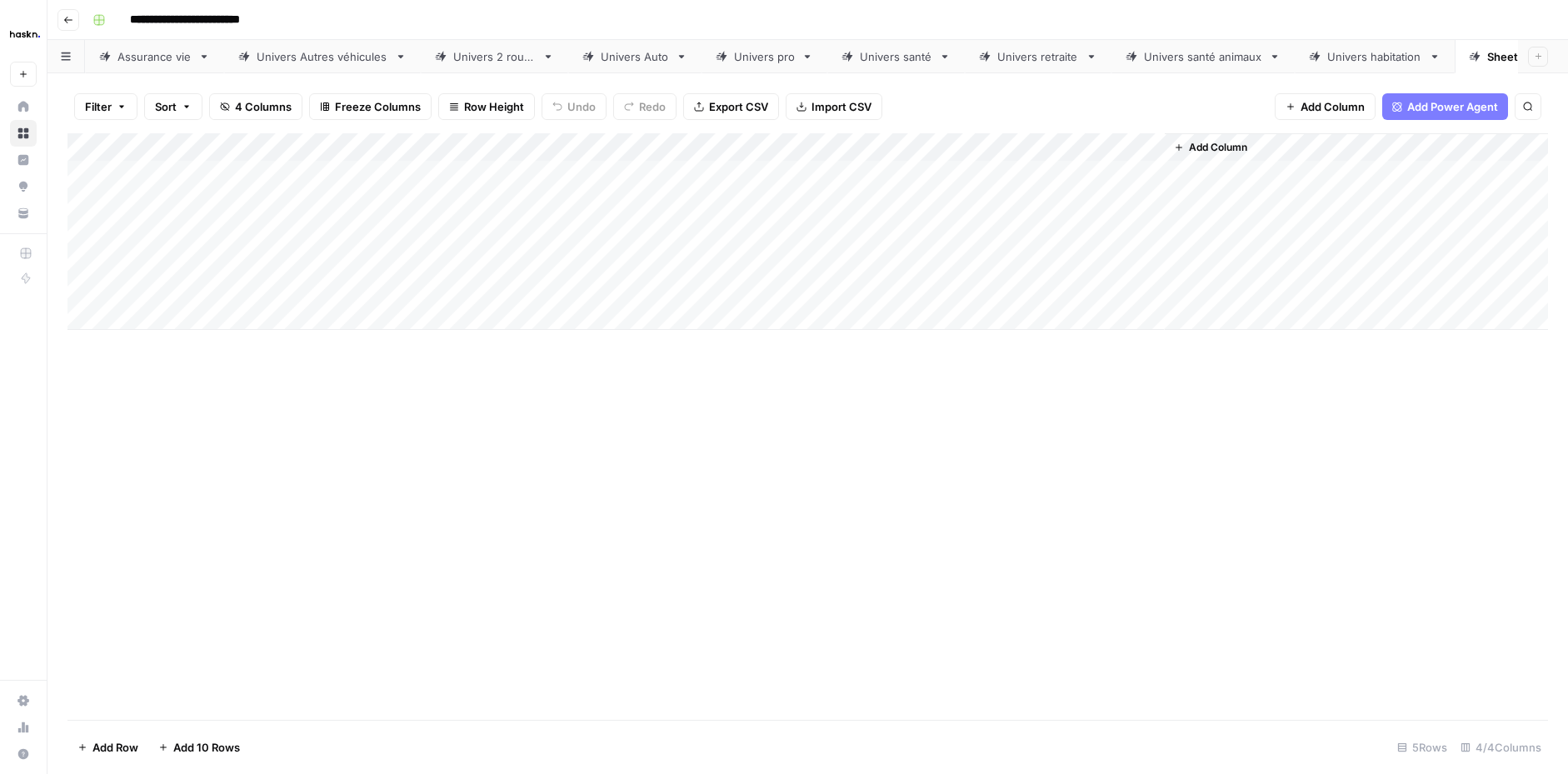
click at [1497, 49] on div "Sheet 1" at bounding box center [1505, 56] width 38 height 17
click at [1455, 48] on input "*******" at bounding box center [1465, 57] width 40 height 22
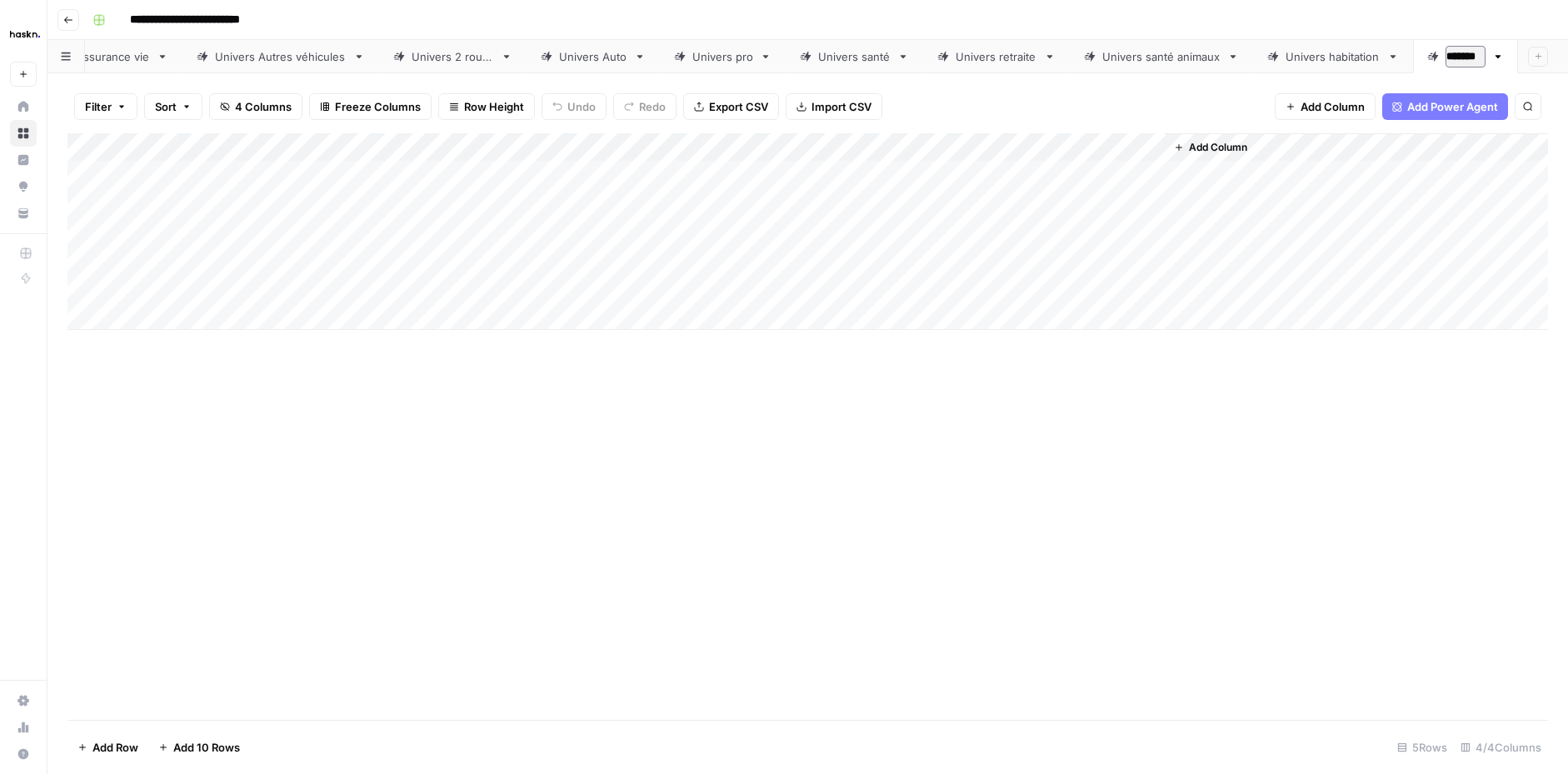
click at [1455, 48] on input "*******" at bounding box center [1465, 57] width 40 height 22
type input "**********"
drag, startPoint x: 641, startPoint y: 143, endPoint x: 232, endPoint y: 144, distance: 409.0
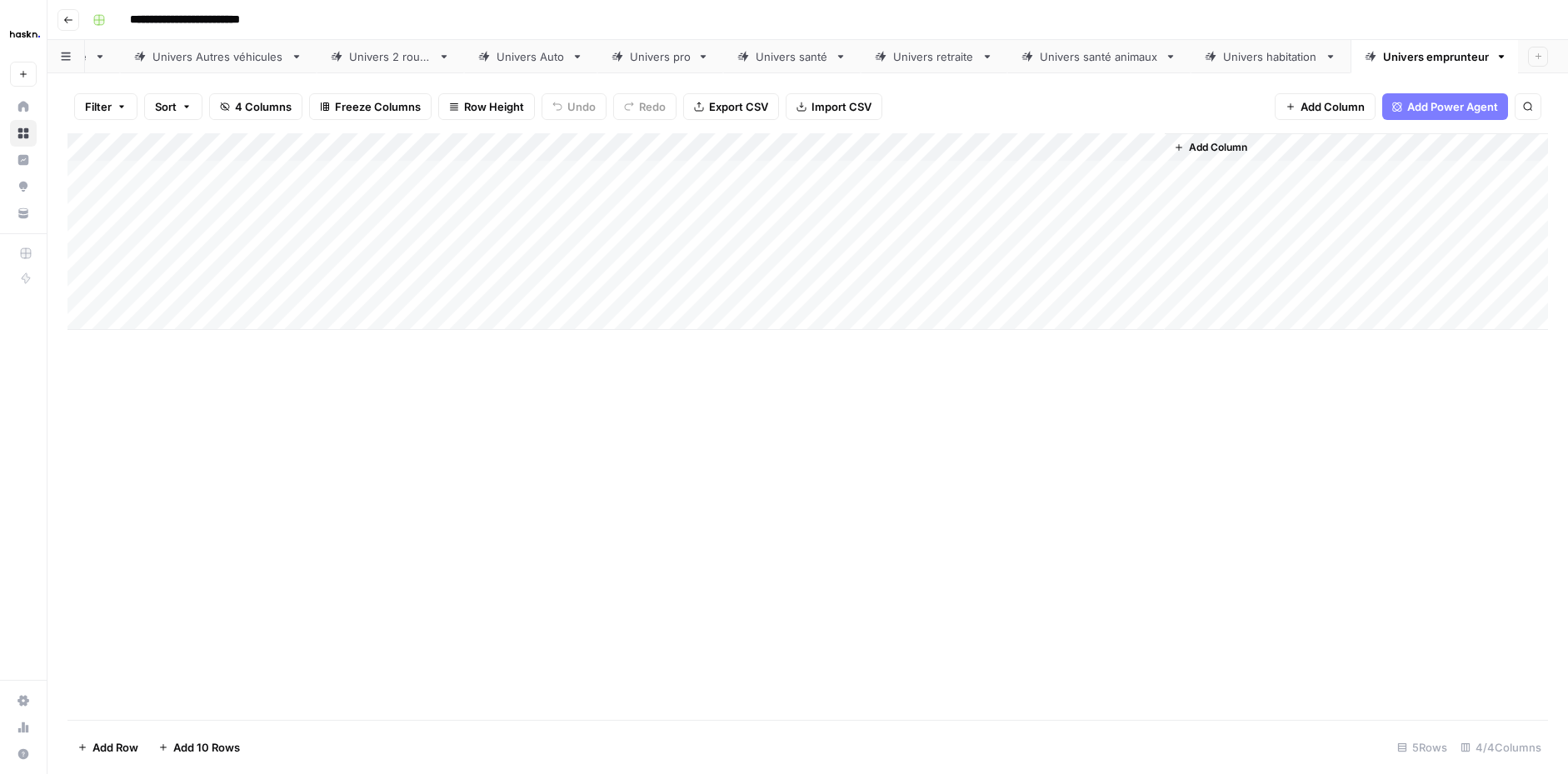
click at [232, 144] on div "Add Column" at bounding box center [807, 231] width 1480 height 197
click at [247, 219] on div "Add Column" at bounding box center [807, 231] width 1480 height 197
click at [237, 168] on div "Add Column" at bounding box center [807, 231] width 1480 height 197
click at [682, 169] on div "Add Column" at bounding box center [807, 231] width 1480 height 197
click at [1005, 169] on div "Add Column" at bounding box center [807, 231] width 1480 height 197
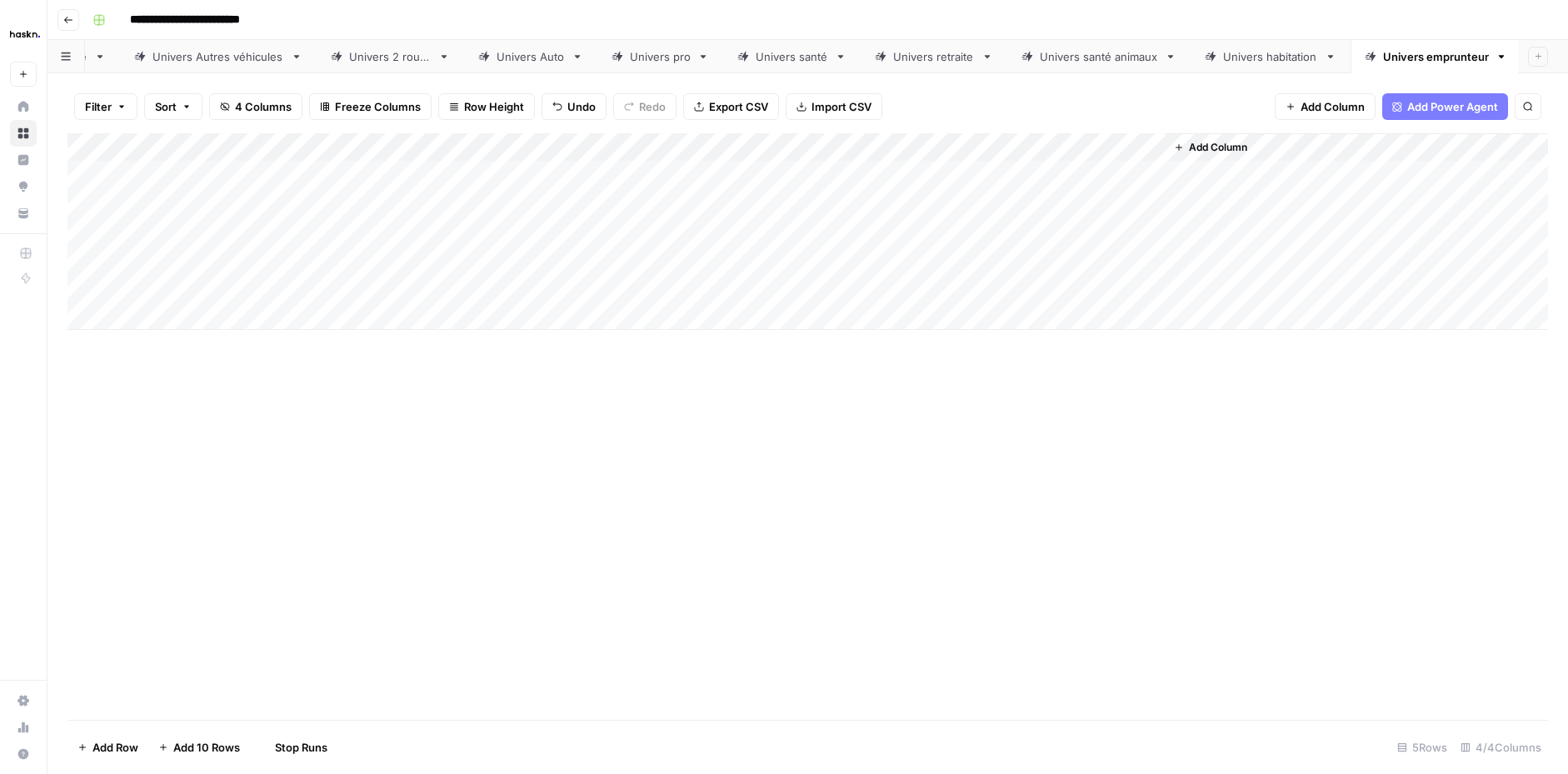
click at [993, 197] on div "Add Column" at bounding box center [807, 231] width 1480 height 197
click at [1187, 174] on div "Add Column" at bounding box center [807, 231] width 1480 height 197
click at [1222, 174] on div "Add Column" at bounding box center [807, 231] width 1480 height 197
click at [1225, 171] on div "Add Column" at bounding box center [807, 231] width 1480 height 197
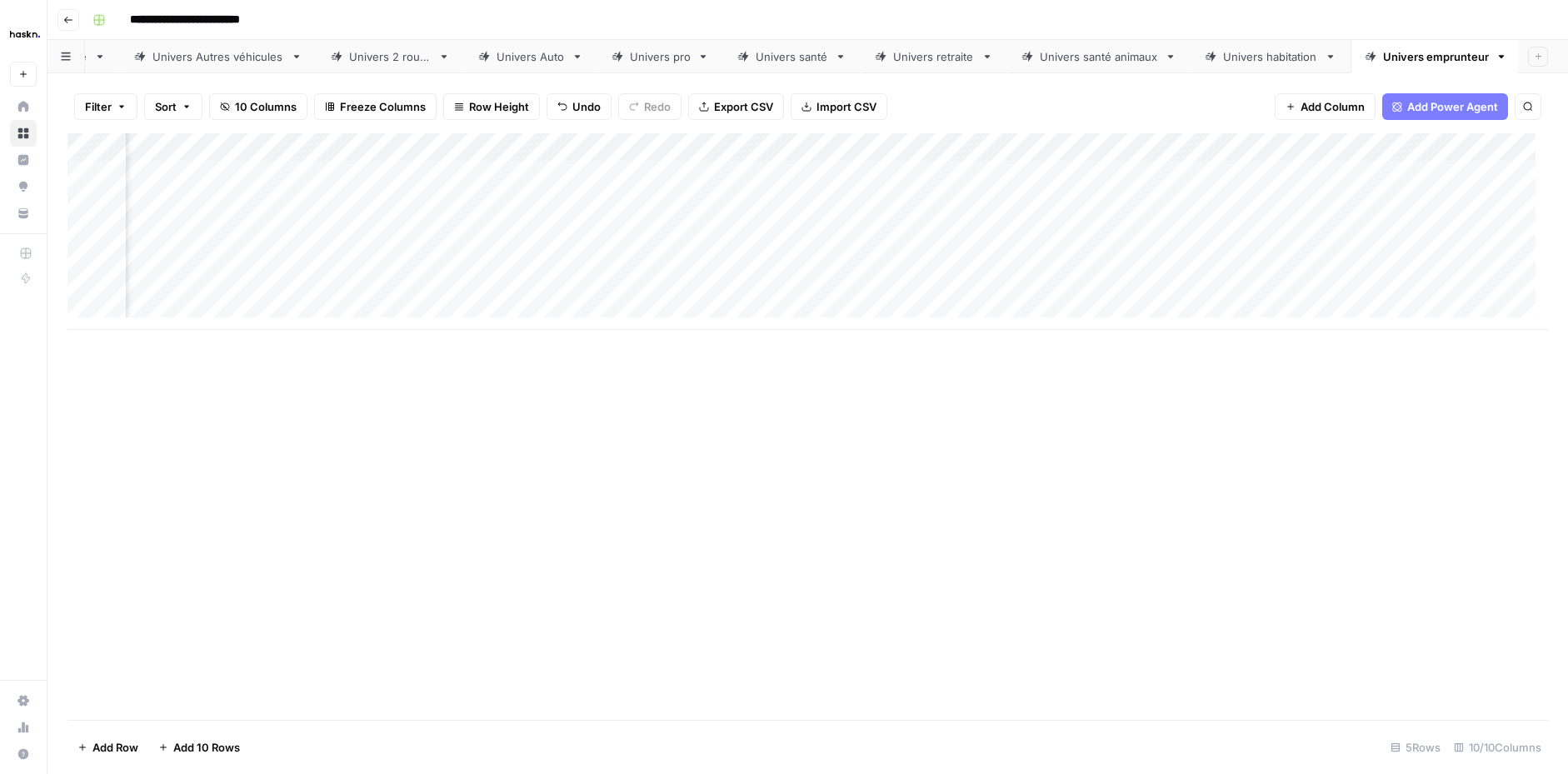
click at [1217, 198] on div "Add Column" at bounding box center [807, 231] width 1480 height 197
